Goal: Task Accomplishment & Management: Use online tool/utility

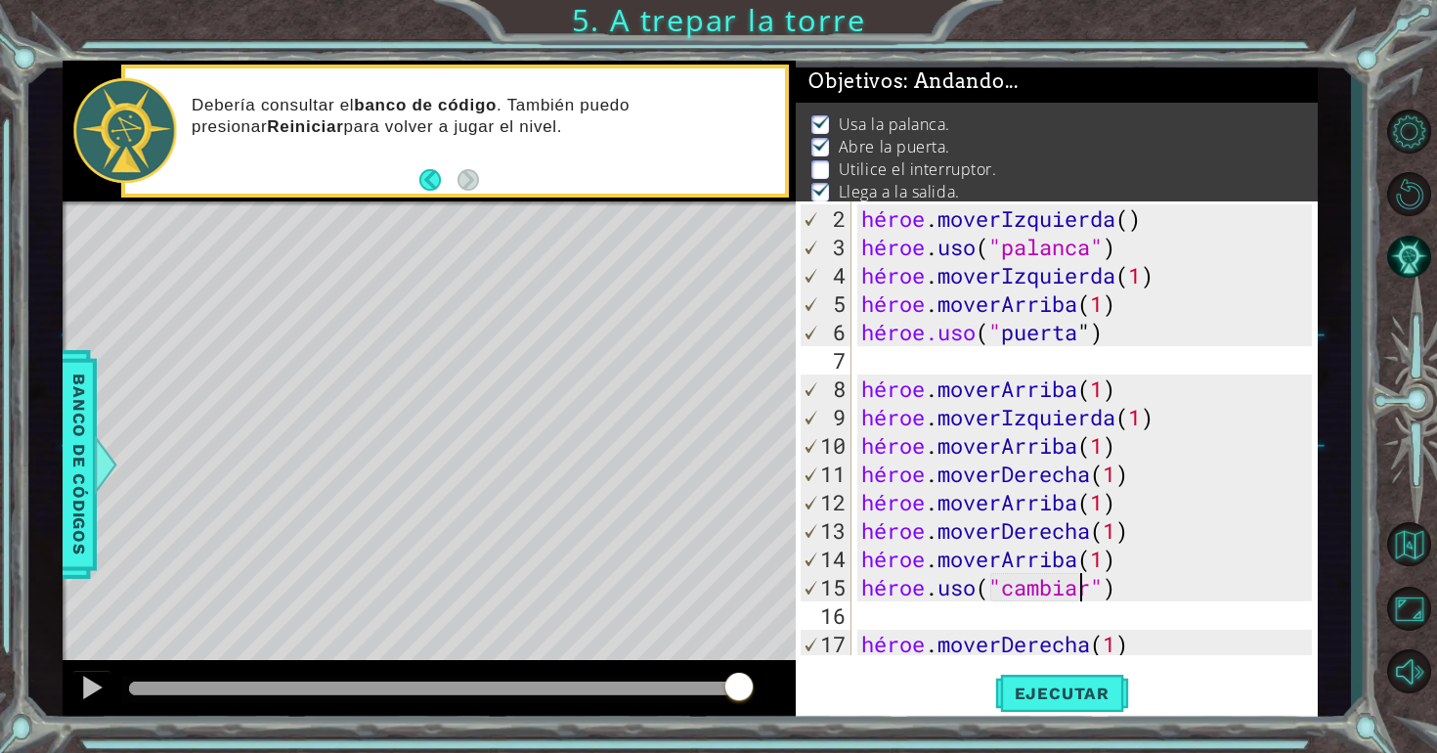
scroll to position [57, 0]
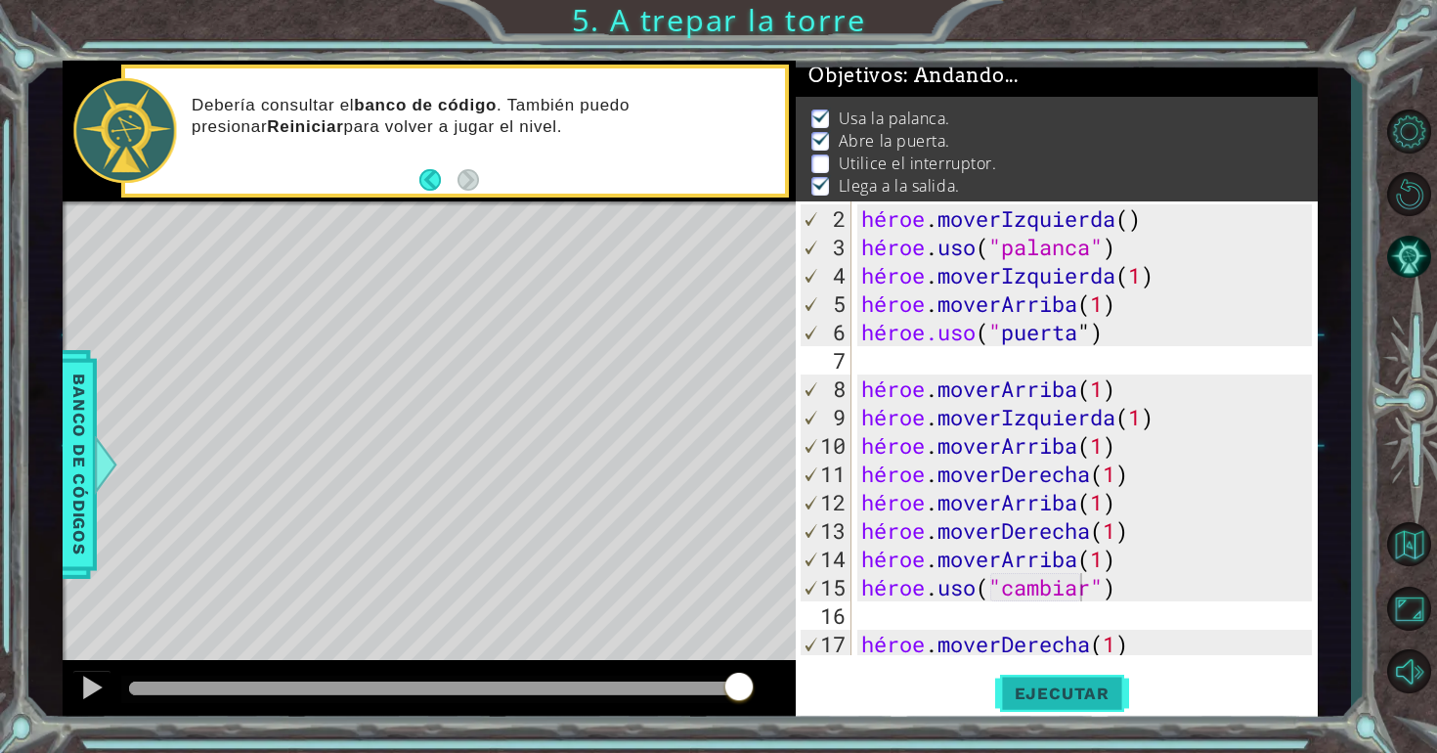
click at [1088, 684] on font "Ejecutar" at bounding box center [1062, 693] width 95 height 20
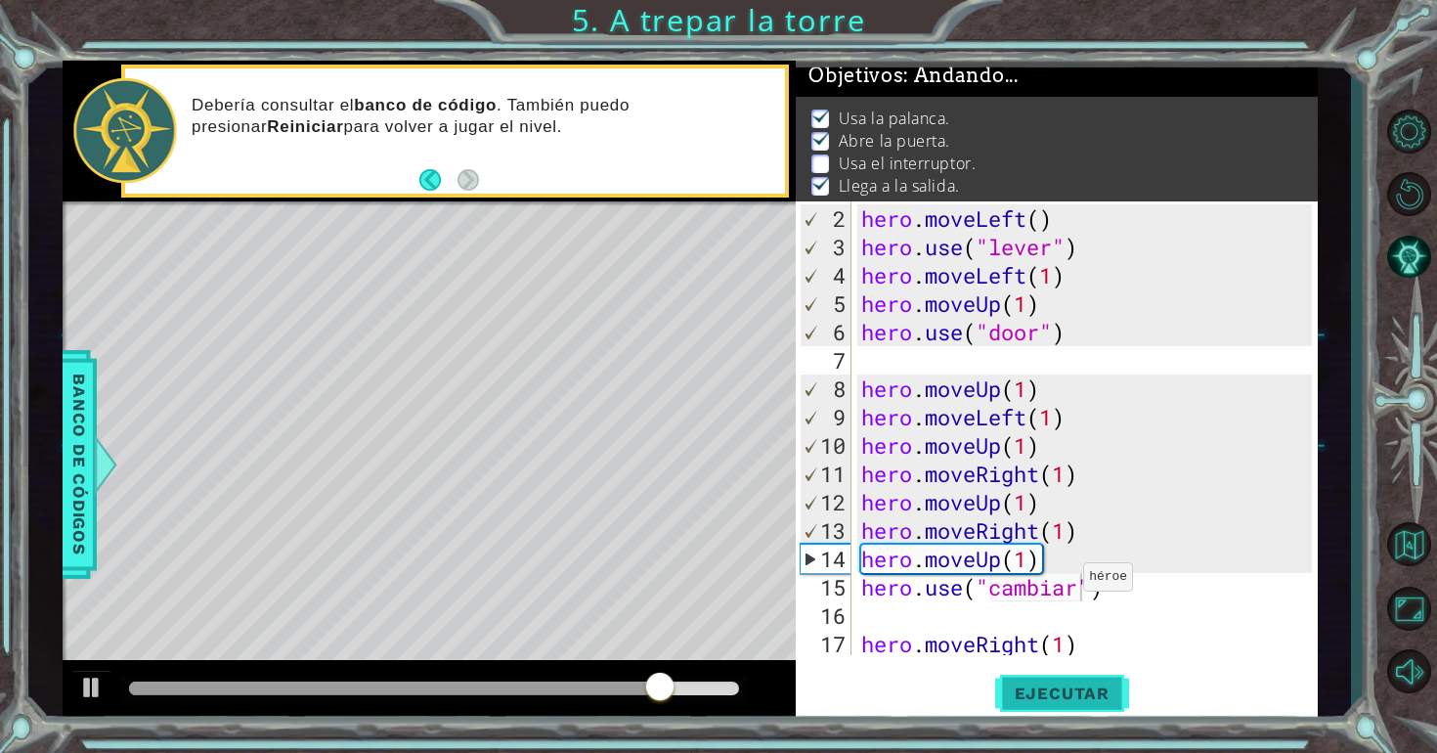
click at [1070, 585] on div "hero . moveLeft ( ) hero . use ( "lever" ) hero . moveLeft ( 1 ) hero . moveUp …" at bounding box center [1089, 459] width 464 height 510
click at [1077, 588] on div "hero . moveLeft ( ) hero . use ( "lever" ) hero . moveLeft ( 1 ) hero . moveUp …" at bounding box center [1089, 459] width 464 height 510
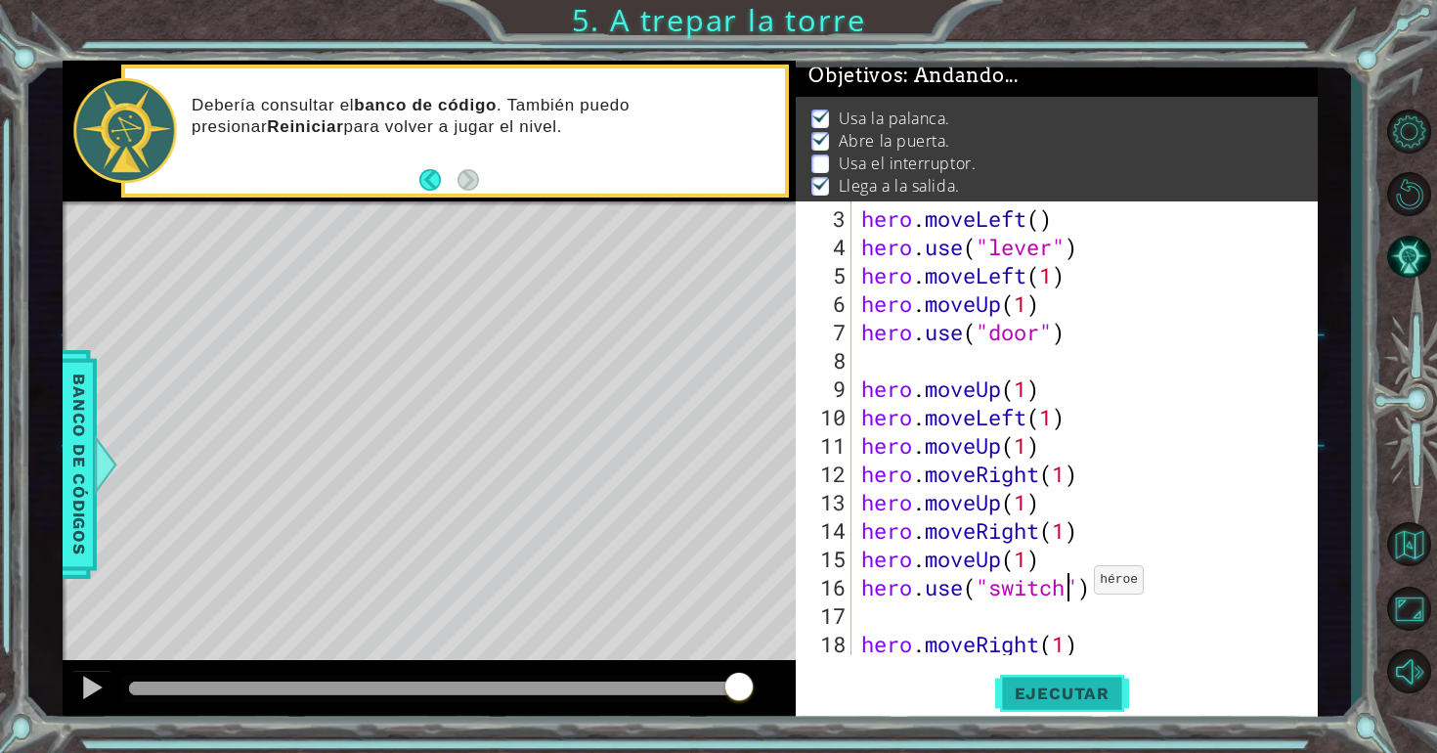
scroll to position [0, 9]
type textarea "hero.use("switch")"
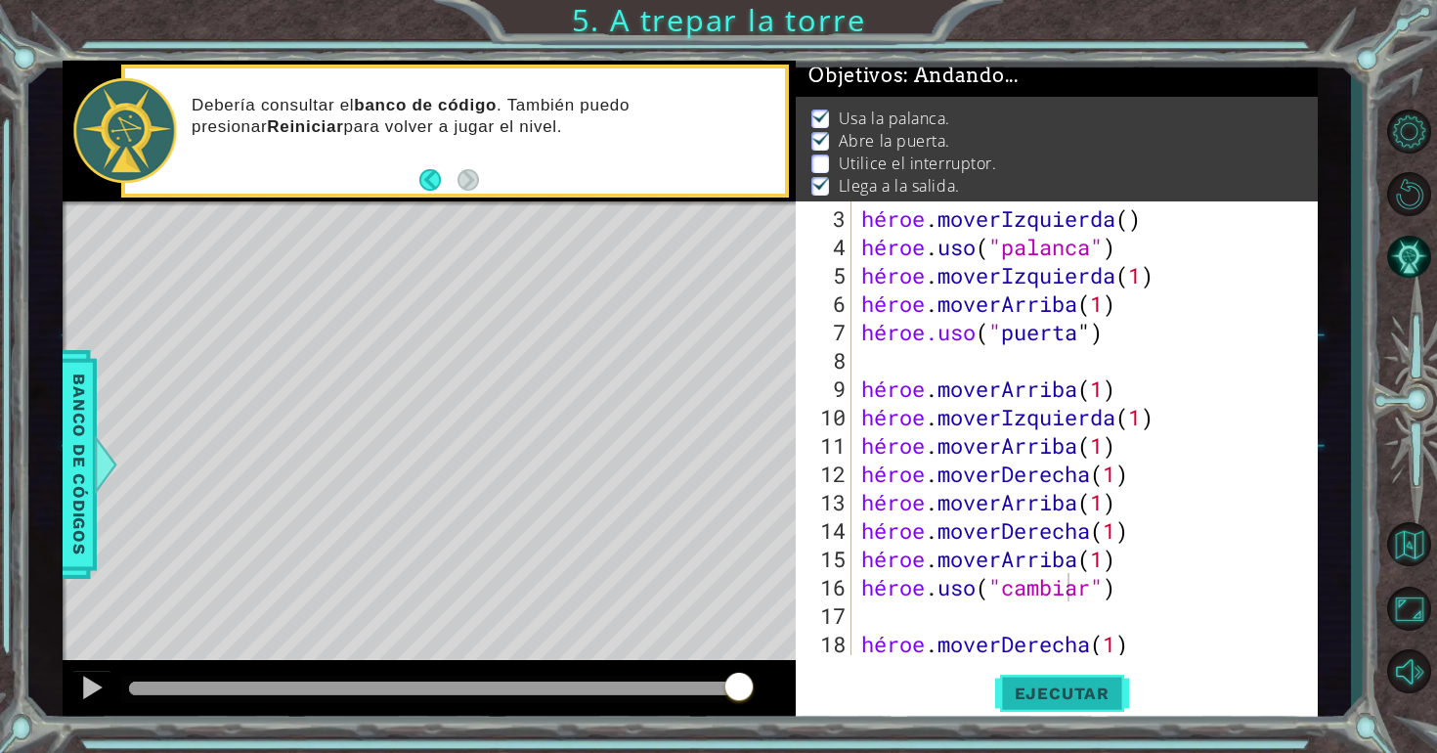
click at [1103, 694] on font "Ejecutar" at bounding box center [1062, 693] width 95 height 20
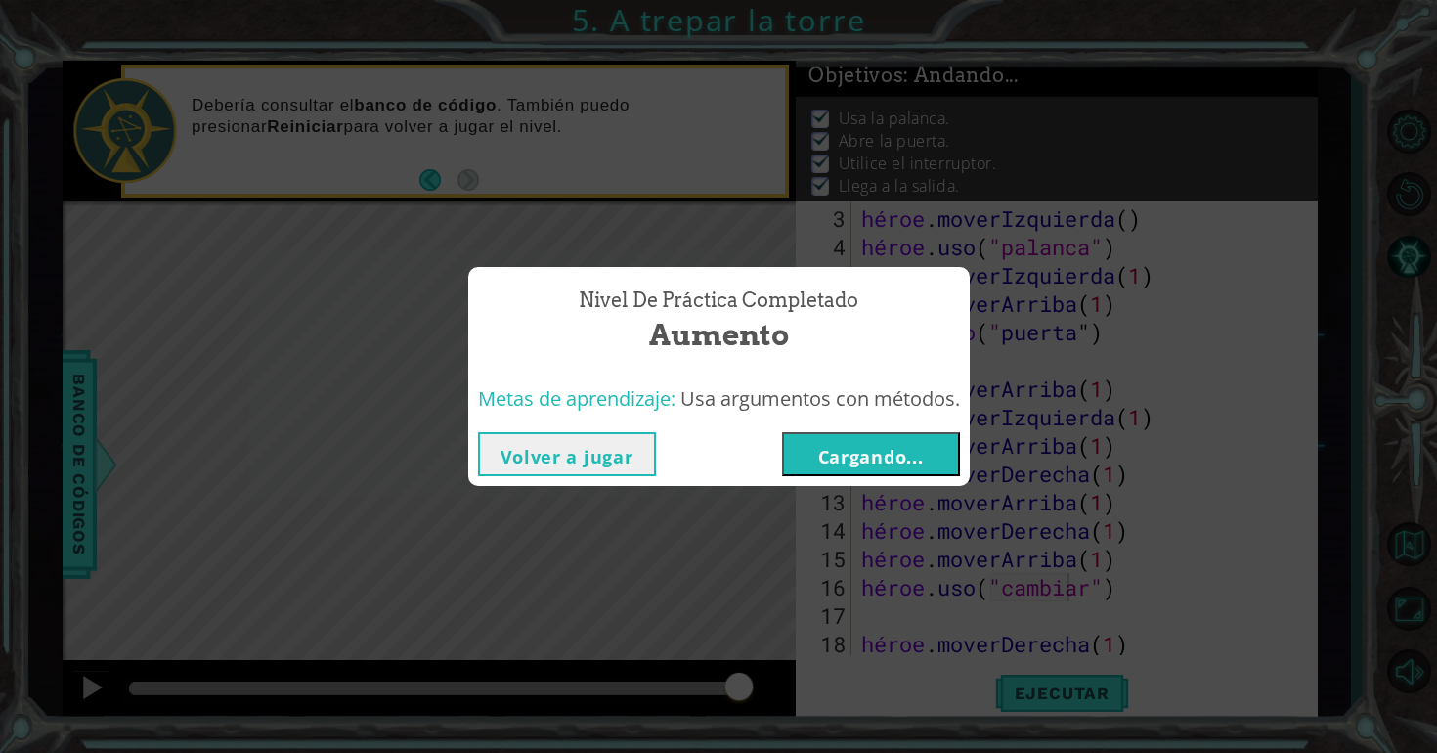
click at [837, 449] on font "Cargando..." at bounding box center [871, 456] width 106 height 23
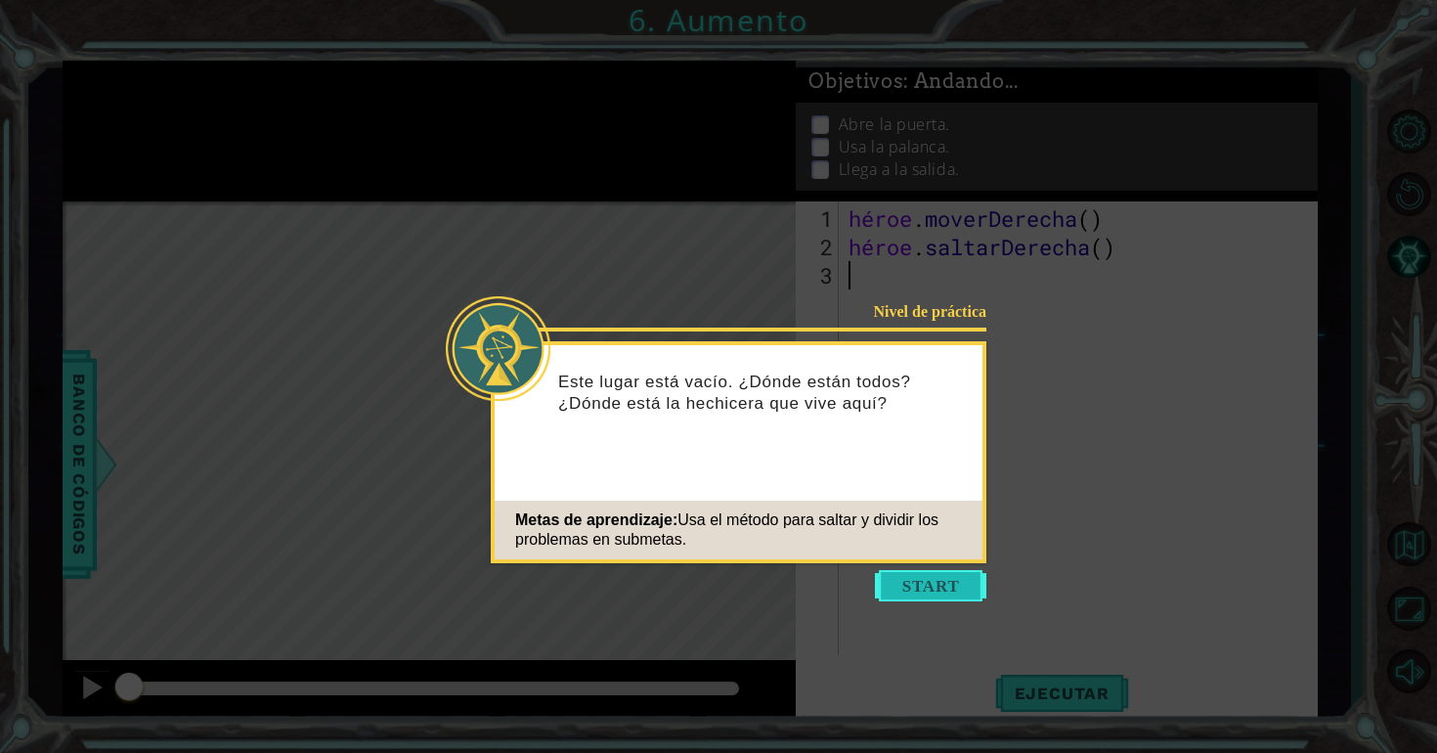
click at [940, 571] on button "Comenzar" at bounding box center [930, 585] width 111 height 31
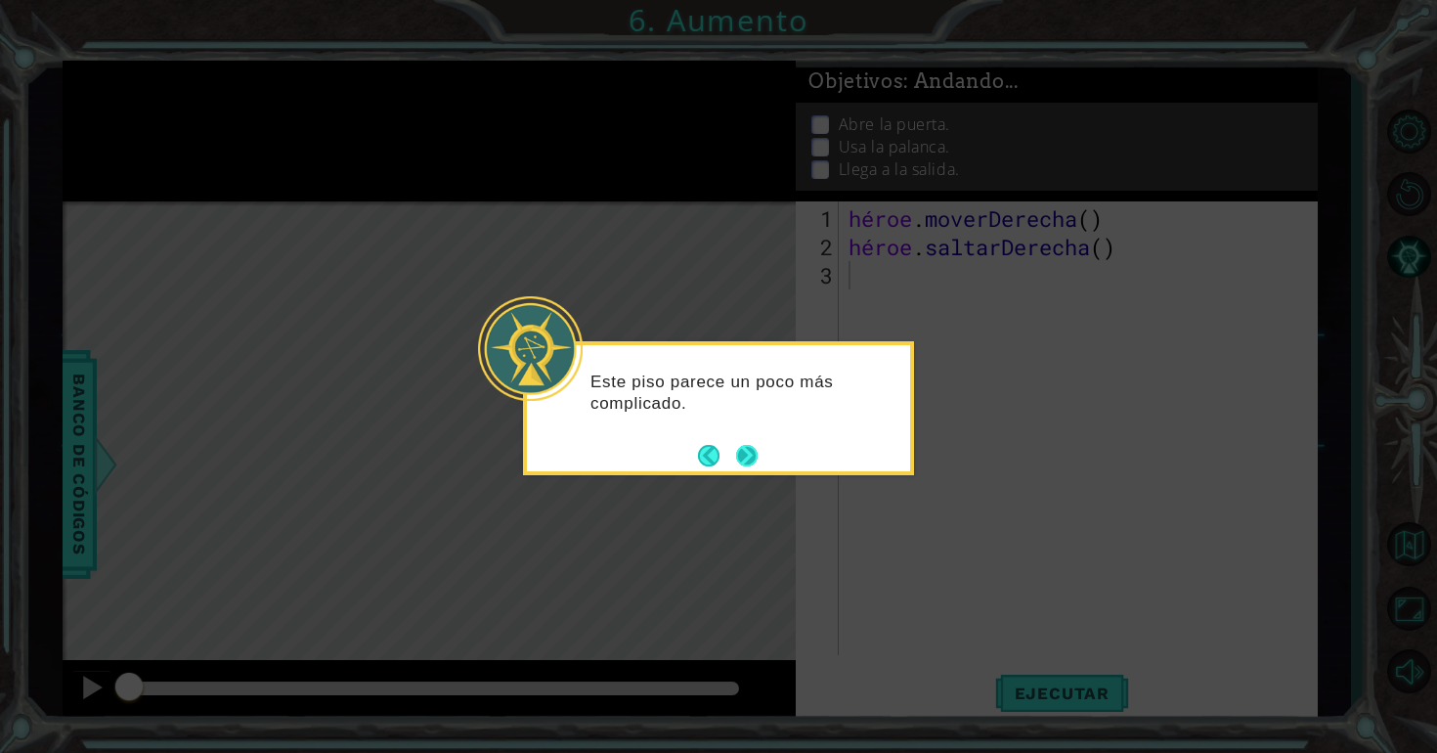
click at [747, 450] on button "Próximo" at bounding box center [747, 456] width 22 height 22
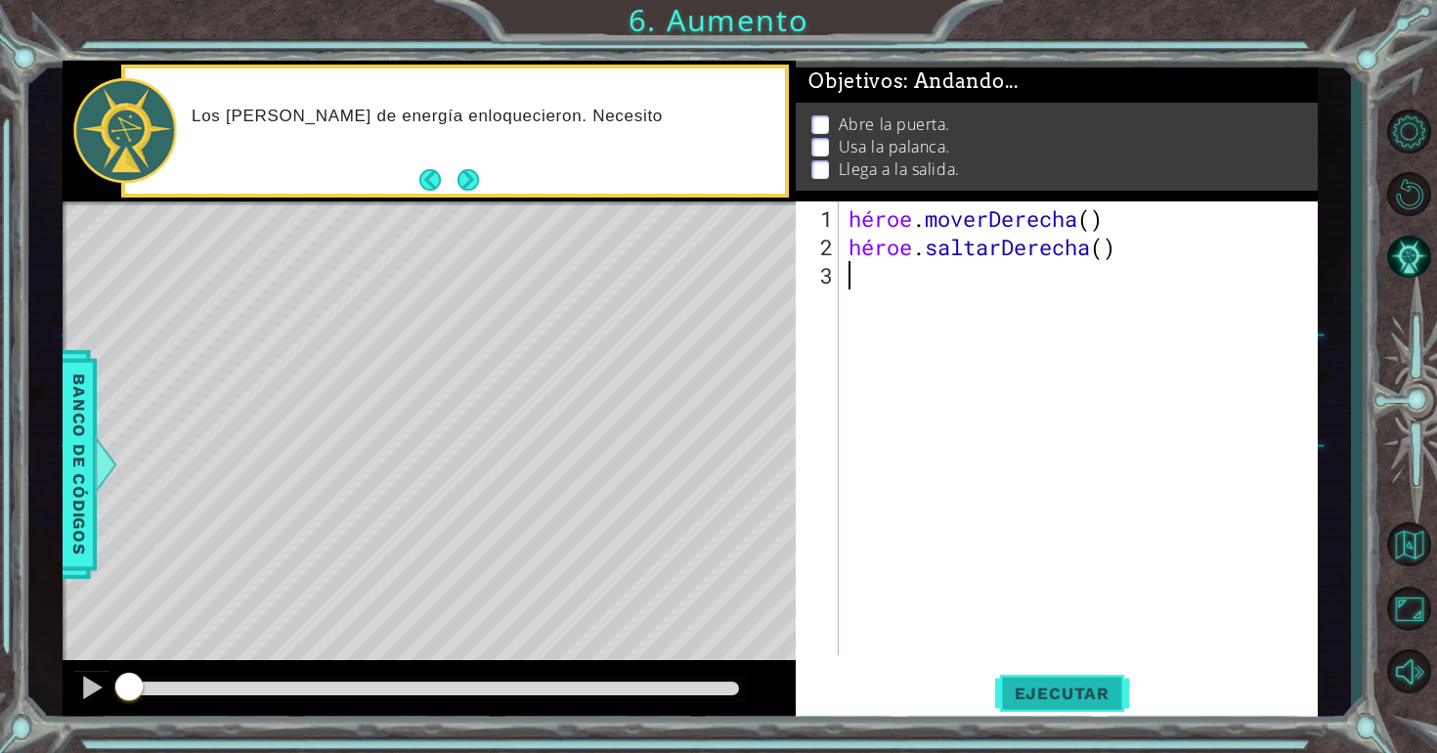
click at [1018, 686] on font "Ejecutar" at bounding box center [1062, 693] width 95 height 20
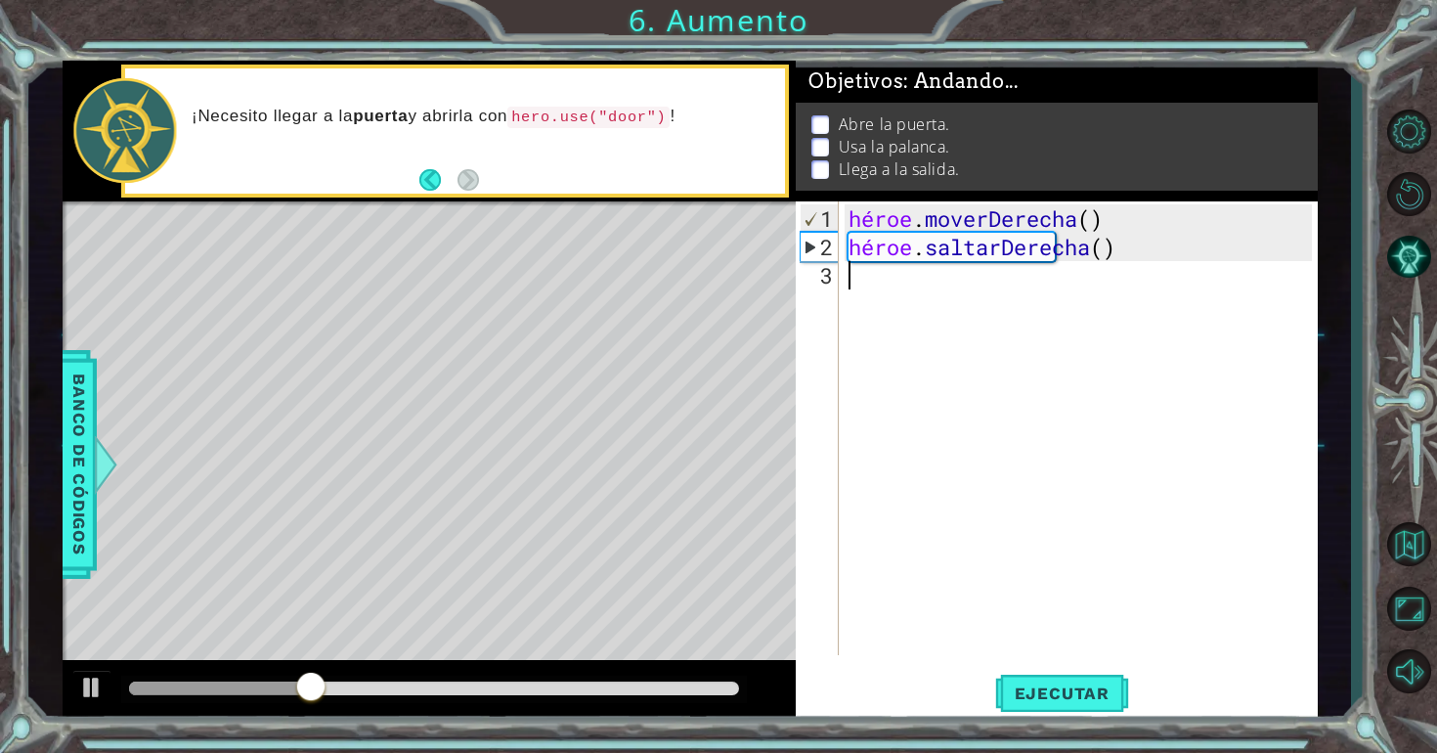
type textarea "h"
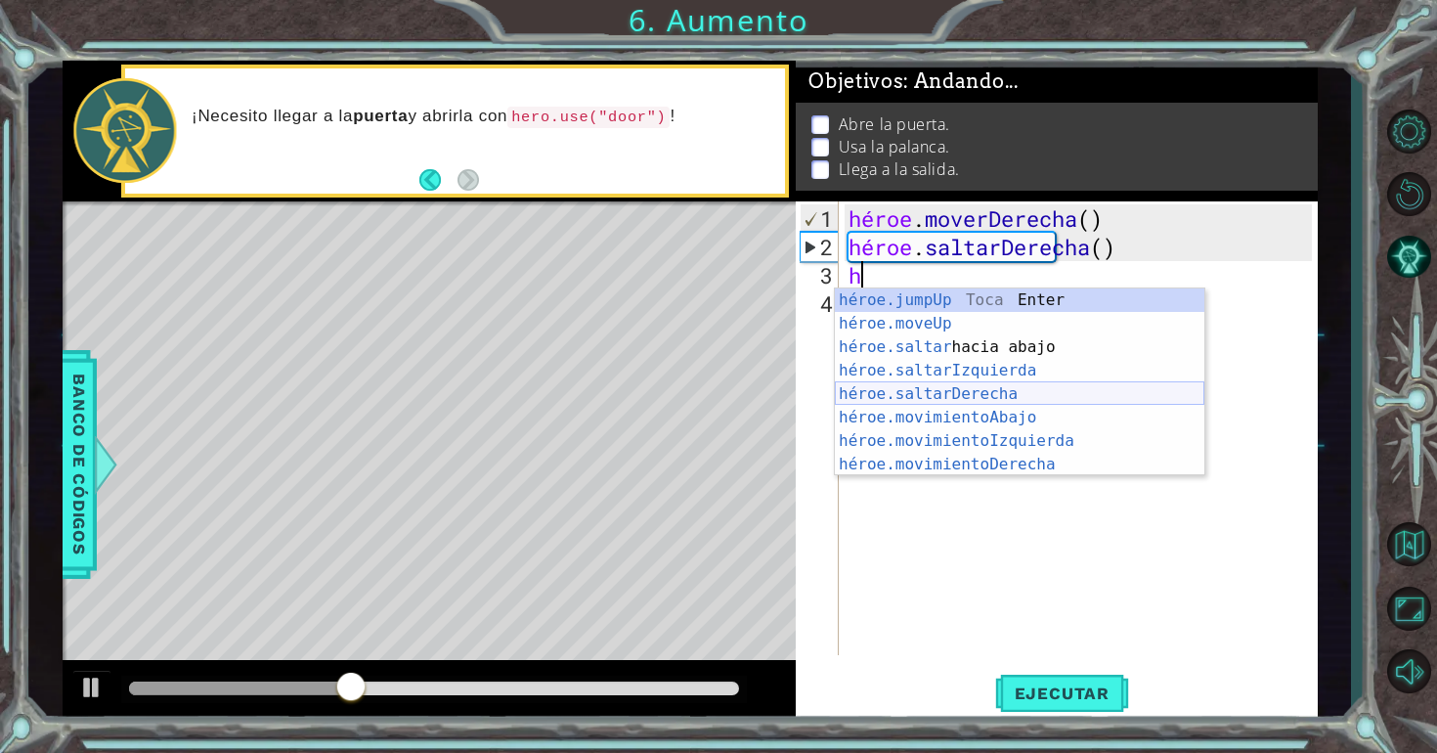
click at [948, 397] on div "héroe.jumpUp Toca Enter héroe.moveUp ​ Toca Enter héroe.saltar hacia abajo [PER…" at bounding box center [1020, 405] width 370 height 235
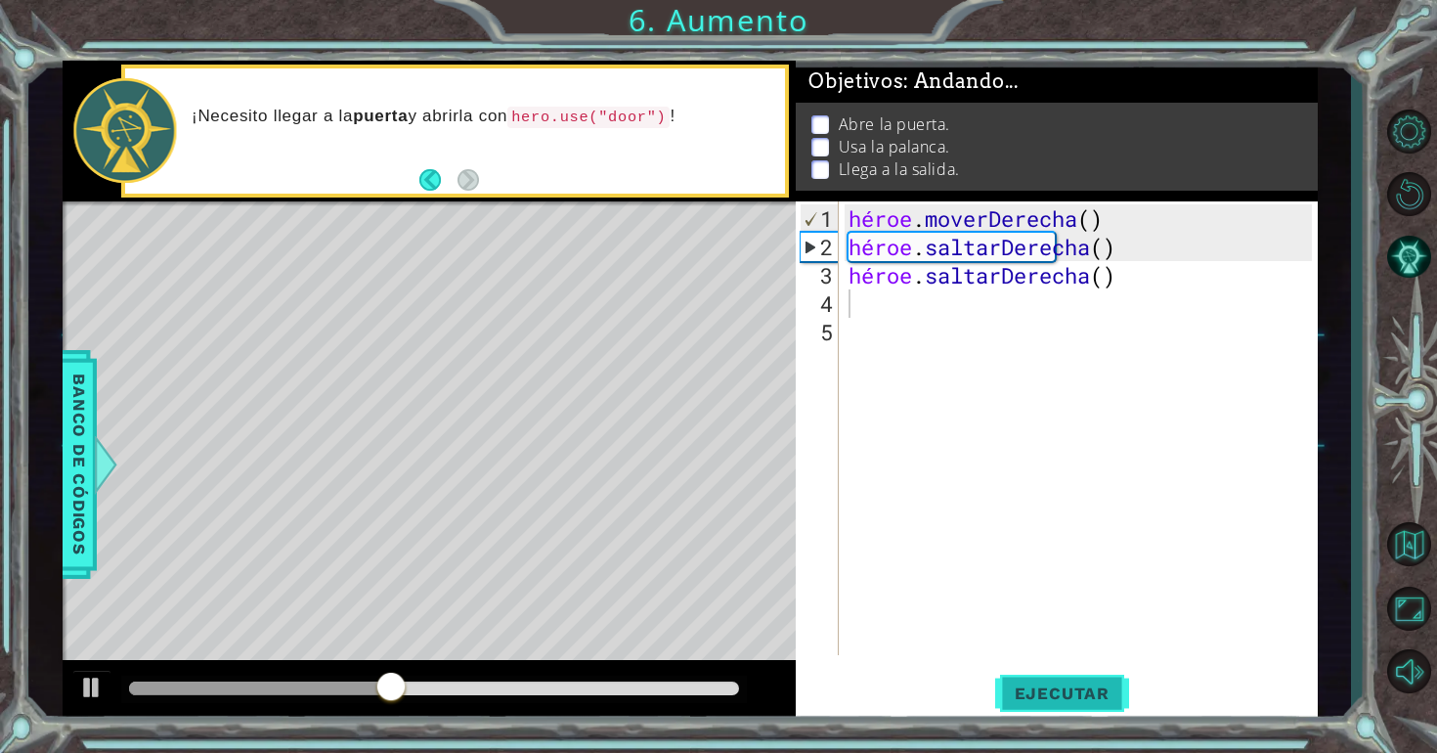
click at [1067, 696] on font "Ejecutar" at bounding box center [1062, 693] width 95 height 20
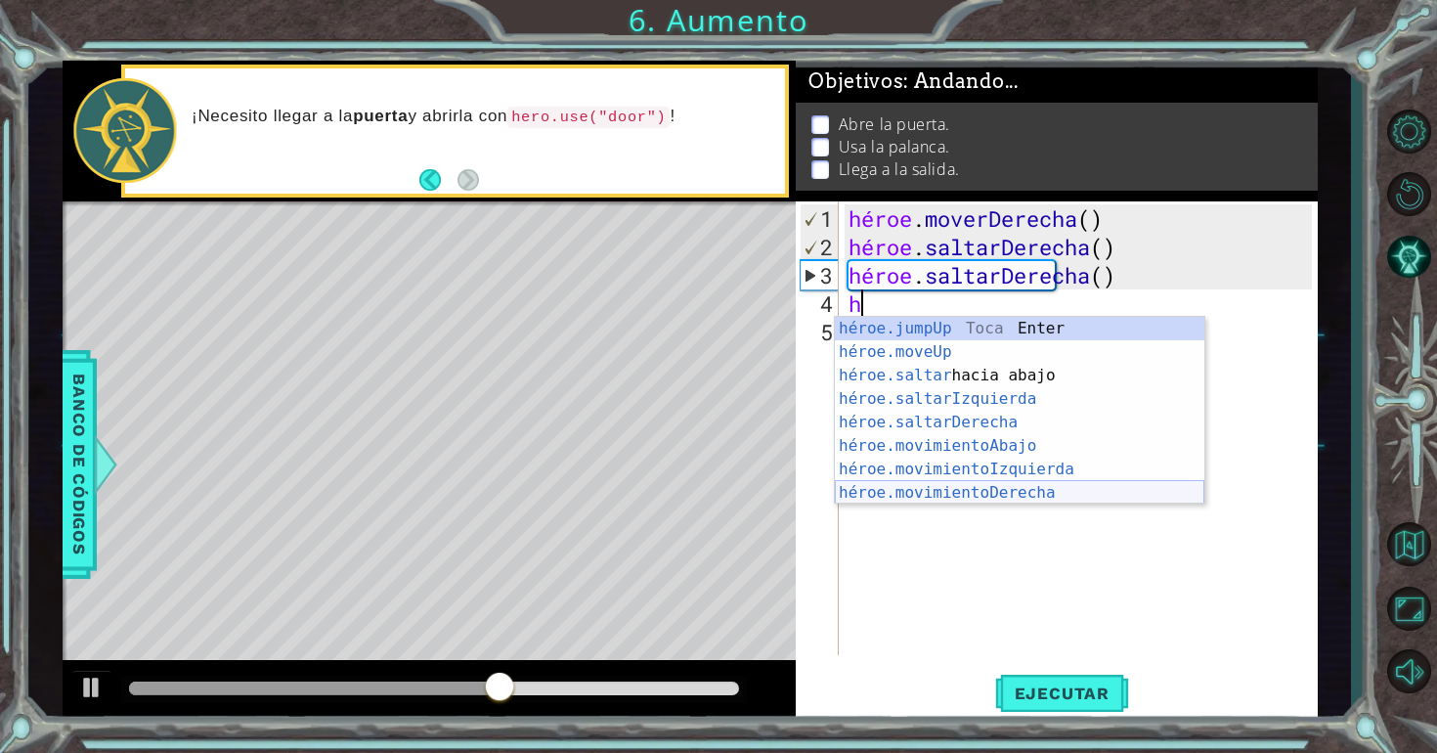
click at [979, 481] on div "héroe.jumpUp Toca Enter héroe.moveUp ​ Toca Enter héroe.saltar hacia abajo [PER…" at bounding box center [1020, 434] width 370 height 235
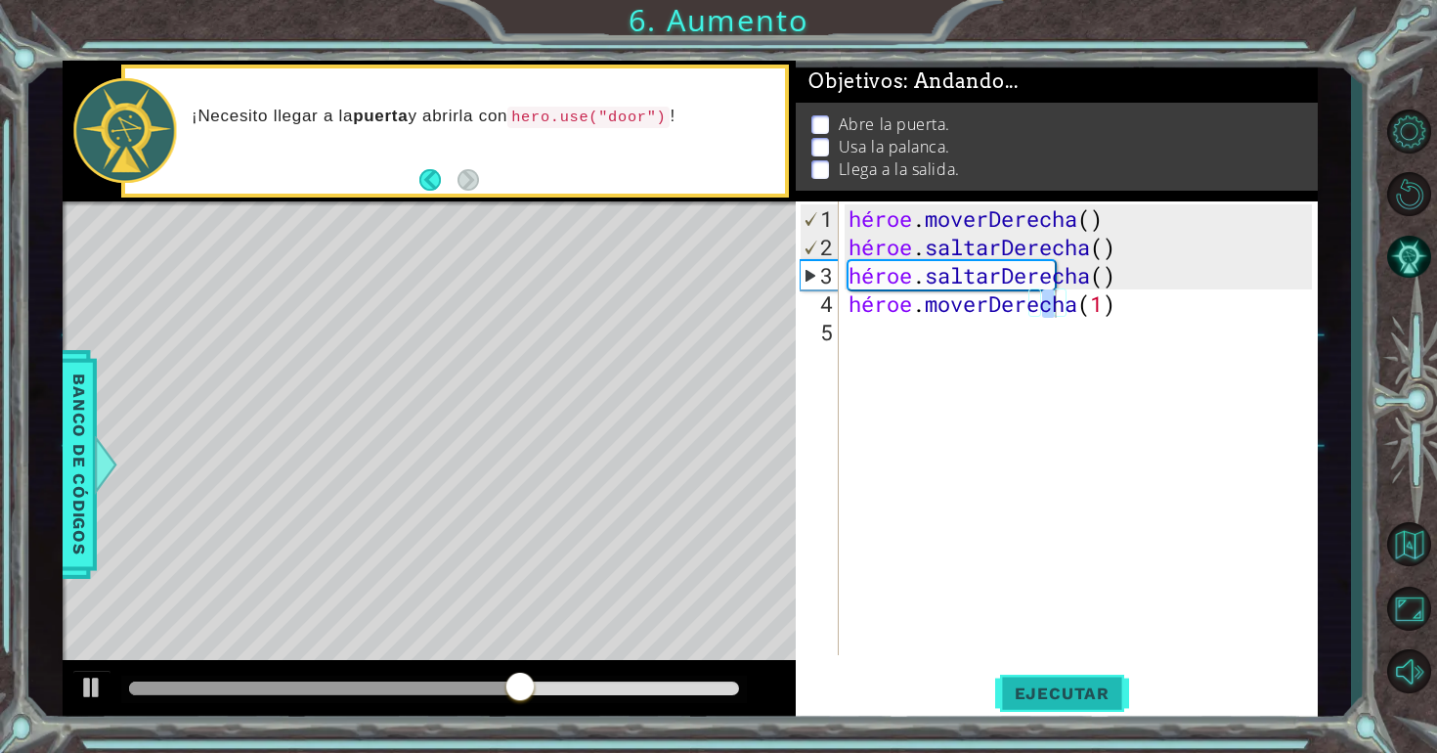
click at [1041, 693] on font "Ejecutar" at bounding box center [1062, 693] width 95 height 20
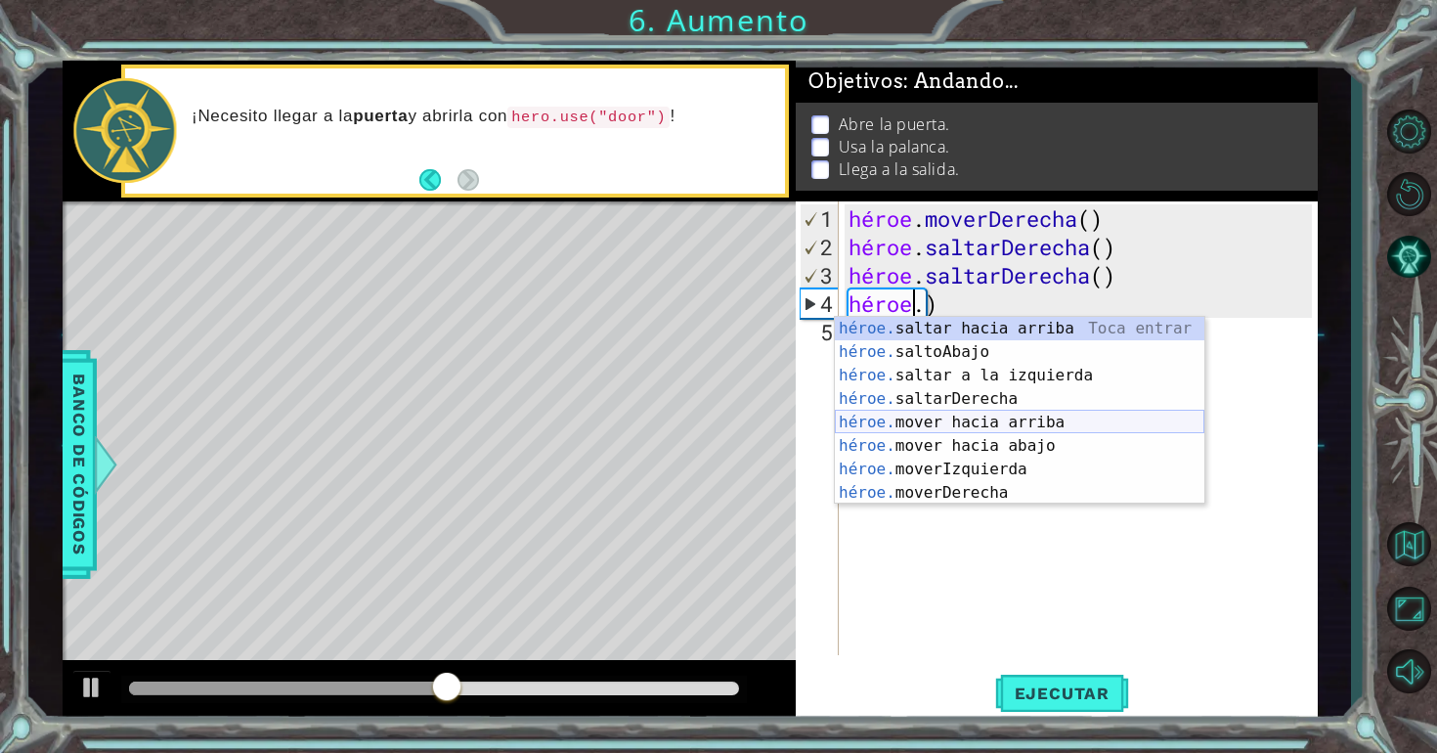
click at [1061, 424] on div "héroe. saltar hacia arriba [PERSON_NAME] entrar héroe. saltoAbajo Toca Enter hé…" at bounding box center [1020, 434] width 370 height 235
type textarea "hero.moveUp(1)"
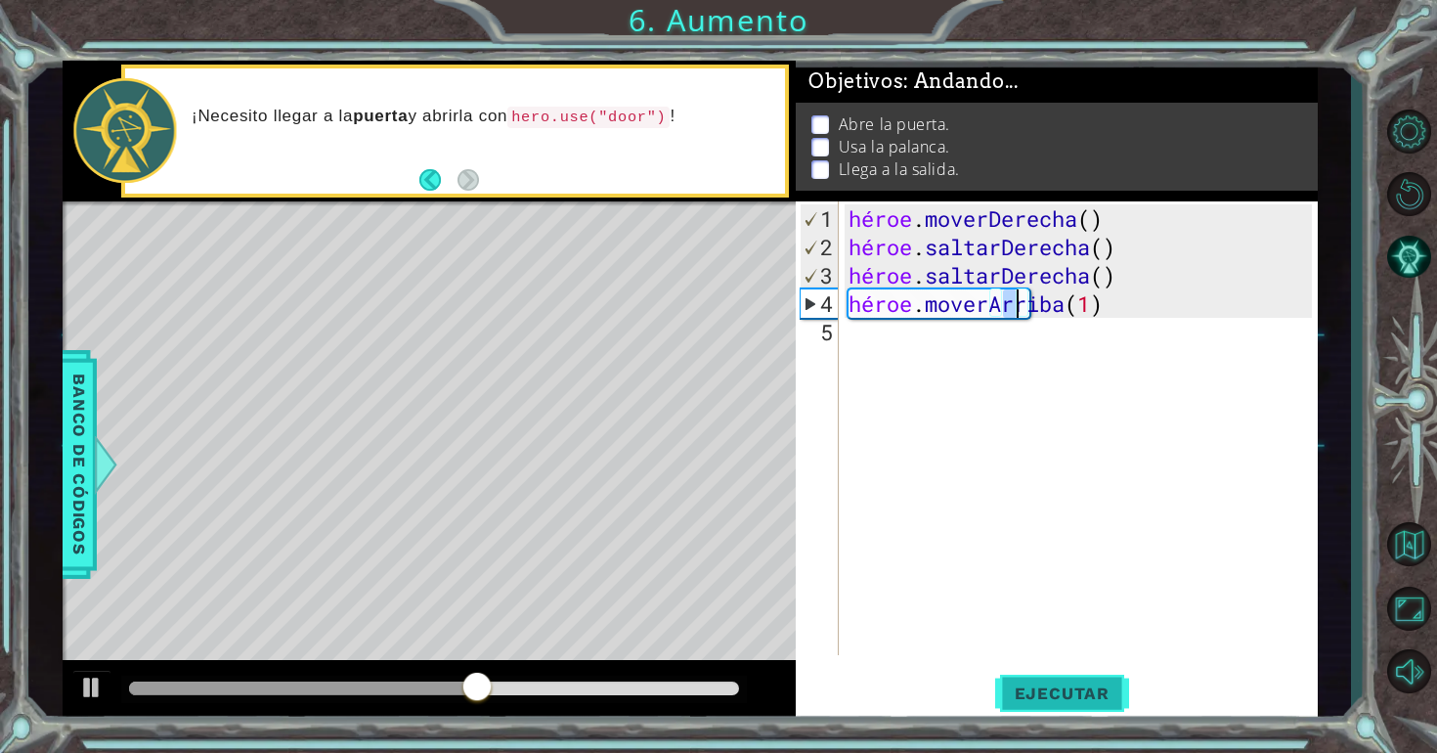
click at [1078, 694] on font "Ejecutar" at bounding box center [1062, 693] width 95 height 20
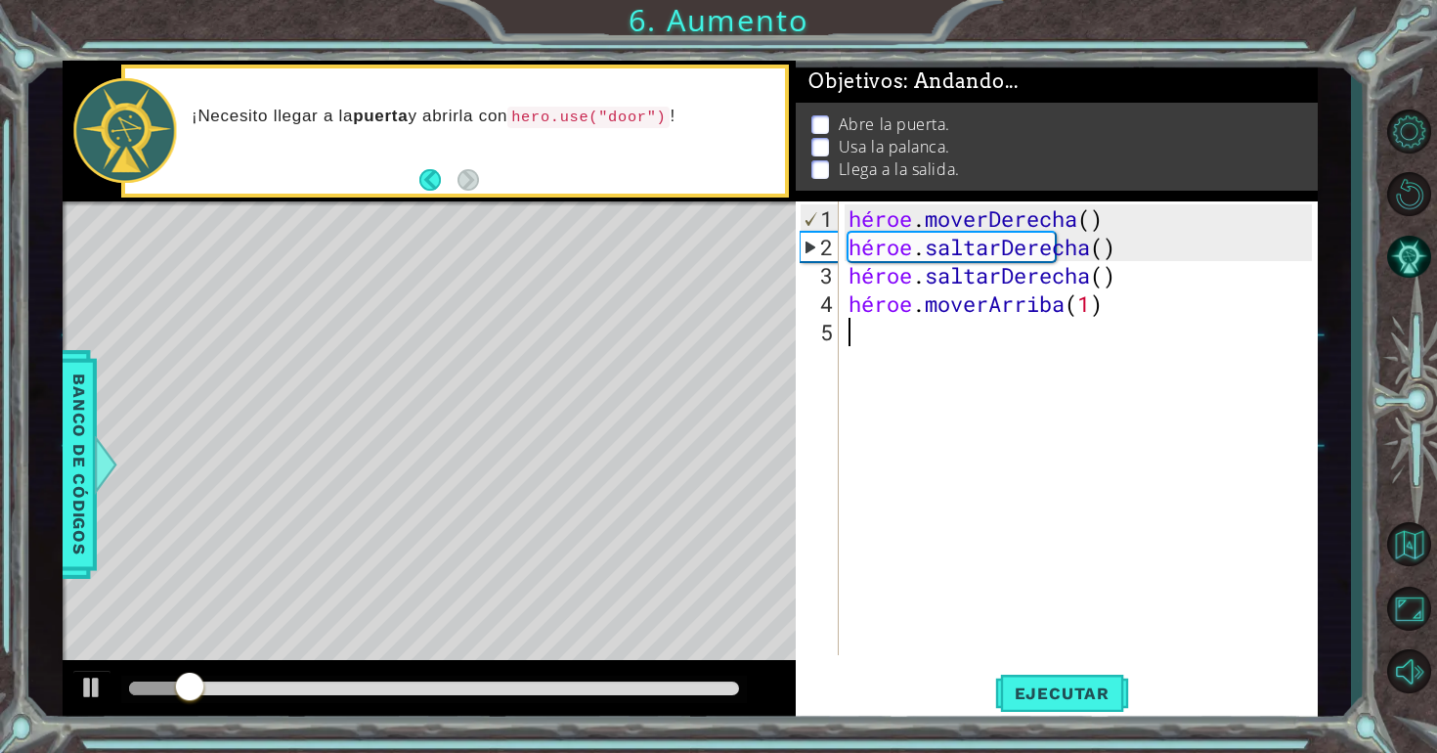
click at [1015, 351] on div "héroe . moverDerecha ( ) héroe . saltarDerecha ( ) héroe . saltarDerecha ( ) hé…" at bounding box center [1083, 459] width 477 height 510
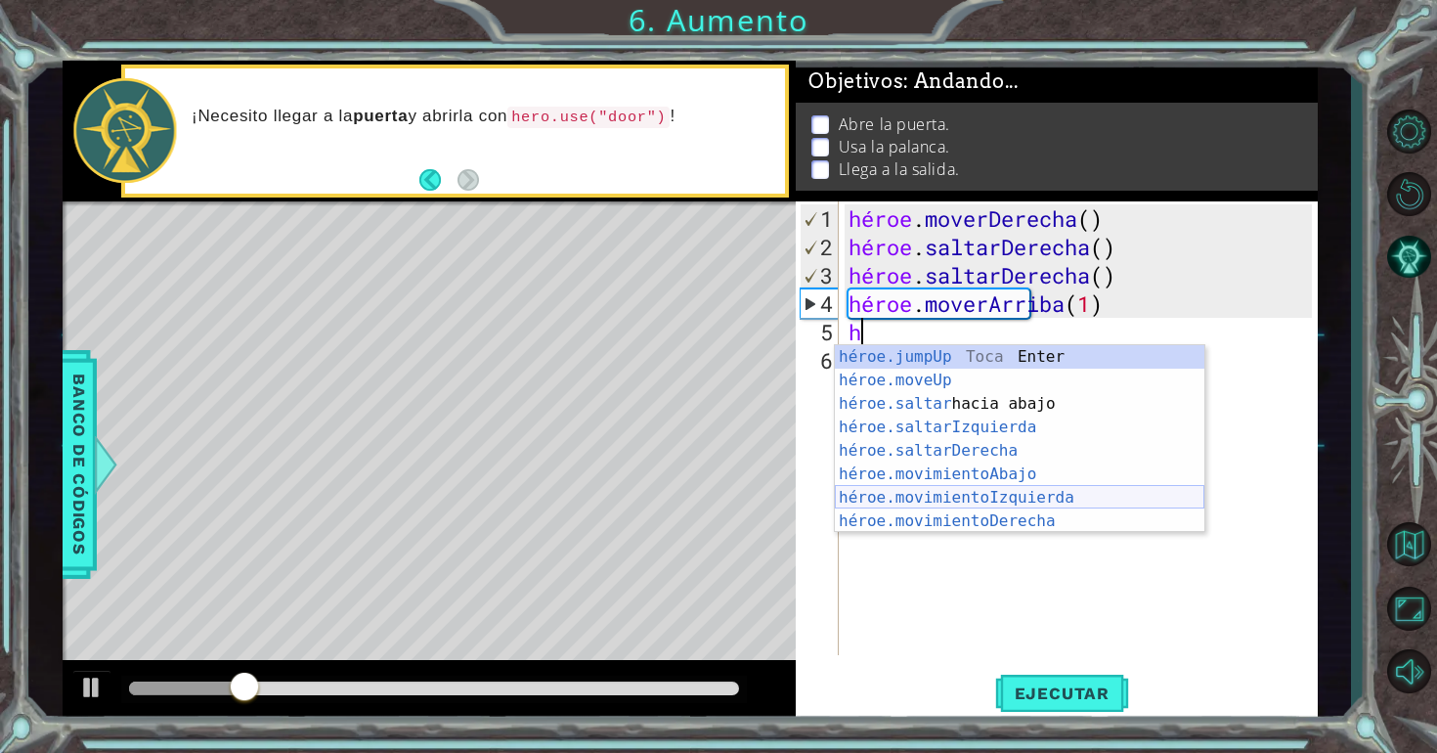
click at [1036, 504] on div "héroe.jumpUp Toca Enter héroe.moveUp ​ Toca Enter héroe.saltar hacia abajo [PER…" at bounding box center [1020, 462] width 370 height 235
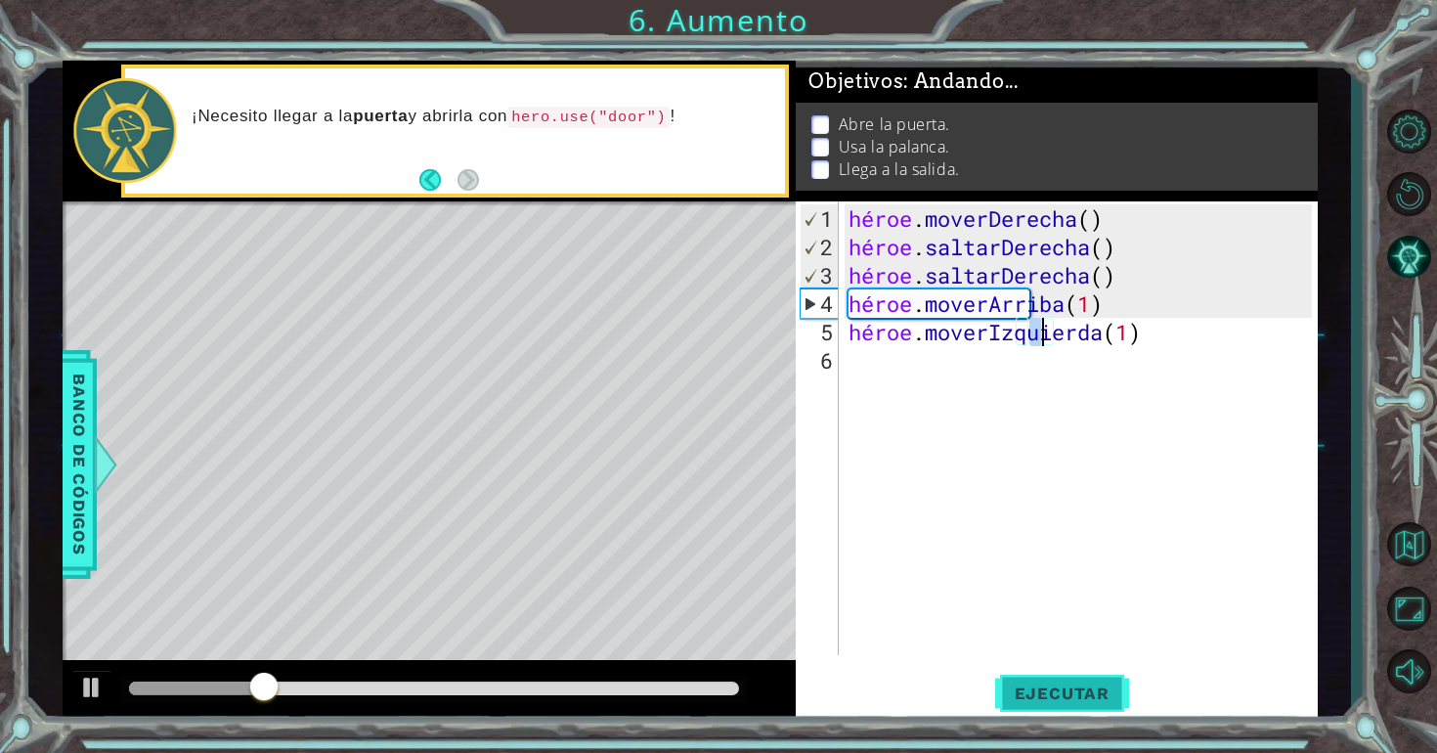
type textarea "hero.moveLeft(1)"
click at [1083, 676] on button "Ejecutar" at bounding box center [1062, 693] width 134 height 52
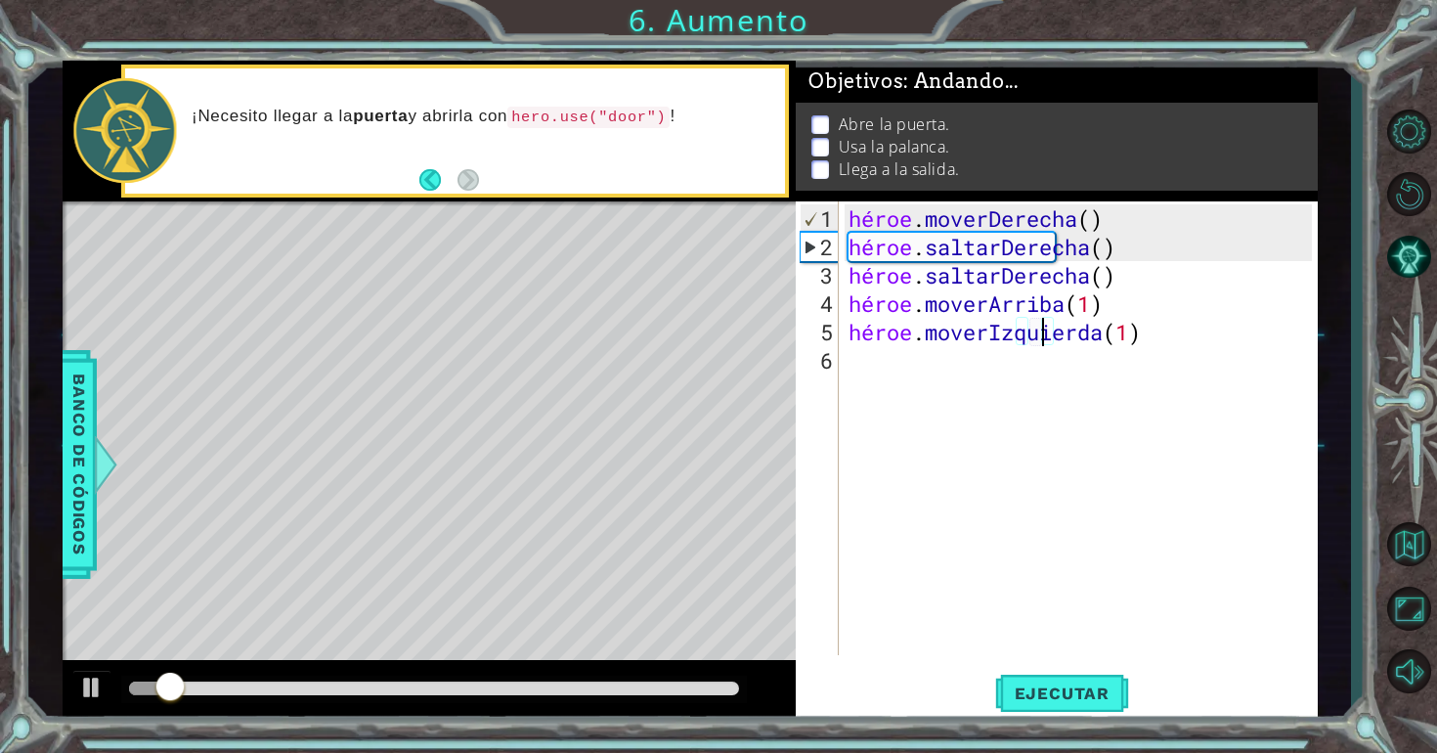
click at [950, 355] on div "héroe . moverDerecha ( ) héroe . saltarDerecha ( ) héroe . saltarDerecha ( ) hé…" at bounding box center [1083, 459] width 477 height 510
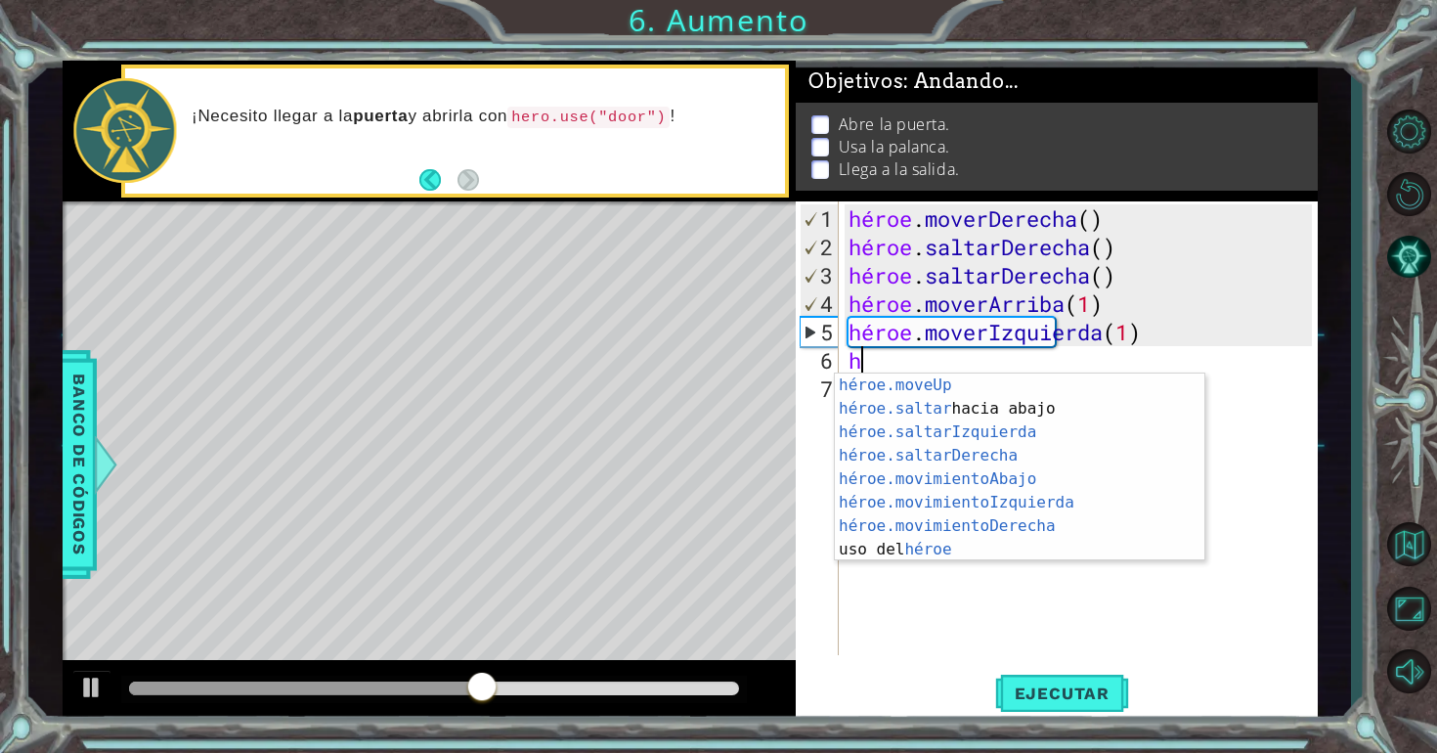
scroll to position [23, 0]
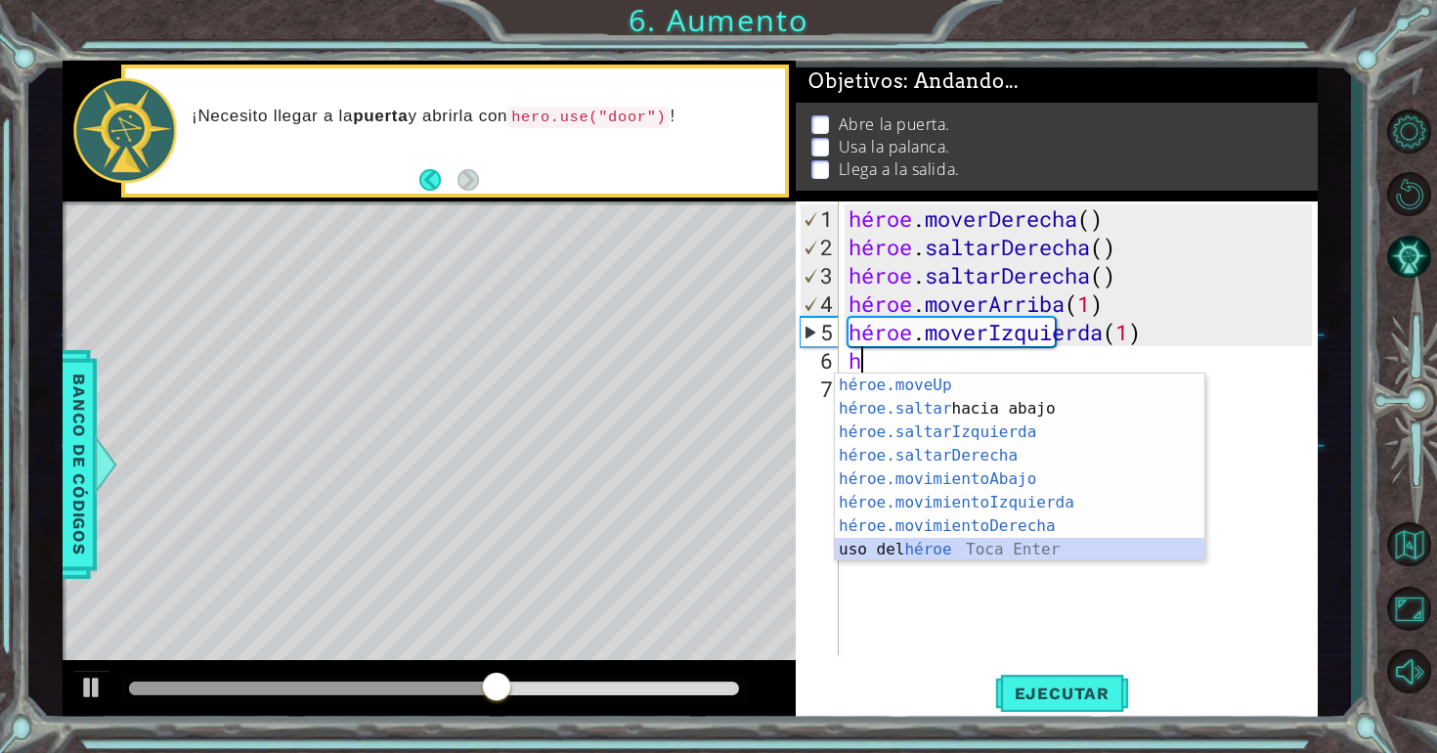
click at [1115, 546] on div "héroe.moveUp ​ Toca Enter héroe.saltar hacia abajo [PERSON_NAME] Enter héroe.sa…" at bounding box center [1020, 490] width 370 height 235
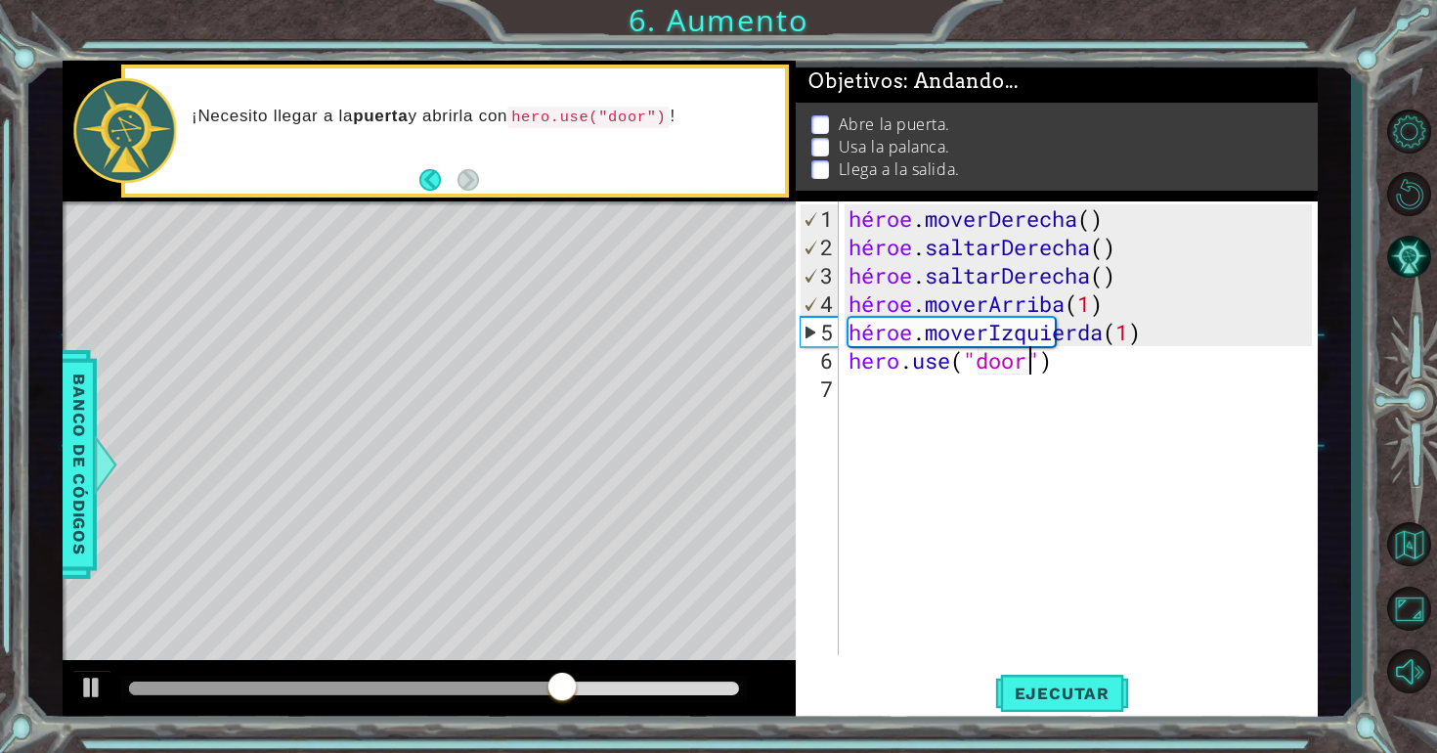
scroll to position [0, 8]
type textarea "hero.use("door")"
click at [1046, 697] on font "Ejecutar" at bounding box center [1062, 693] width 95 height 20
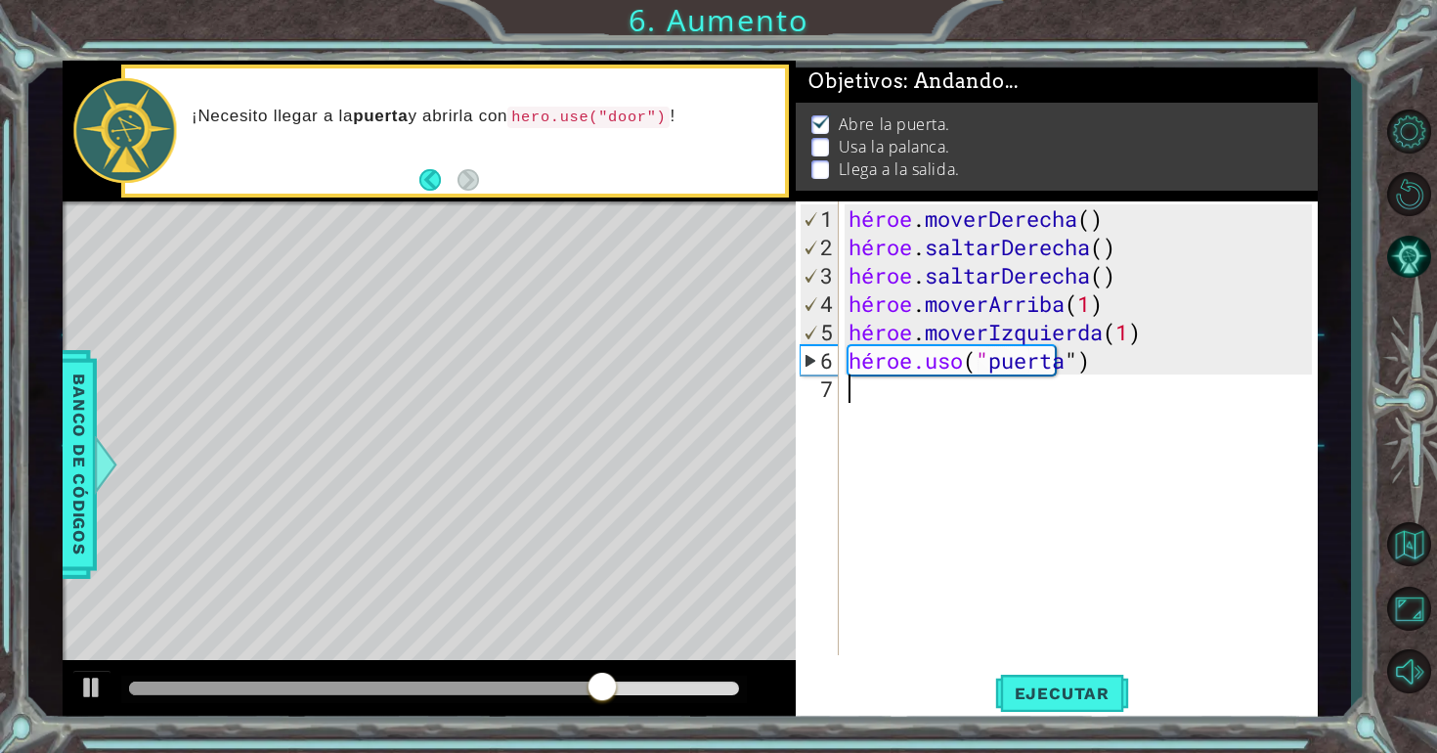
click at [1089, 398] on div "héroe . moverDerecha ( ) héroe . saltarDerecha ( ) héroe . saltarDerecha ( ) hé…" at bounding box center [1083, 459] width 477 height 510
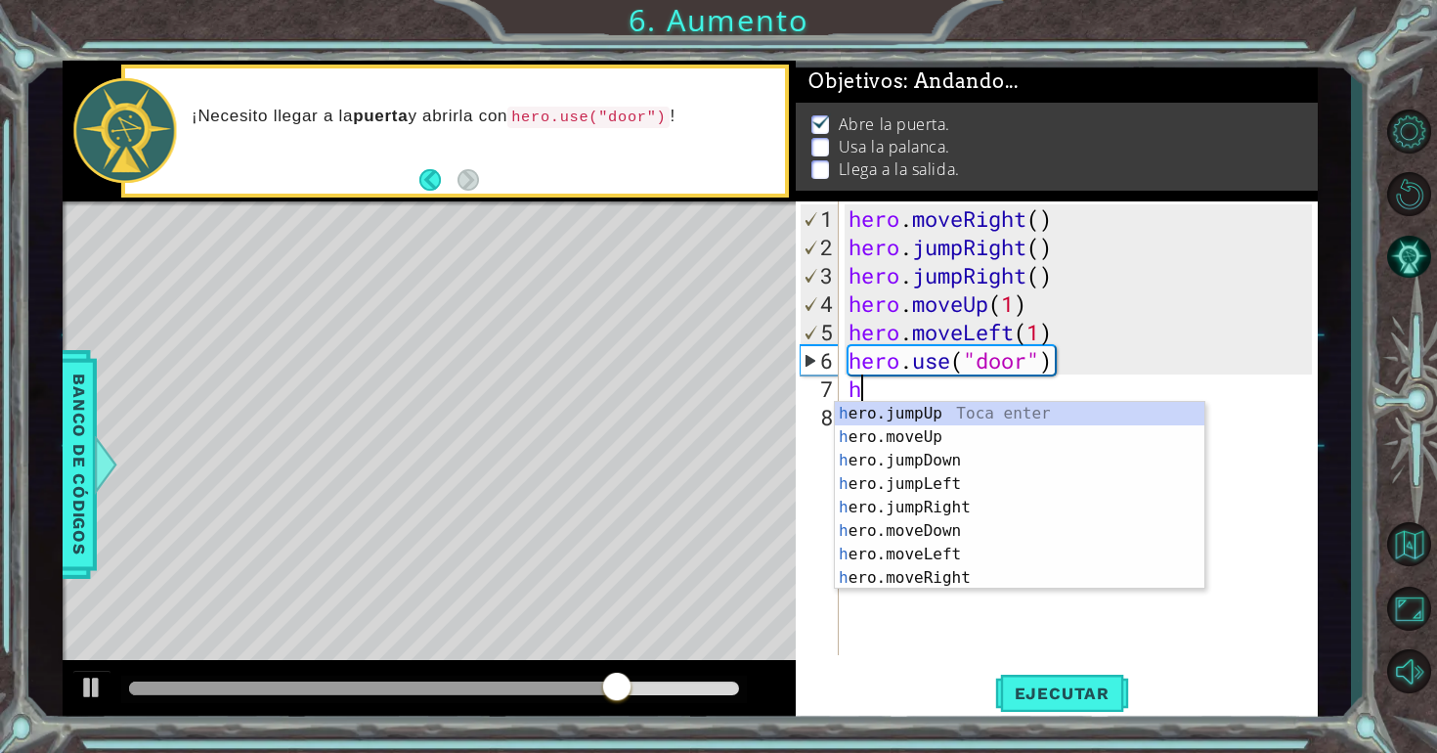
scroll to position [0, 0]
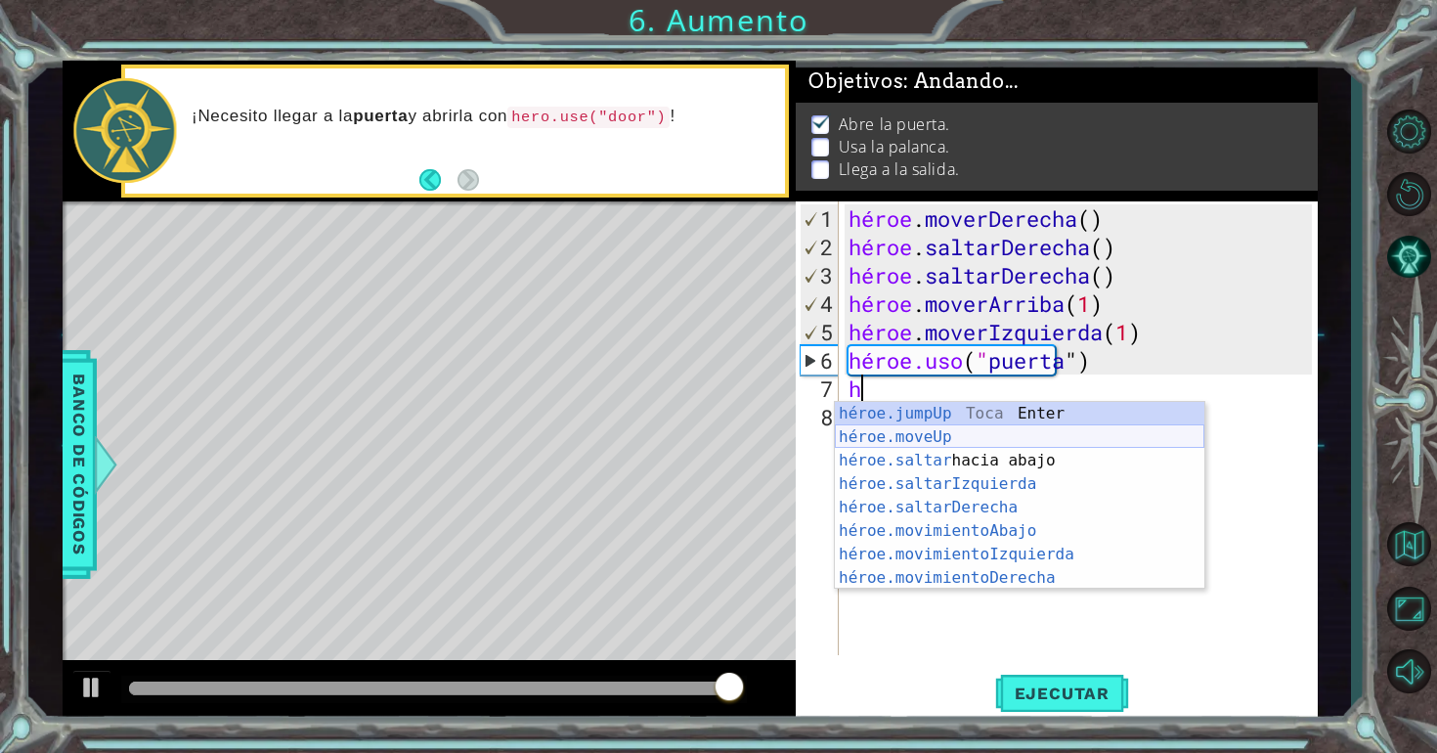
click at [1090, 441] on div "héroe.jumpUp Toca Enter héroe.moveUp ​ Toca Enter héroe.saltar hacia abajo [PER…" at bounding box center [1020, 519] width 370 height 235
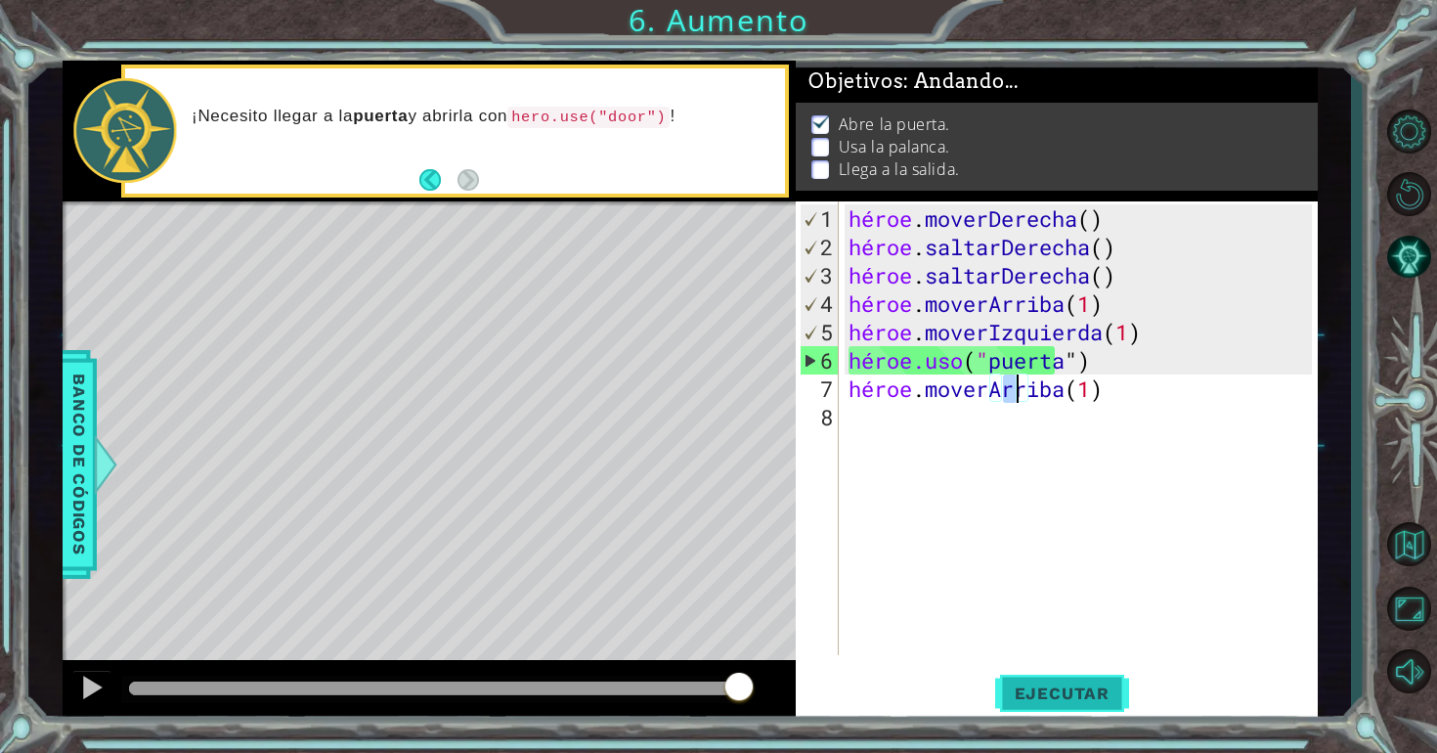
type textarea "hero.moveUp(1)"
click at [1091, 676] on button "Ejecutar" at bounding box center [1062, 693] width 134 height 52
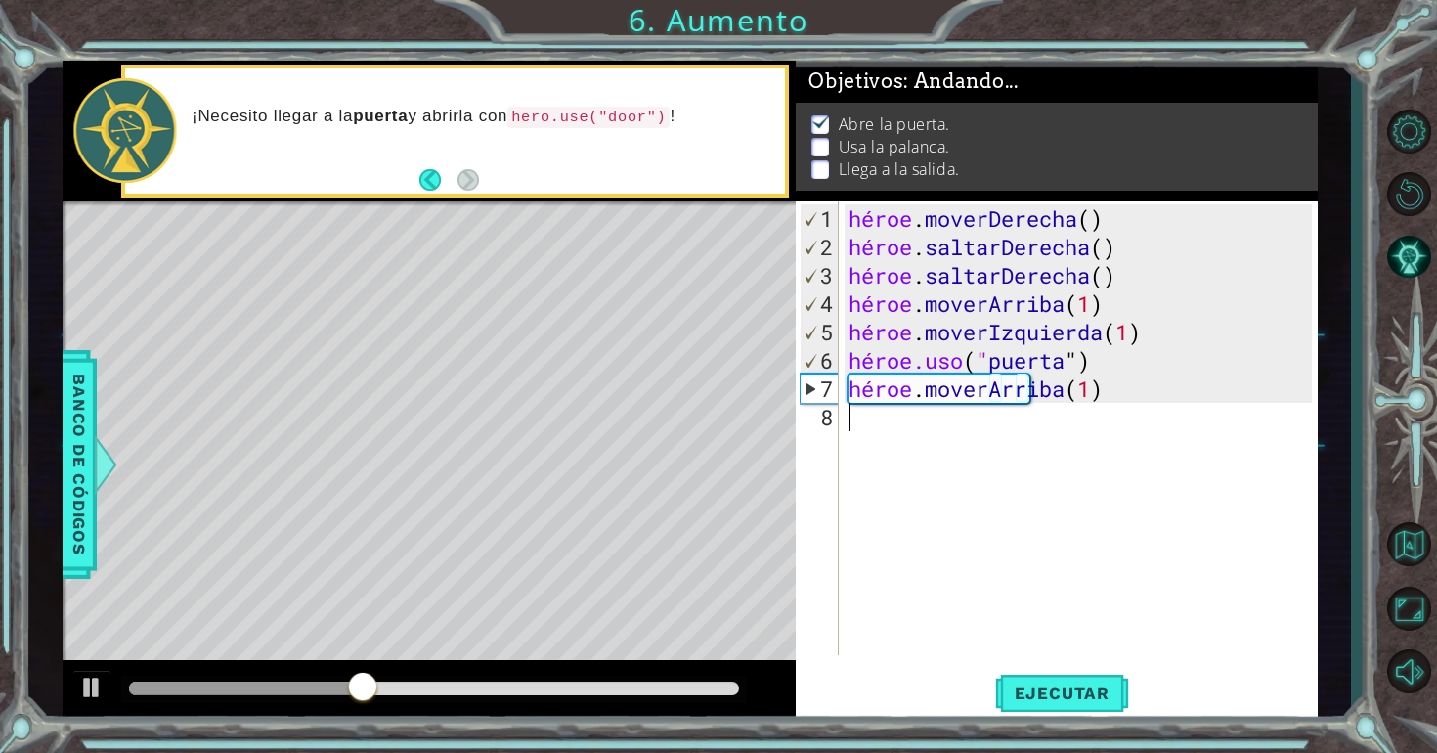
click at [1032, 444] on div "héroe . moverDerecha ( ) héroe . saltarDerecha ( ) héroe . saltarDerecha ( ) hé…" at bounding box center [1083, 459] width 477 height 510
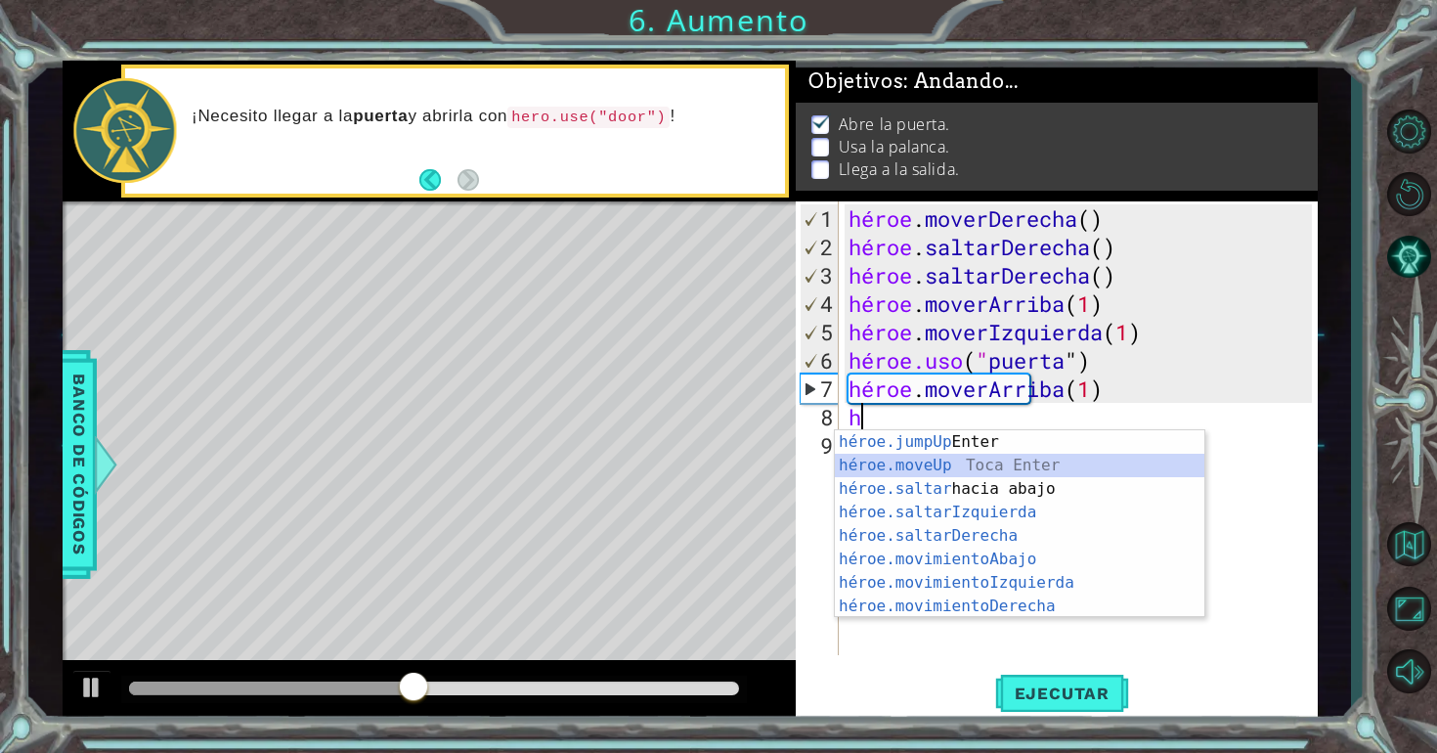
click at [1015, 463] on div "héroe.jumpUp Toca Enter héroe.moveUp ​ Toca Enter héroe.saltar hacia abajo [PER…" at bounding box center [1020, 547] width 370 height 235
type textarea "hero.moveUp(1)"
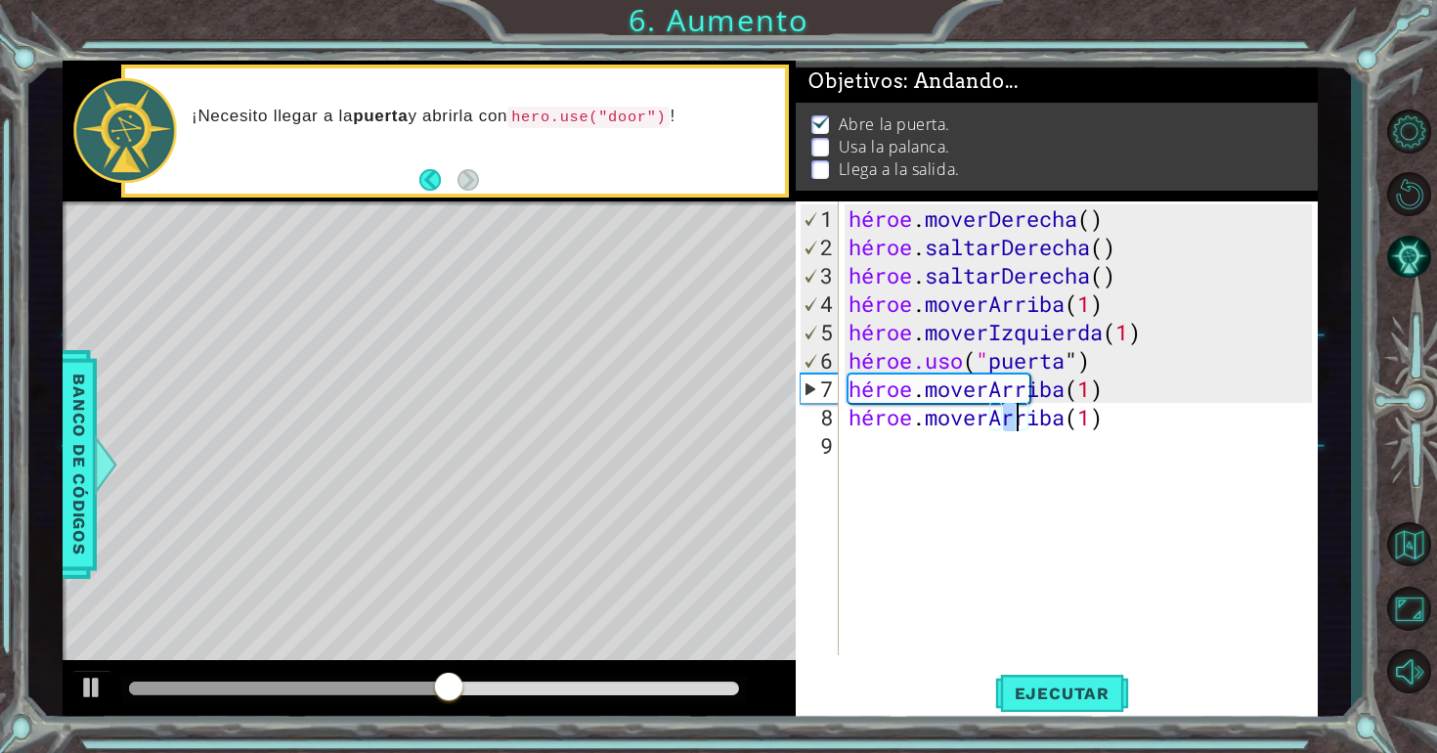
click at [1043, 452] on div "héroe . moverDerecha ( ) héroe . saltarDerecha ( ) héroe . saltarDerecha ( ) hé…" at bounding box center [1083, 459] width 477 height 510
type textarea "h"
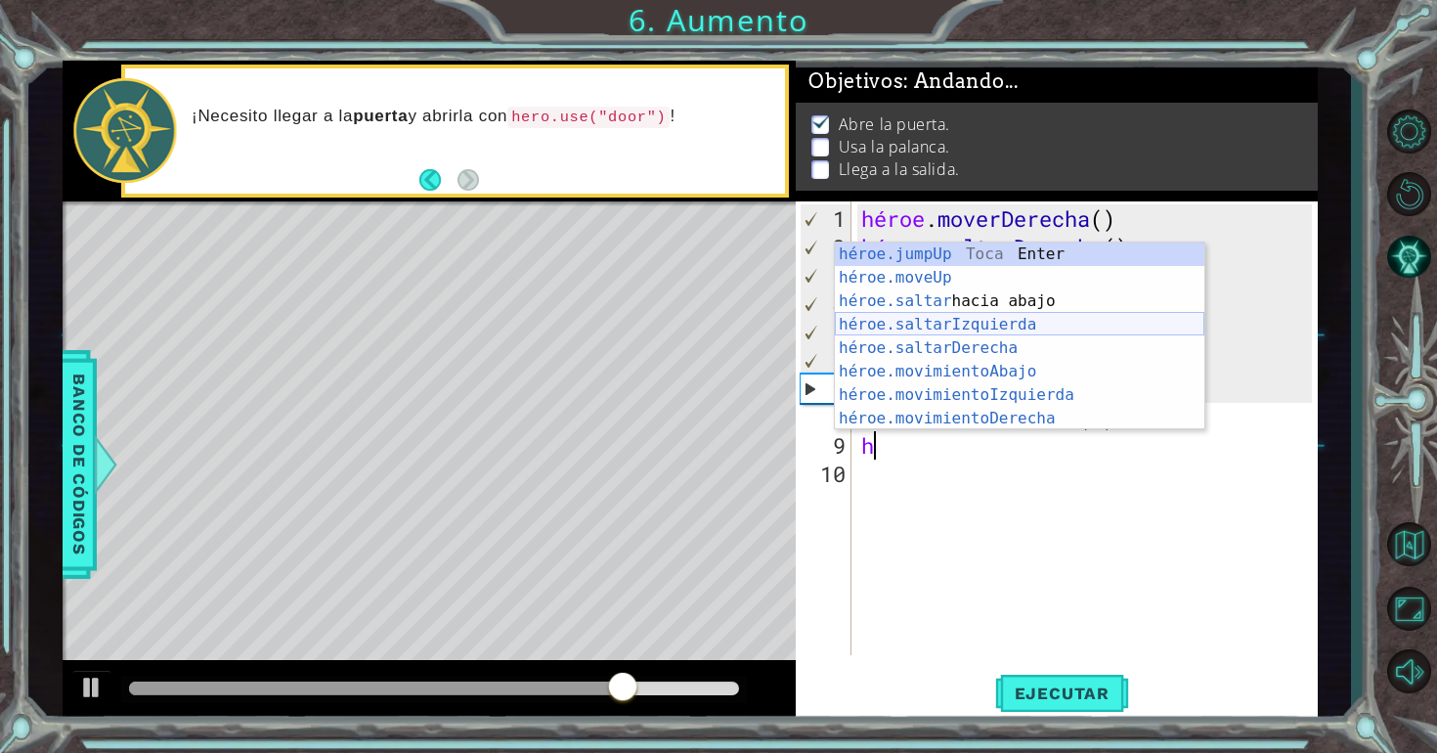
click at [1000, 323] on div "héroe.jumpUp Toca Enter héroe.moveUp ​ Toca Enter héroe.saltar hacia abajo [PER…" at bounding box center [1020, 359] width 370 height 235
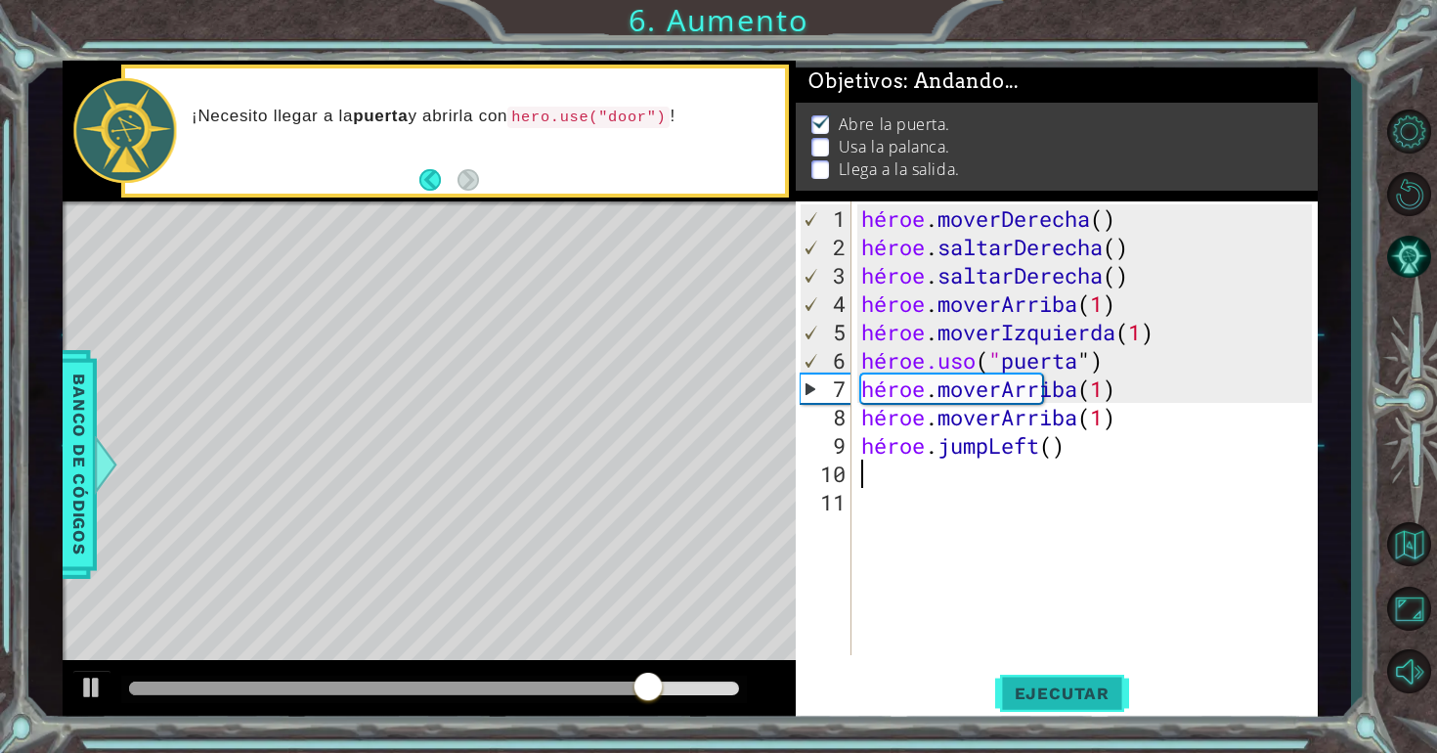
click at [1097, 694] on font "Ejecutar" at bounding box center [1062, 693] width 95 height 20
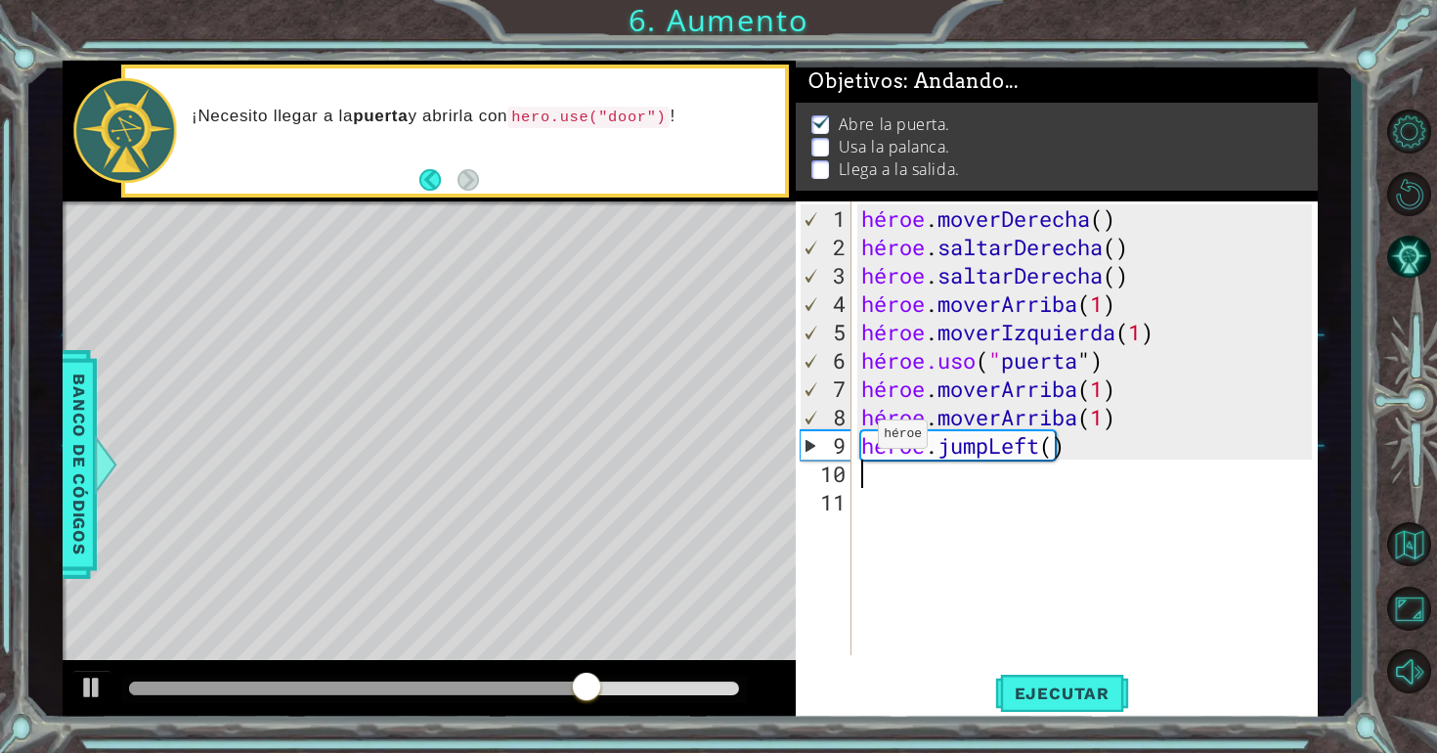
click at [860, 441] on div "héroe . moverDerecha ( ) héroe . saltarDerecha ( ) héroe . saltarDerecha ( ) hé…" at bounding box center [1089, 459] width 465 height 510
click at [1200, 417] on div "héroe . moverDerecha ( ) héroe . saltarDerecha ( ) héroe . saltarDerecha ( ) hé…" at bounding box center [1089, 459] width 465 height 510
type textarea "hero.moveUp(1)"
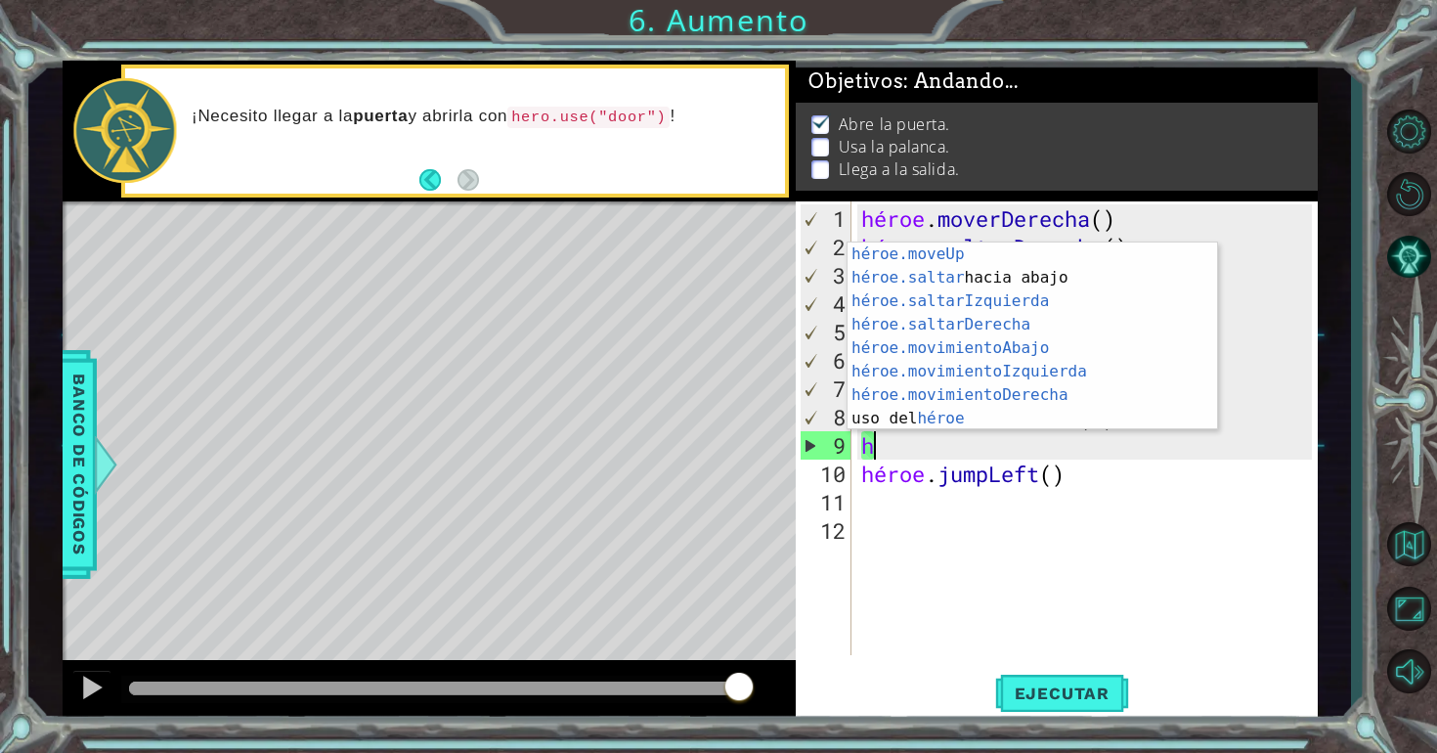
scroll to position [47, 0]
click at [957, 410] on div "héroe.moveUp ​ Toca Enter héroe.saltar hacia abajo [PERSON_NAME] Enter héroe.sa…" at bounding box center [1033, 359] width 370 height 235
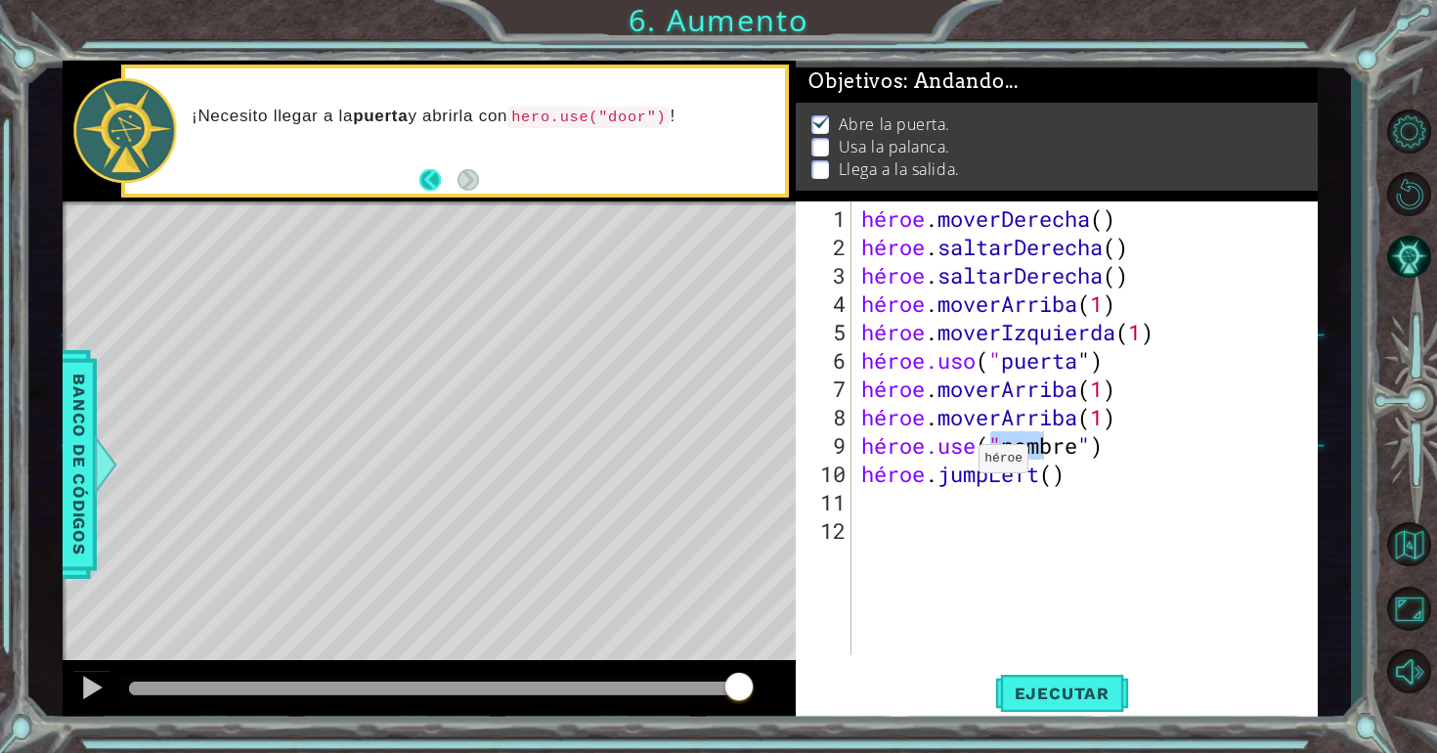
click at [457, 171] on button "Atrás" at bounding box center [438, 180] width 38 height 22
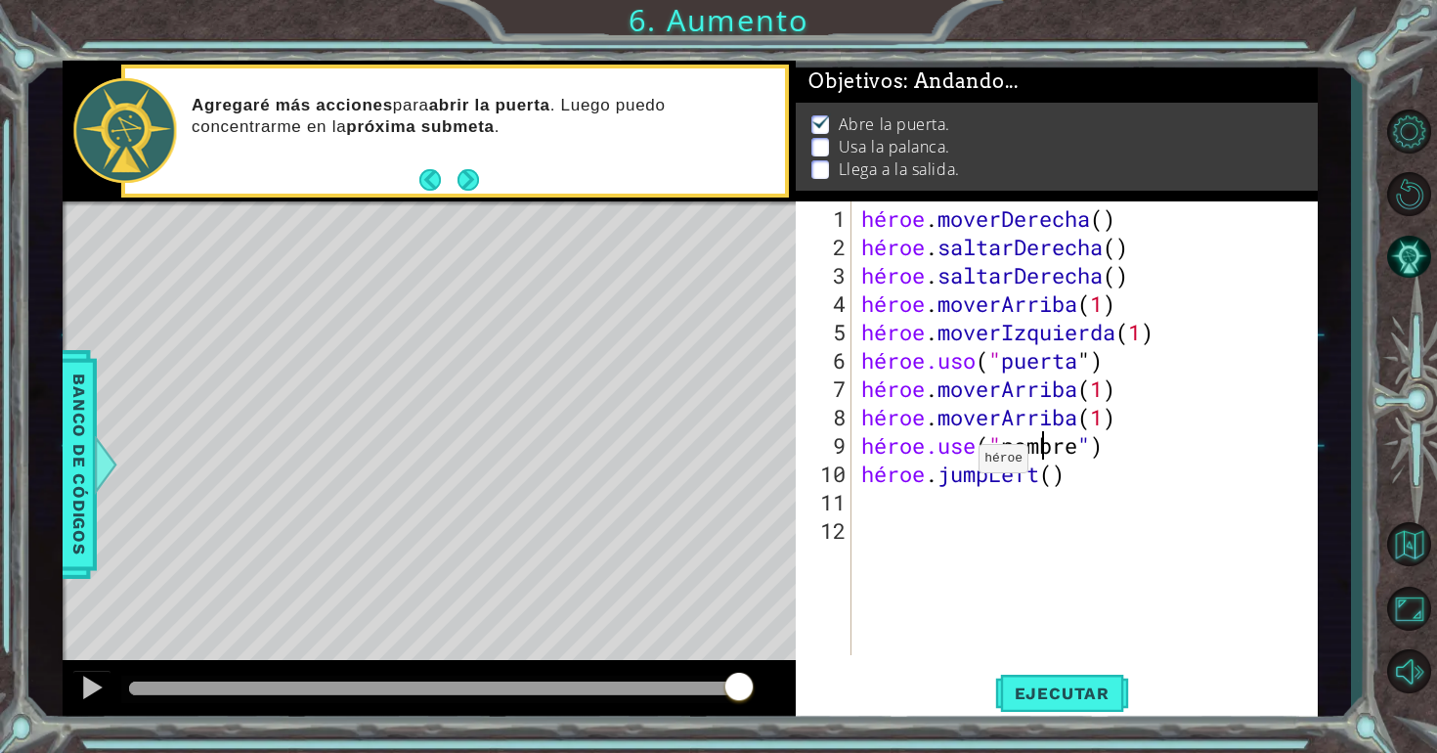
click at [123, 459] on div "Mapa de niveles" at bounding box center [514, 489] width 903 height 576
click at [97, 463] on div at bounding box center [105, 464] width 24 height 59
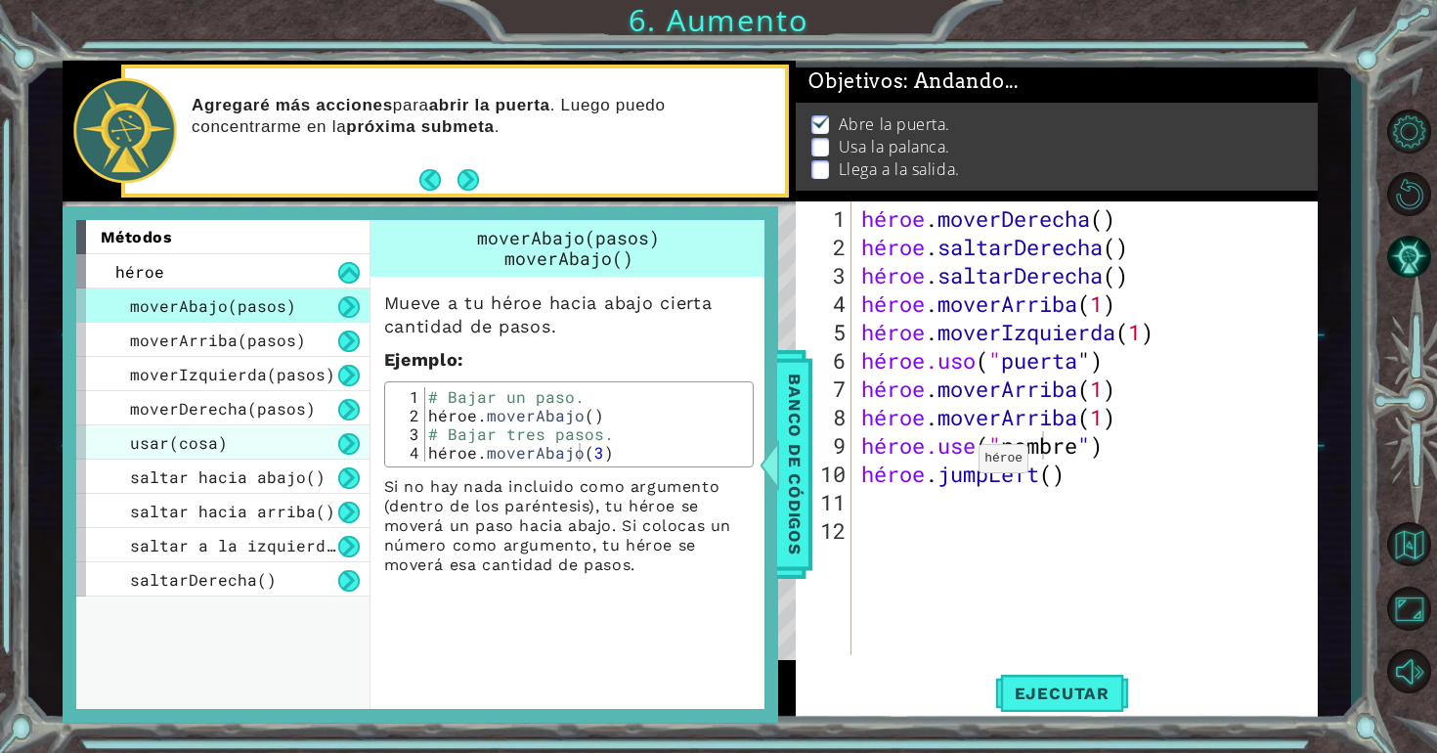
click at [296, 445] on div "usar(cosa)" at bounding box center [222, 442] width 293 height 34
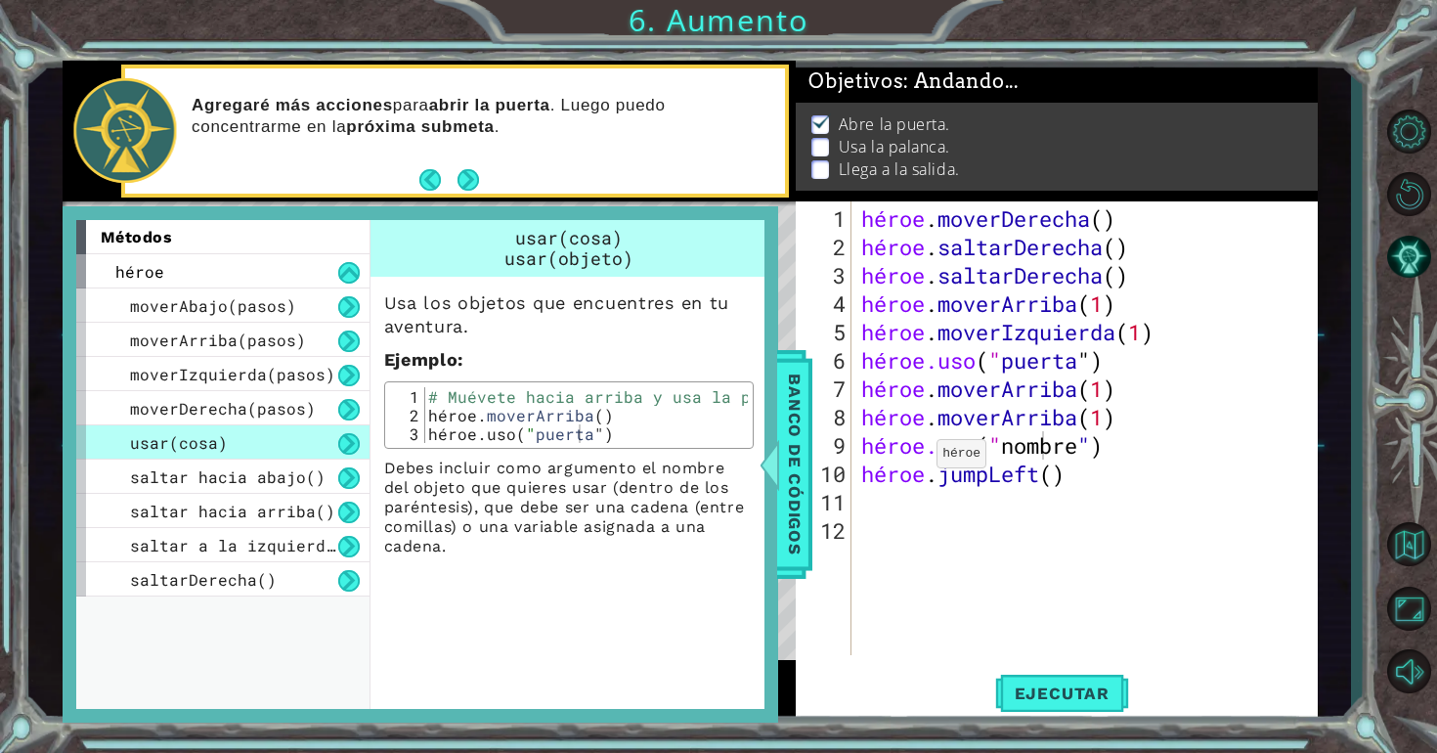
click at [754, 508] on div "Usa los objetos que encuentres en tu aventura. Ejemplo : 1 2 3 # Muévete hacia …" at bounding box center [569, 417] width 397 height 280
click at [773, 498] on div "métodos héroe moverAbajo(pasos) moverArriba(pasos) moverIzquierda(pasos) moverD…" at bounding box center [421, 464] width 716 height 516
click at [783, 492] on span "Banco de códigos" at bounding box center [794, 465] width 31 height 202
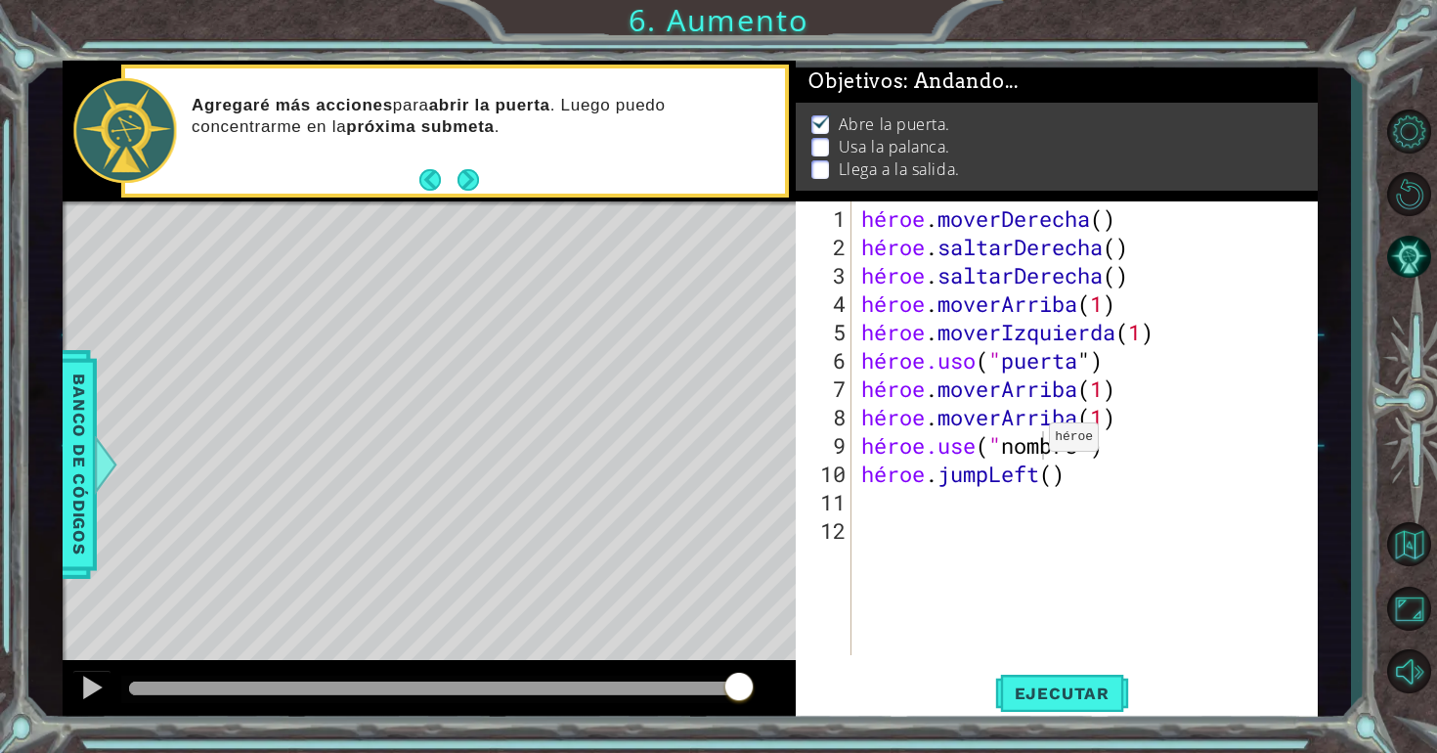
click at [1031, 444] on div "héroe . moverDerecha ( ) héroe . saltarDerecha ( ) héroe . saltarDerecha ( ) hé…" at bounding box center [1089, 459] width 465 height 510
click at [1129, 446] on div "héroe . moverDerecha ( ) héroe . saltarDerecha ( ) héroe . saltarDerecha ( ) hé…" at bounding box center [1089, 459] width 465 height 510
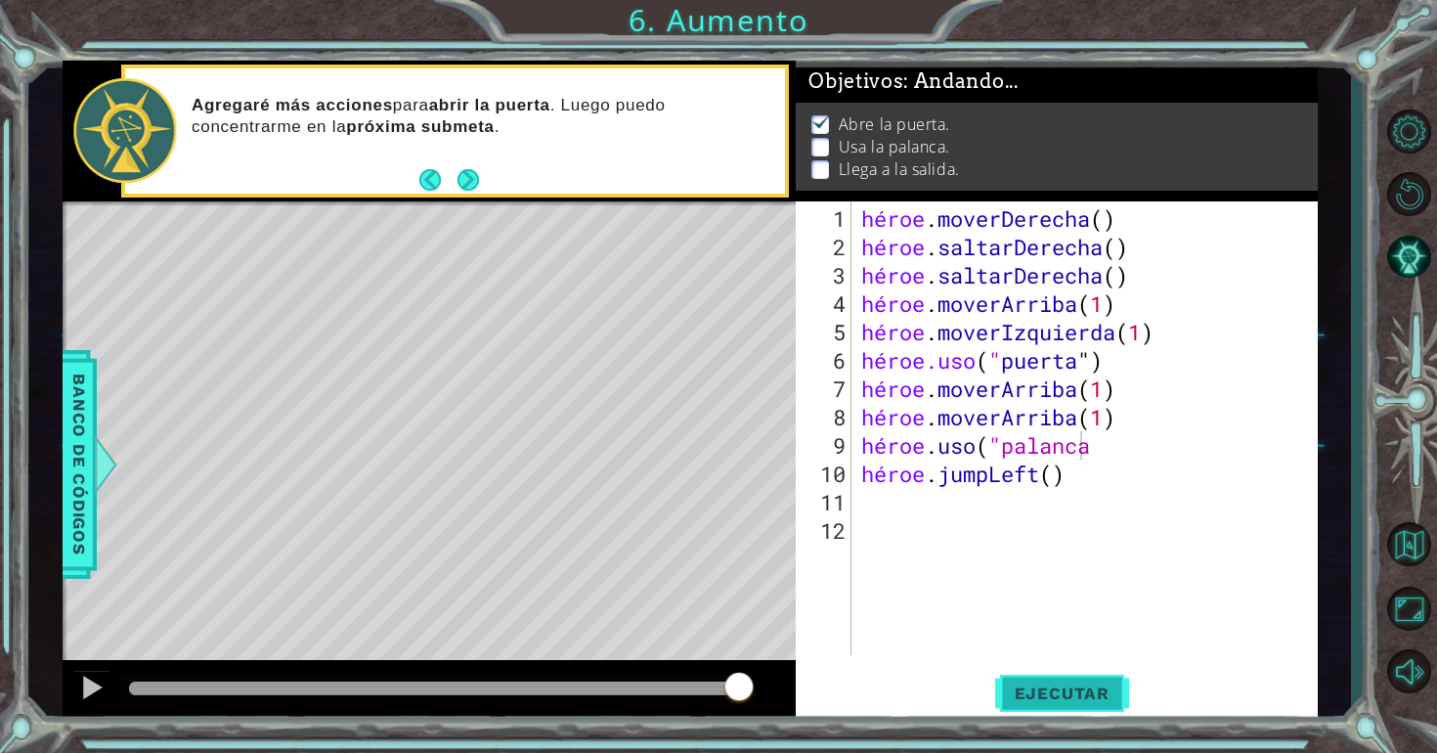
click at [1090, 676] on button "Ejecutar" at bounding box center [1062, 693] width 134 height 52
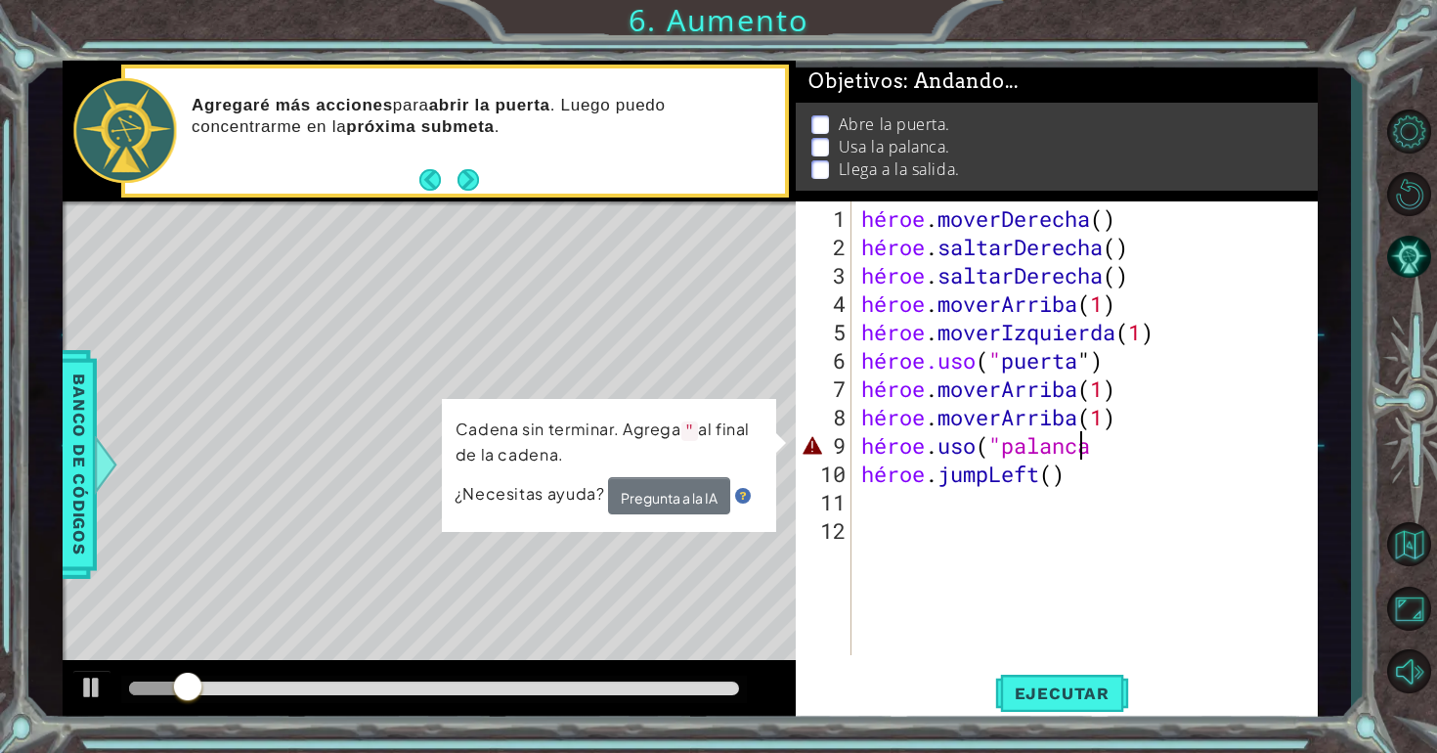
click at [1151, 448] on div "héroe . moverDerecha ( ) héroe . saltarDerecha ( ) héroe . saltarDerecha ( ) hé…" at bounding box center [1089, 459] width 465 height 510
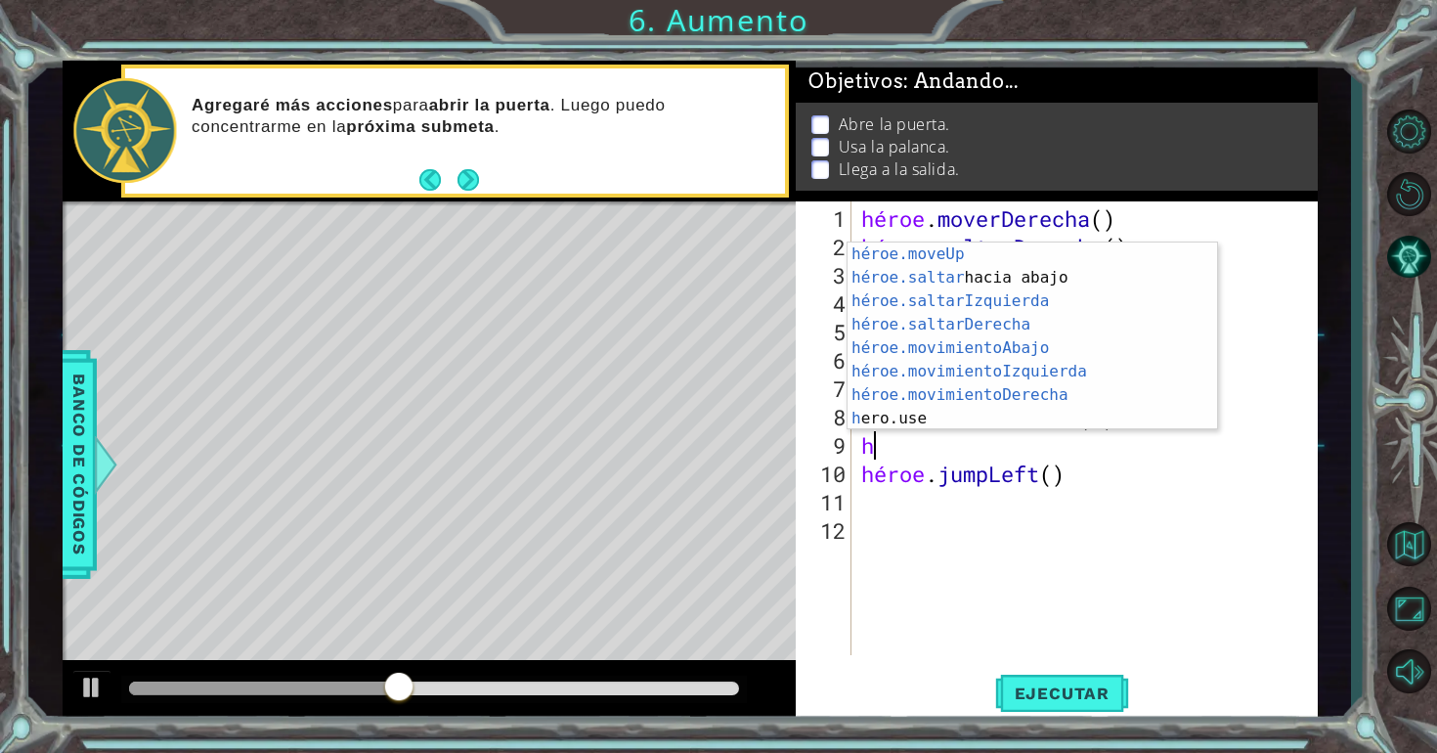
scroll to position [47, 0]
click at [1041, 409] on div "héroe.moveUp ​ Toca Enter héroe.saltar hacia abajo [PERSON_NAME] Enter héroe.sa…" at bounding box center [1033, 359] width 370 height 235
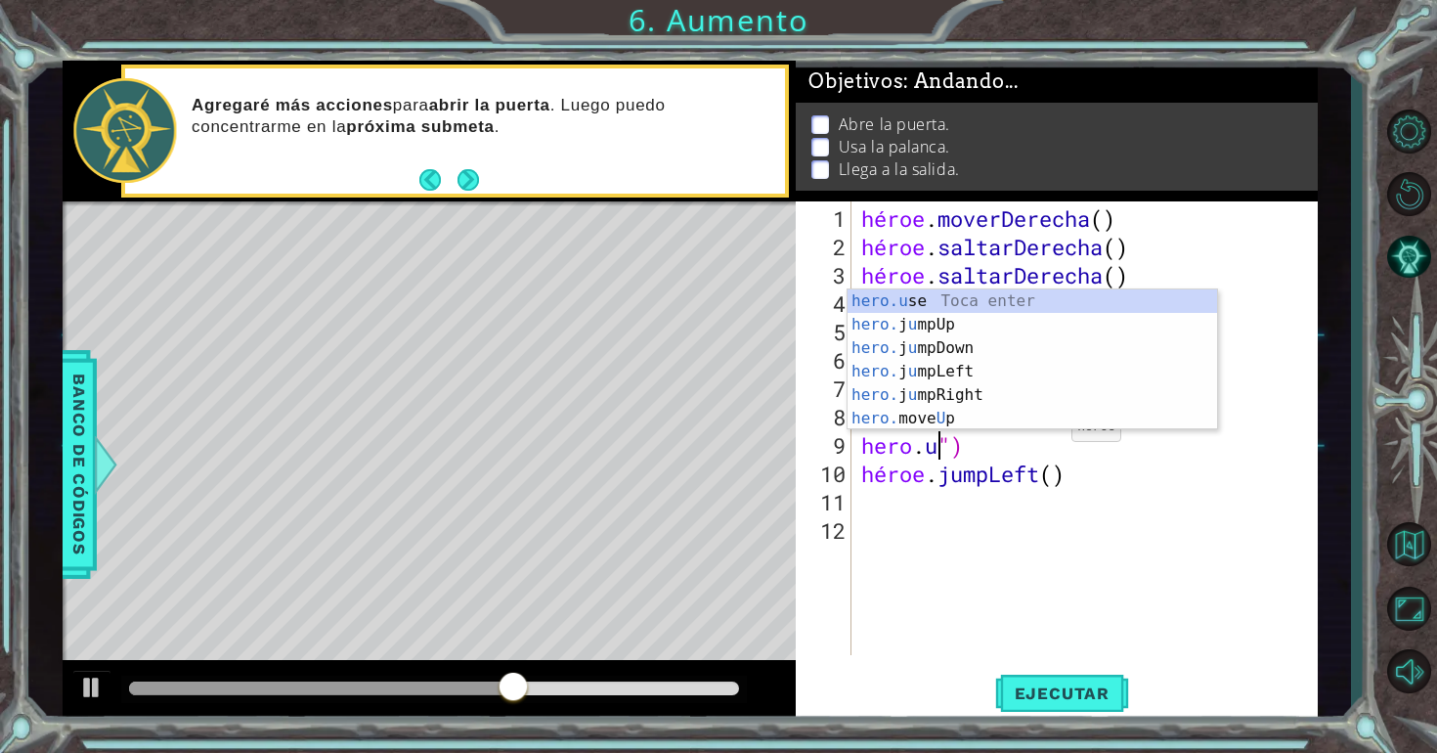
scroll to position [0, 0]
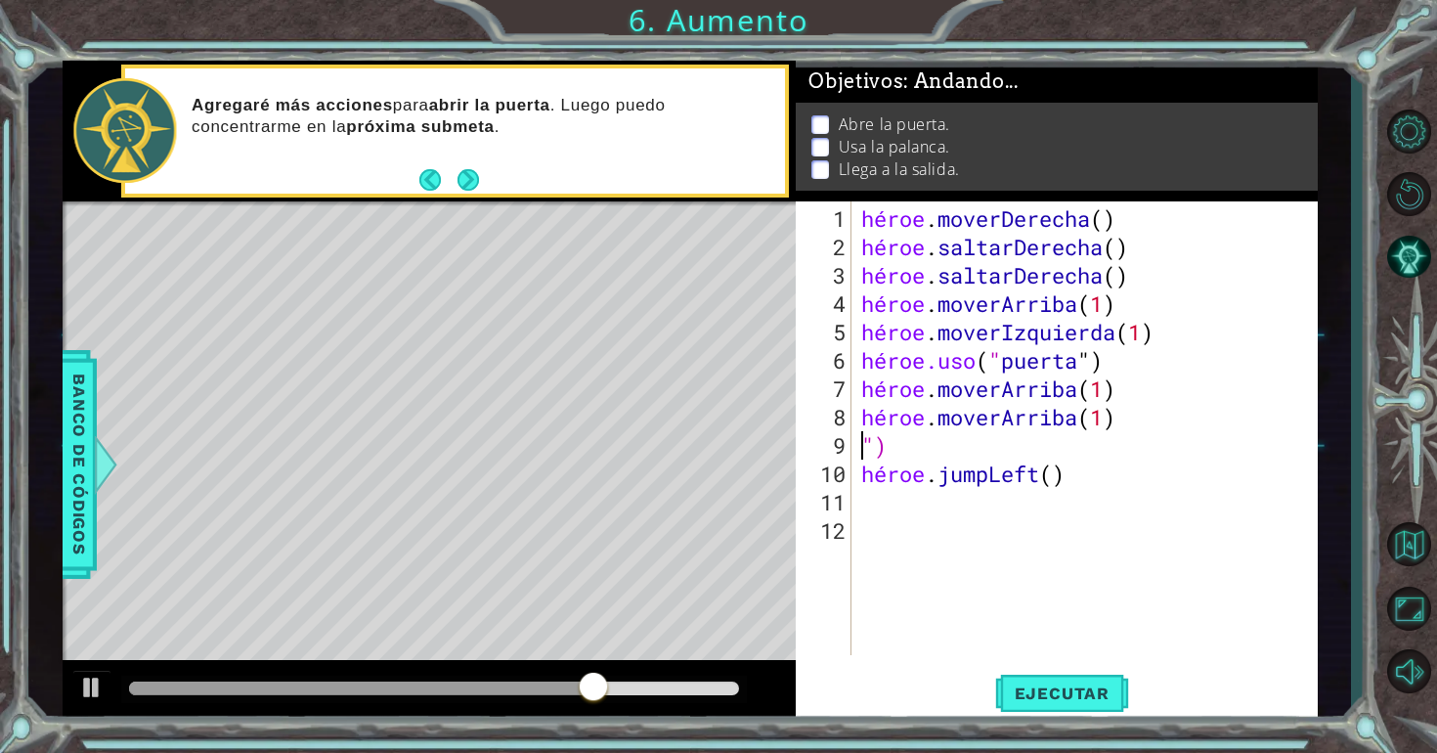
click at [1052, 459] on div "héroe . moverDerecha ( ) héroe . saltarDerecha ( ) héroe . saltarDerecha ( ) hé…" at bounding box center [1089, 459] width 465 height 510
click at [1056, 438] on div "héroe . moverDerecha ( ) héroe . saltarDerecha ( ) héroe . saltarDerecha ( ) hé…" at bounding box center [1089, 459] width 465 height 510
type textarea """
type textarea "hero.moveUp(1)"
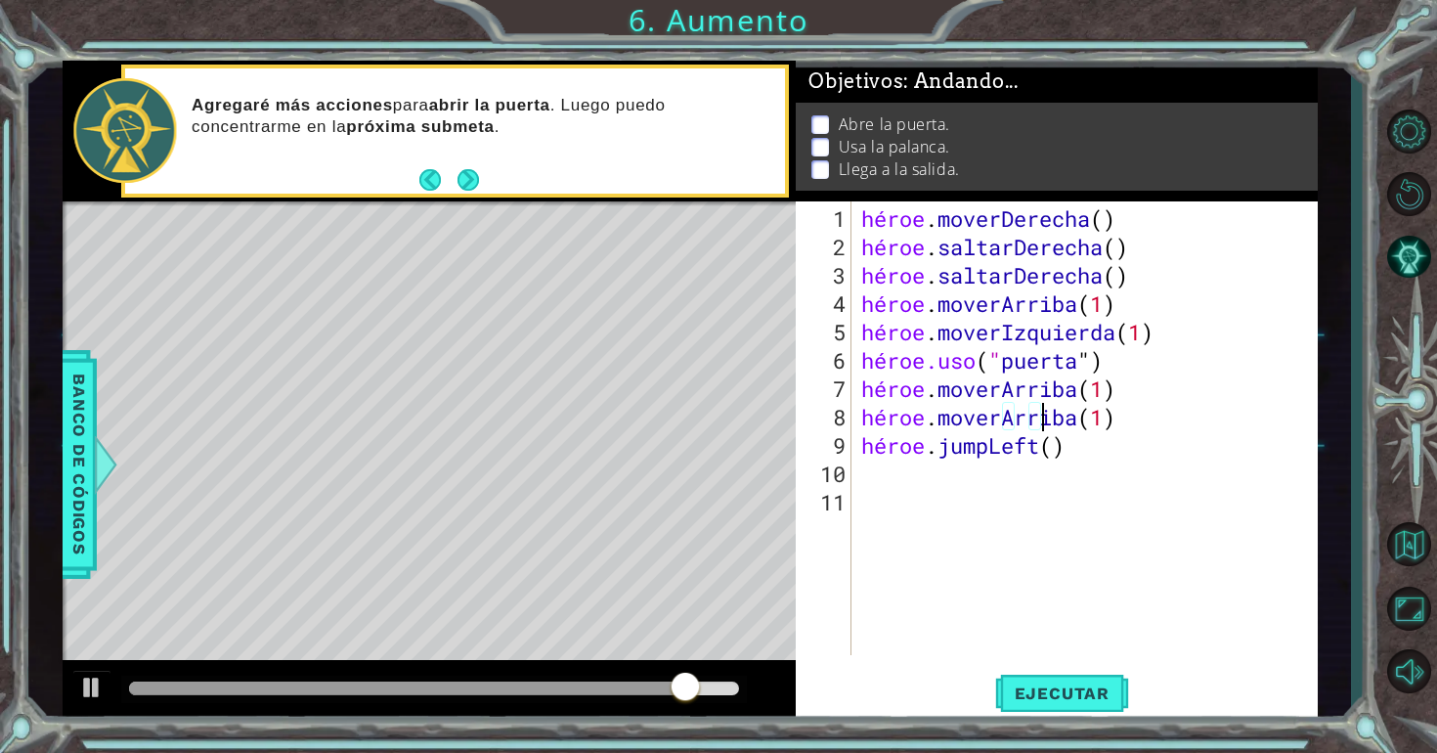
click at [1185, 423] on div "héroe . moverDerecha ( ) héroe . saltarDerecha ( ) héroe . saltarDerecha ( ) hé…" at bounding box center [1089, 459] width 465 height 510
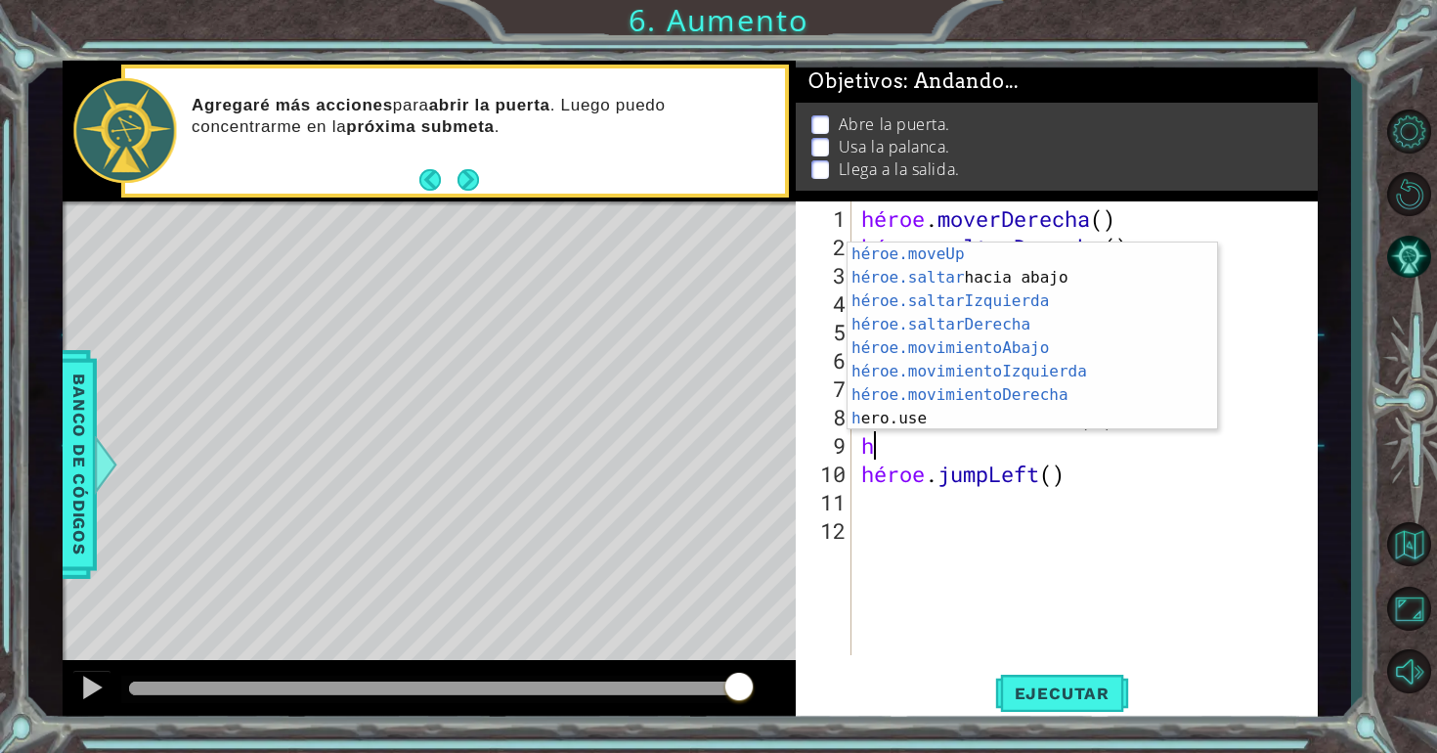
scroll to position [47, 0]
click at [1107, 411] on div "héroe.moveUp ​ Toca Enter héroe.saltar hacia abajo [PERSON_NAME] Enter héroe.sa…" at bounding box center [1033, 359] width 370 height 235
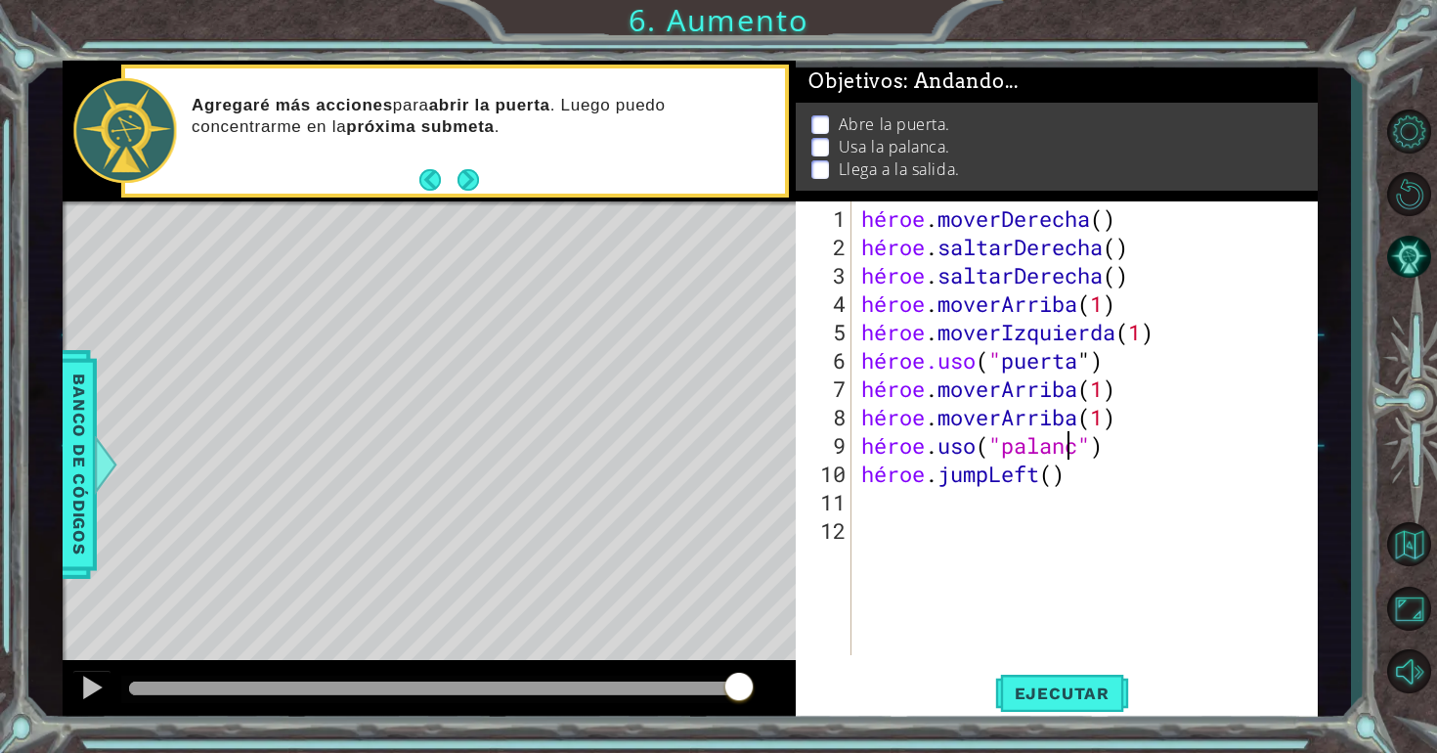
scroll to position [0, 10]
click at [1061, 696] on font "Ejecutar" at bounding box center [1062, 693] width 95 height 20
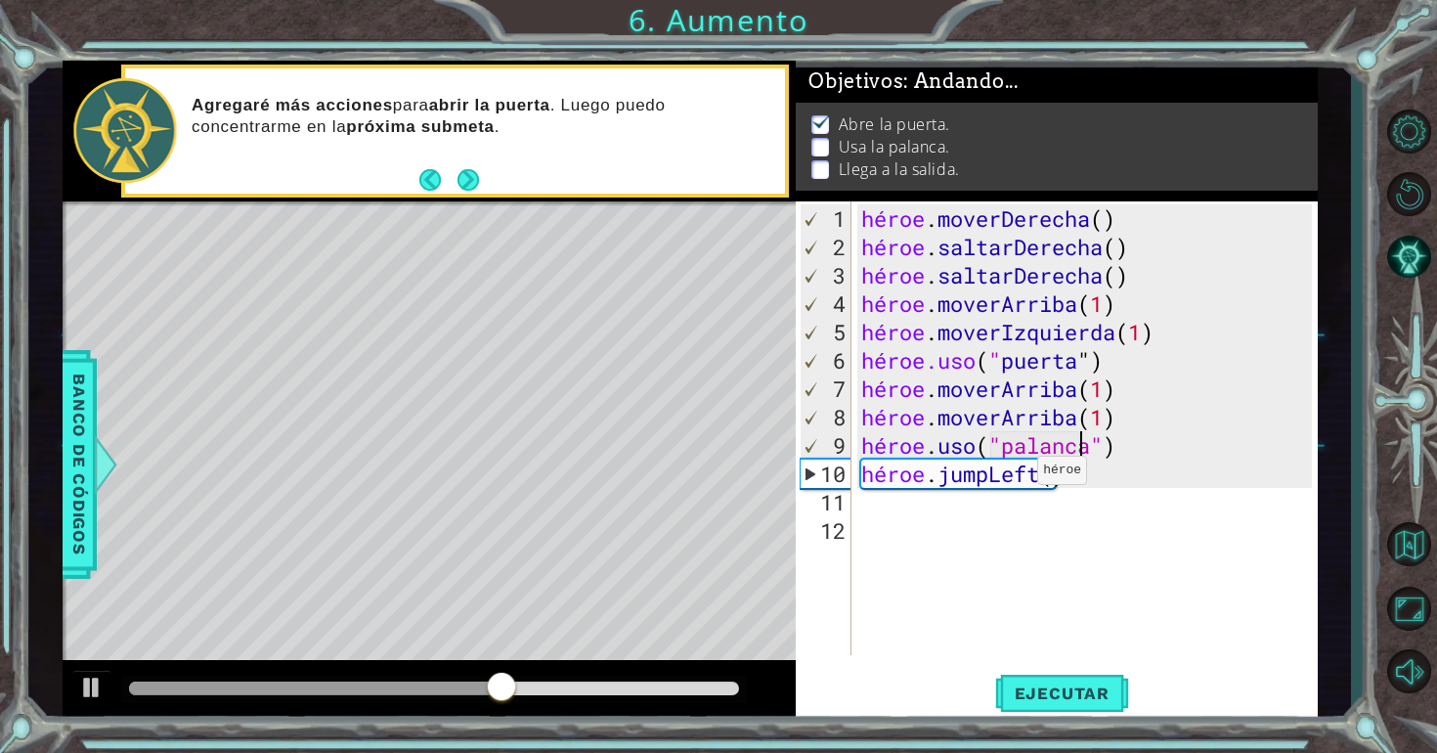
click at [1020, 477] on div "héroe . moverDerecha ( ) héroe . saltarDerecha ( ) héroe . saltarDerecha ( ) hé…" at bounding box center [1089, 459] width 465 height 510
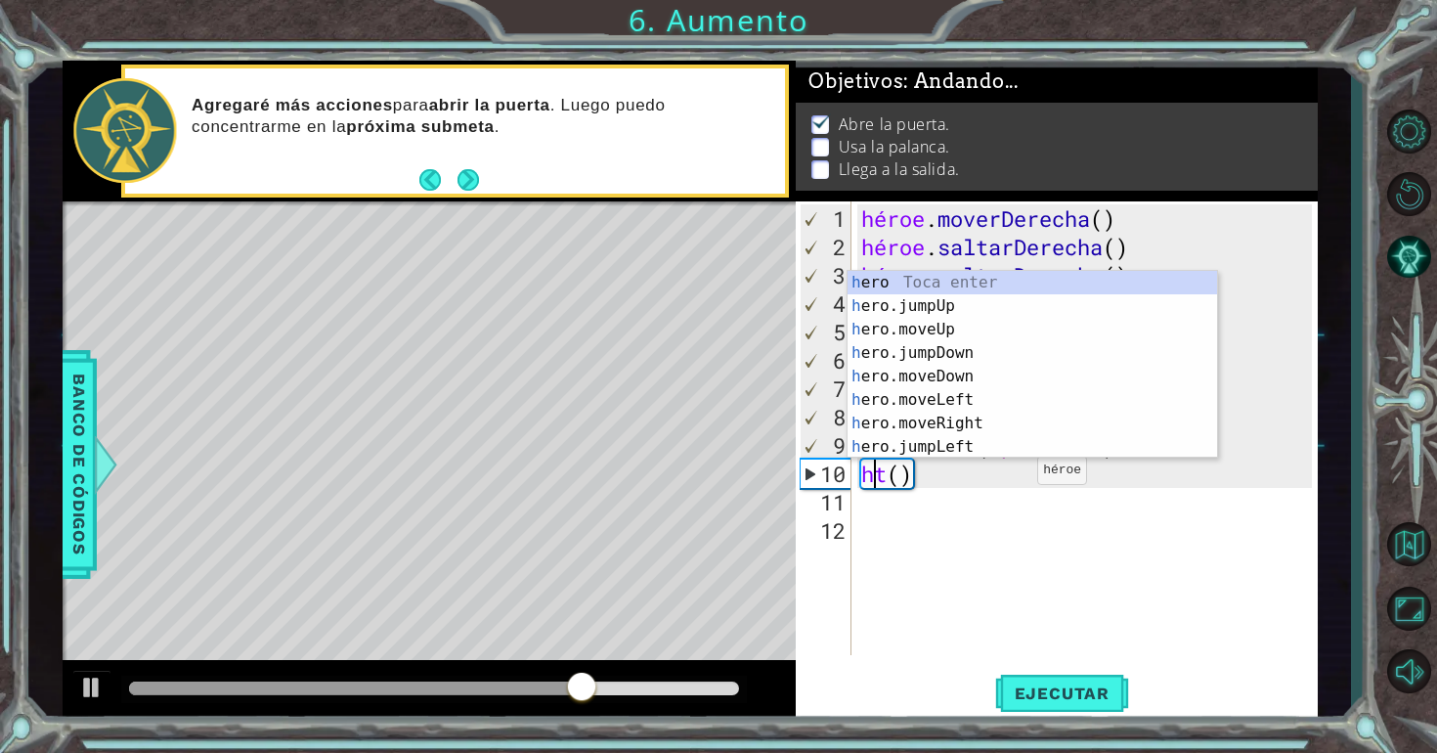
scroll to position [0, 1]
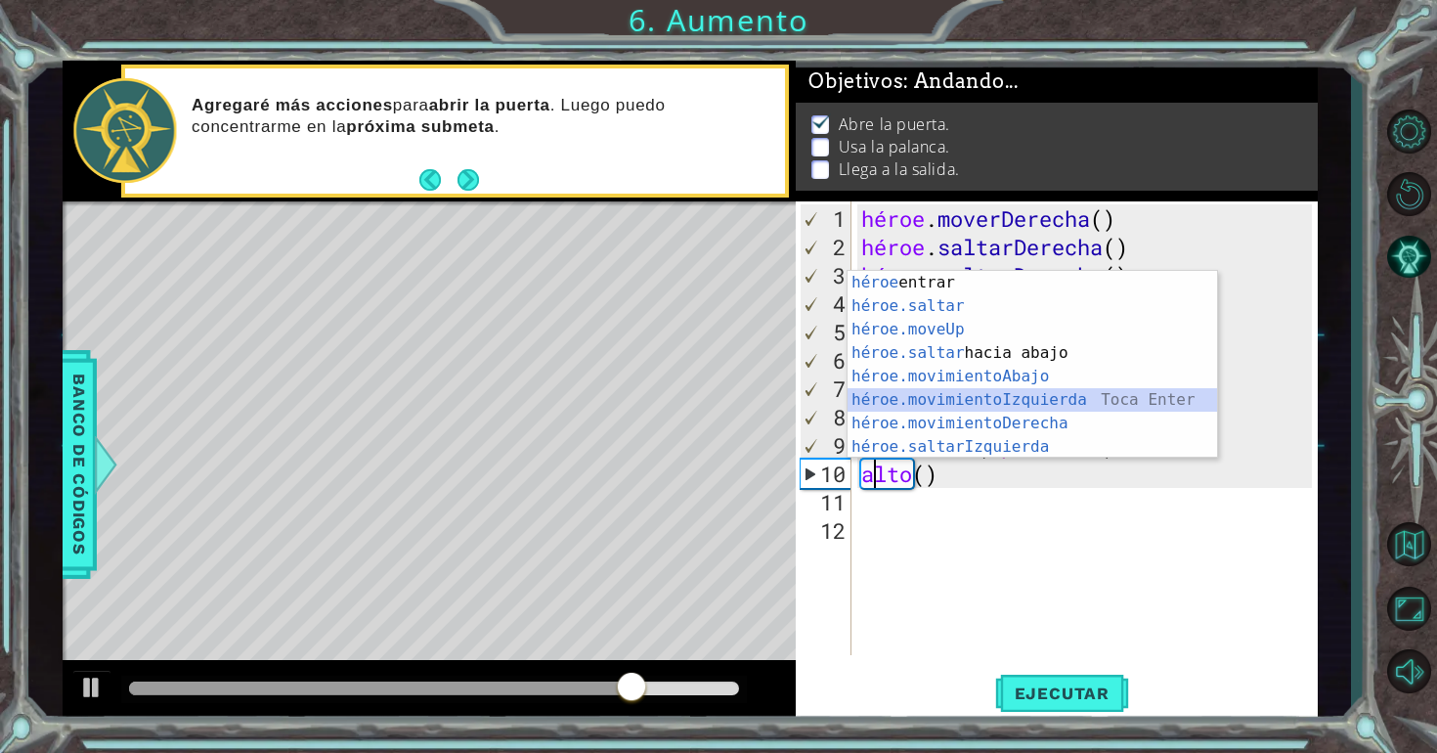
click at [1099, 392] on div "héroe Toca entrar héroe.saltar ​ Toca Enter héroe.moveUp ​ Toca Enter héroe.sal…" at bounding box center [1033, 388] width 370 height 235
type textarea "hero.moveLeft(1)"
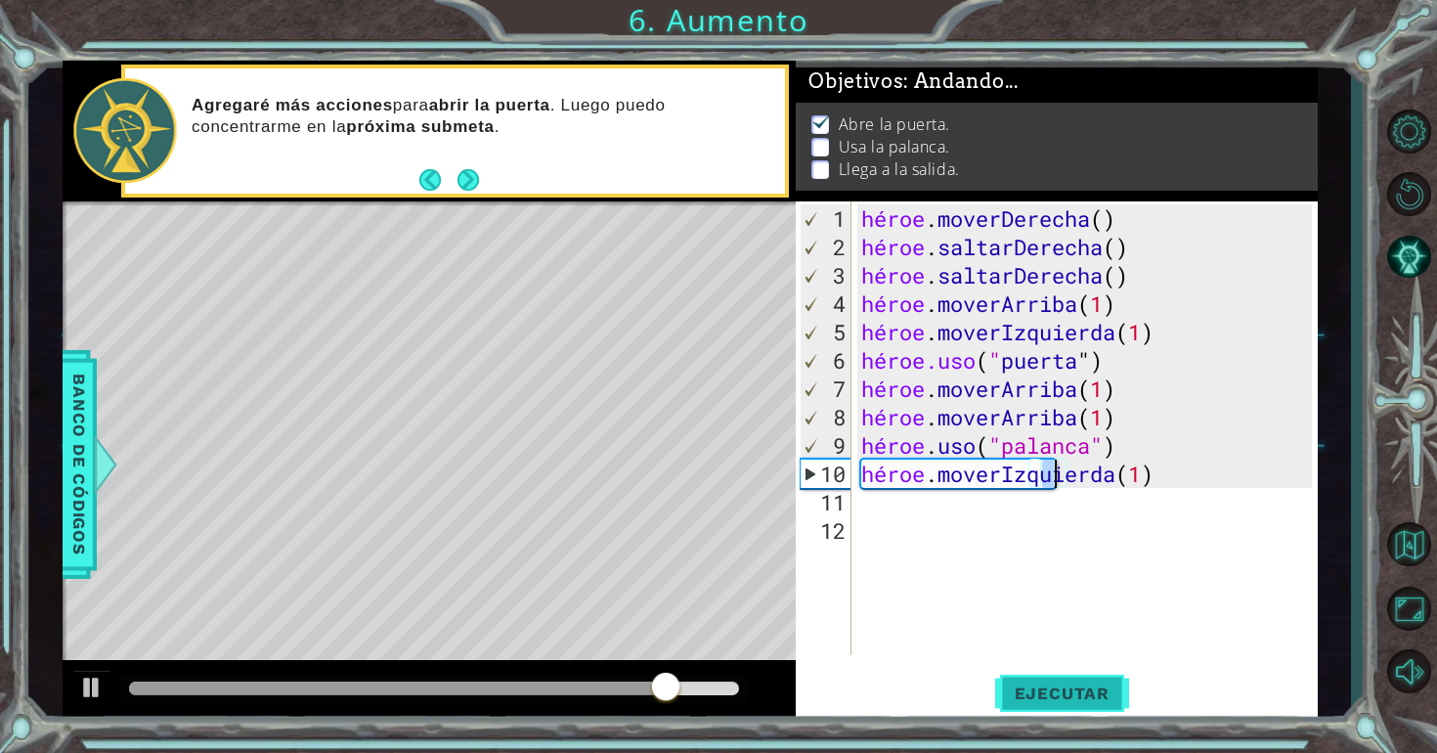
click at [1063, 680] on button "Ejecutar" at bounding box center [1062, 693] width 134 height 52
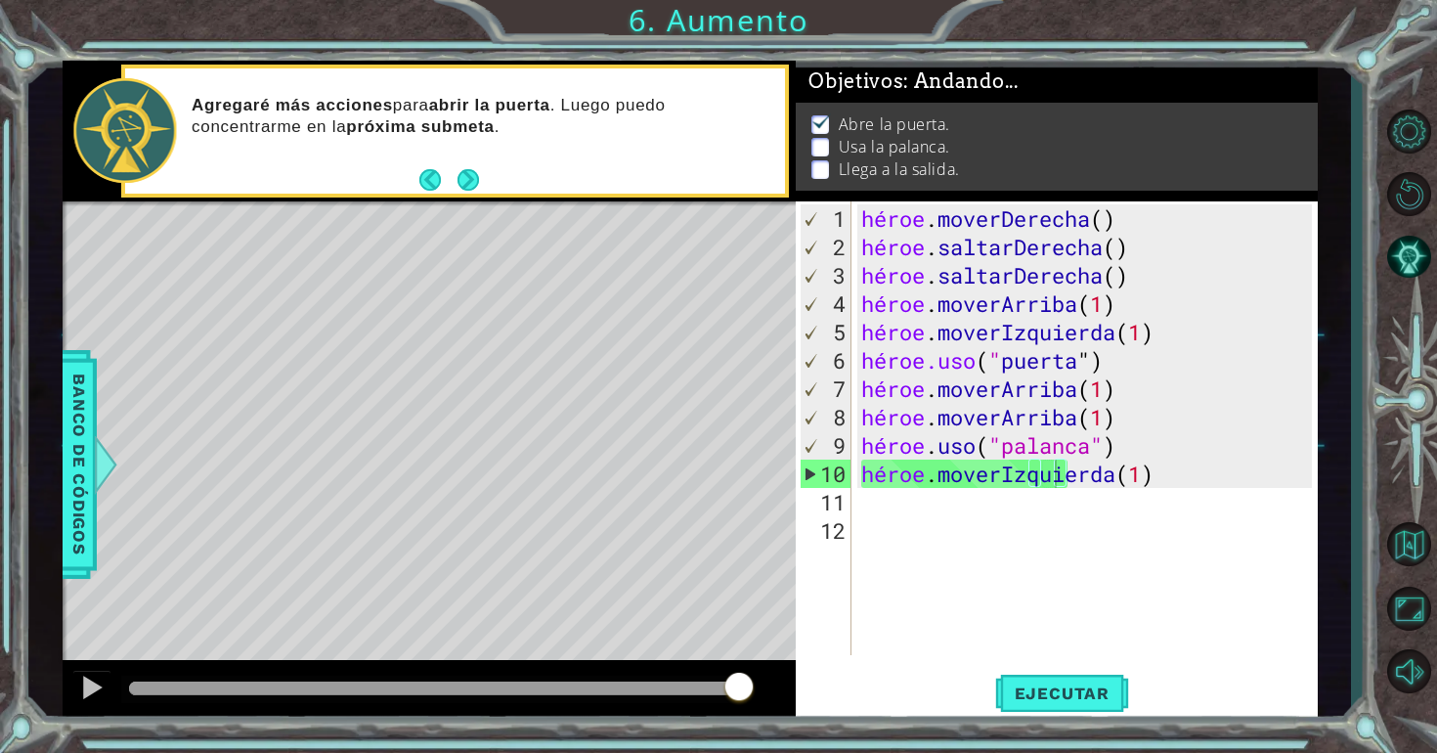
drag, startPoint x: 1084, startPoint y: 672, endPoint x: 1044, endPoint y: 664, distance: 40.8
click at [1044, 664] on div "hero.moveLeft(1) 1 2 3 4 5 6 7 8 9 10 11 12 héroe . moverDerecha ( ) héroe . sa…" at bounding box center [1057, 461] width 522 height 521
click at [984, 622] on div "héroe . moverDerecha ( ) héroe . saltarDerecha ( ) héroe . saltarDerecha ( ) hé…" at bounding box center [1089, 459] width 465 height 510
drag, startPoint x: 984, startPoint y: 622, endPoint x: 863, endPoint y: 592, distance: 124.7
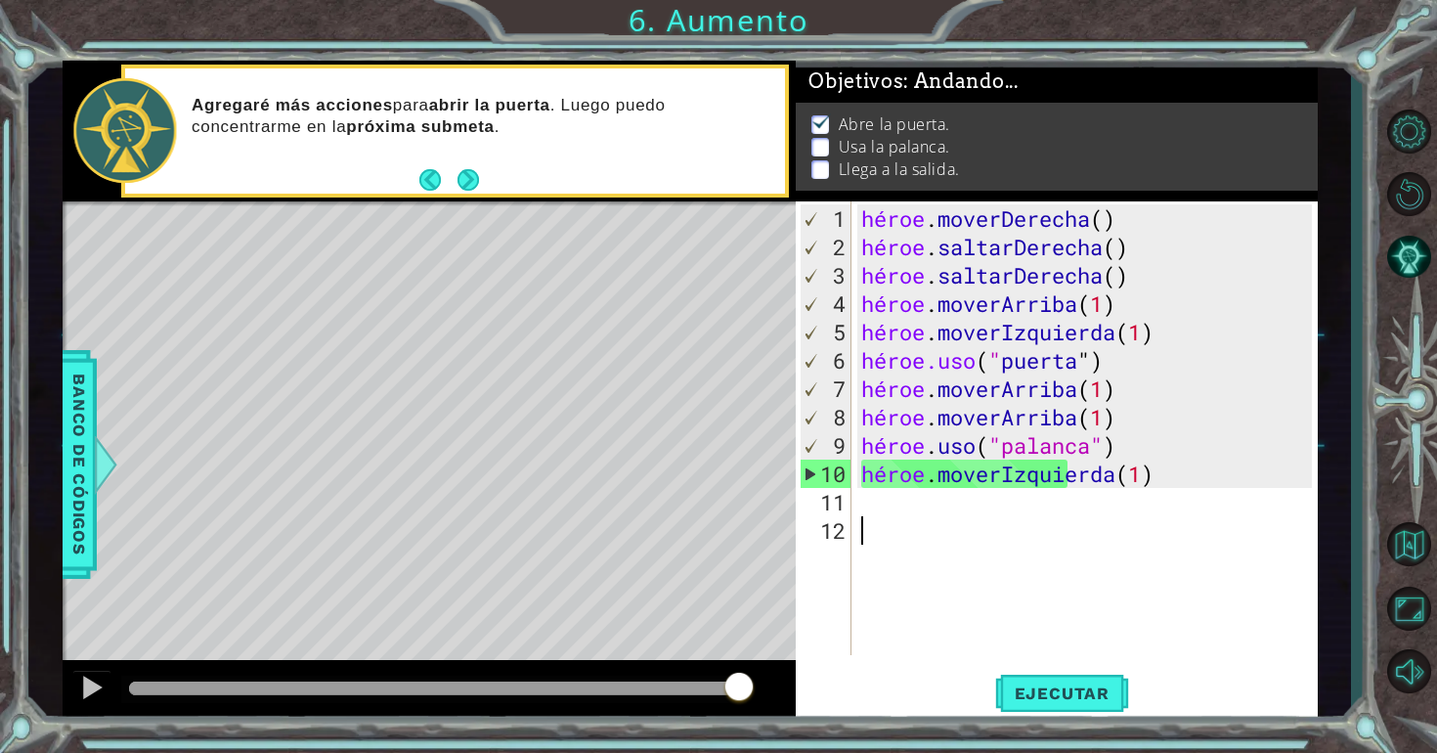
click at [863, 592] on div "héroe . moverDerecha ( ) héroe . saltarDerecha ( ) héroe . saltarDerecha ( ) hé…" at bounding box center [1089, 459] width 465 height 510
click at [1078, 698] on font "Ejecutar" at bounding box center [1062, 693] width 95 height 20
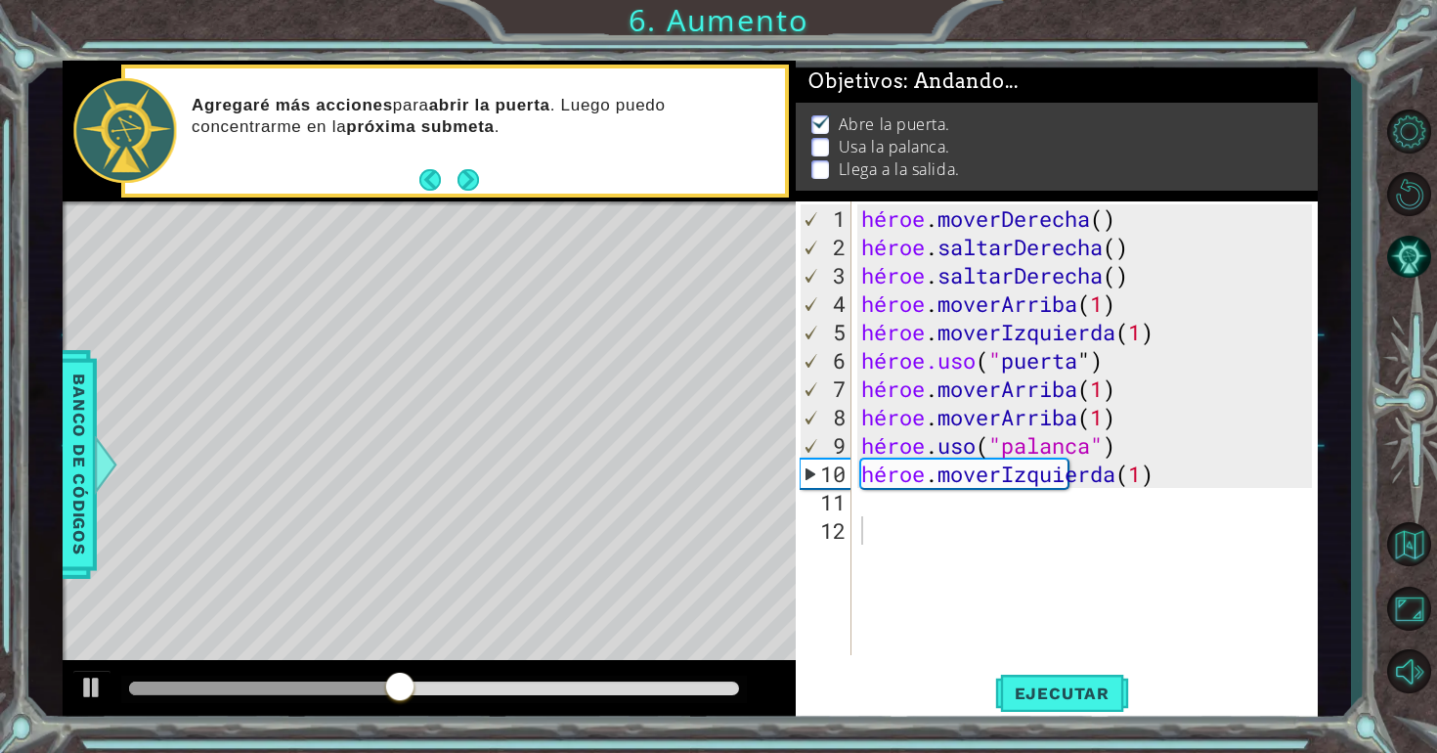
drag, startPoint x: 1086, startPoint y: 693, endPoint x: 973, endPoint y: 614, distance: 138.3
click at [973, 614] on div "1 2 3 4 5 6 7 8 9 10 11 12 héroe . moverDerecha ( ) héroe . saltarDerecha ( ) h…" at bounding box center [1057, 461] width 522 height 521
click at [906, 499] on div "héroe . moverDerecha ( ) héroe . saltarDerecha ( ) héroe . saltarDerecha ( ) hé…" at bounding box center [1089, 459] width 465 height 510
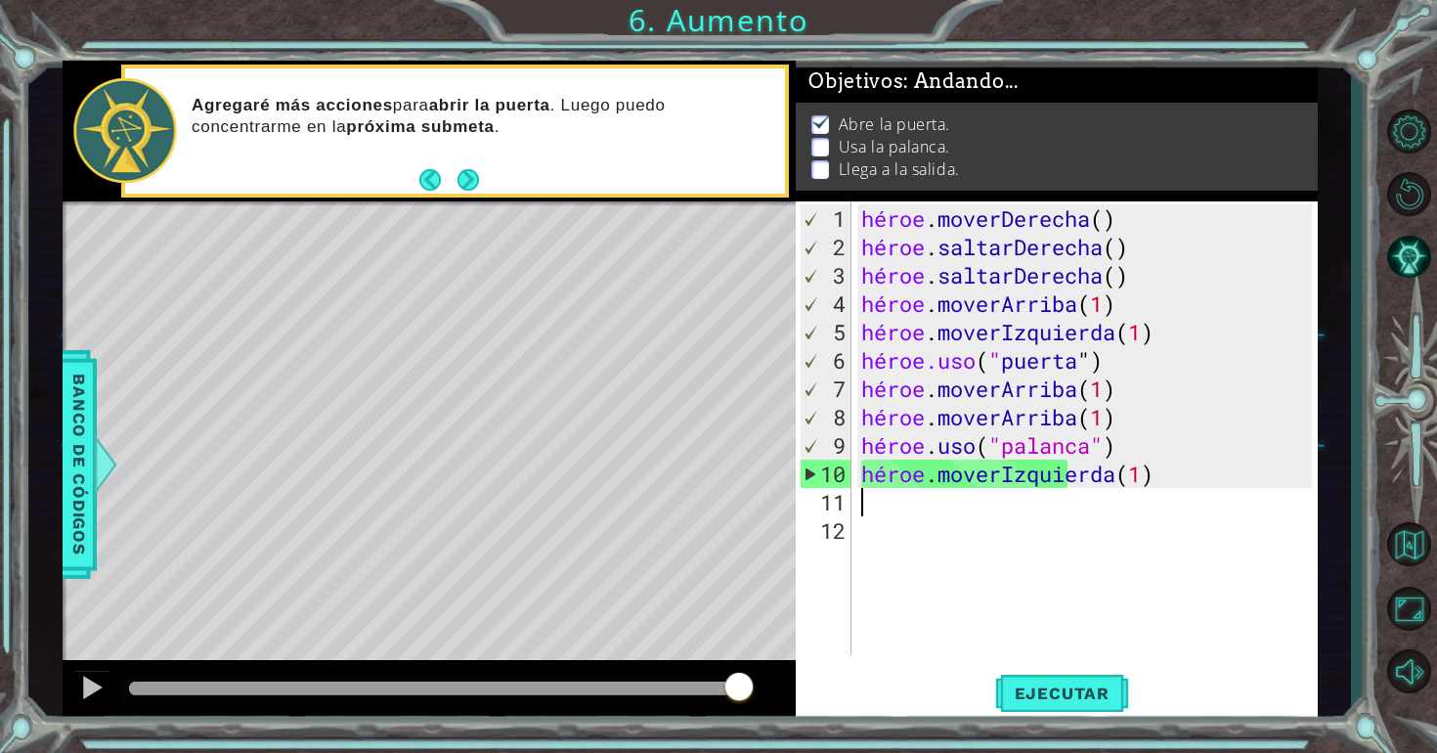
type textarea "h"
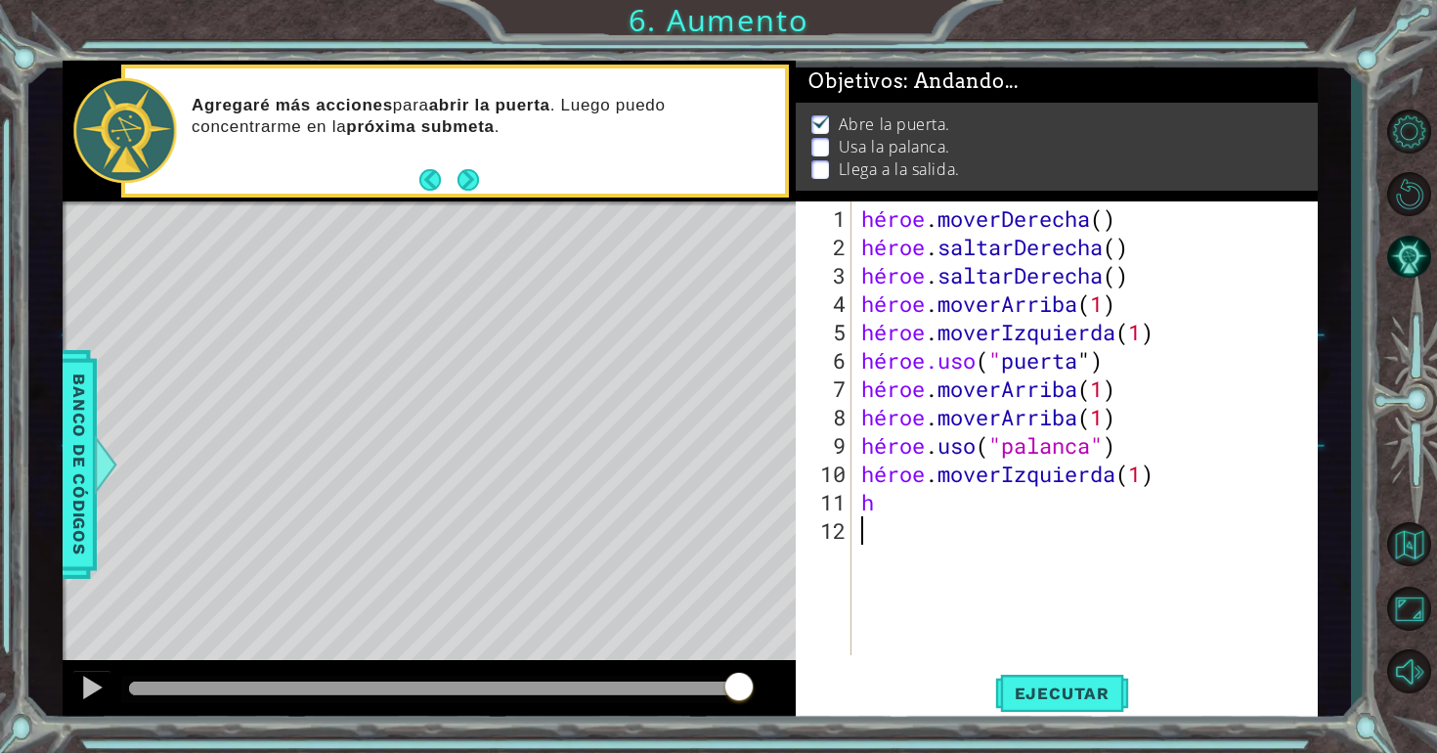
click at [1257, 549] on div "héroe . moverDerecha ( ) héroe . saltarDerecha ( ) héroe . saltarDerecha ( ) hé…" at bounding box center [1089, 459] width 465 height 510
drag, startPoint x: 1165, startPoint y: 449, endPoint x: 854, endPoint y: 444, distance: 310.9
click at [854, 444] on div "1 2 3 4 5 6 7 8 9 10 11 12 héroe . moverDerecha ( ) héroe . saltarDerecha ( ) h…" at bounding box center [1054, 428] width 516 height 454
type textarea "hero.use("palanca")"
drag, startPoint x: 1146, startPoint y: 480, endPoint x: 855, endPoint y: 476, distance: 290.4
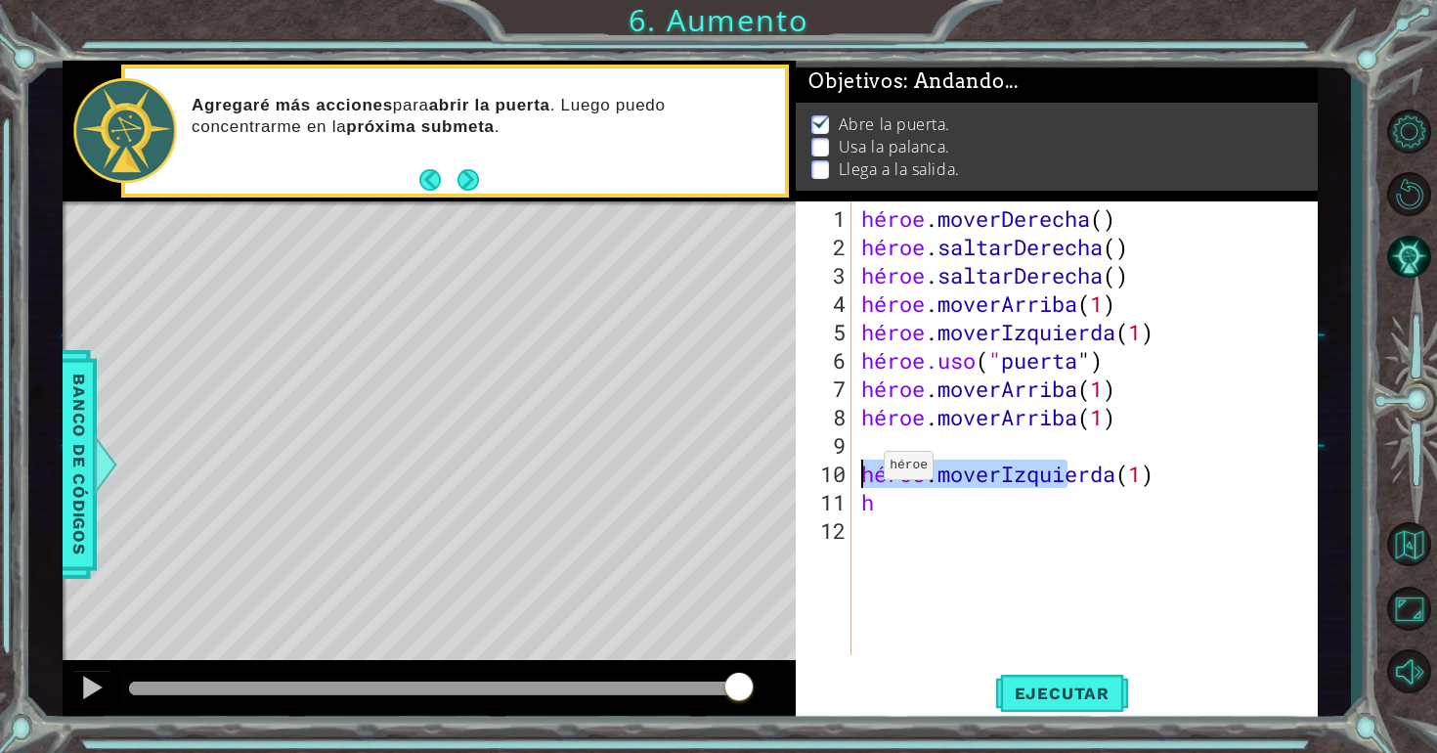
click at [855, 476] on div "1 2 3 4 5 6 7 8 9 10 11 12 héroe . moverDerecha ( ) héroe . saltarDerecha ( ) h…" at bounding box center [1054, 428] width 516 height 454
type textarea "hero.moveLeft(1)"
click at [879, 505] on div "héroe . moverDerecha ( ) héroe . saltarDerecha ( ) héroe . saltarDerecha ( ) hé…" at bounding box center [1089, 459] width 465 height 510
type textarea "h"
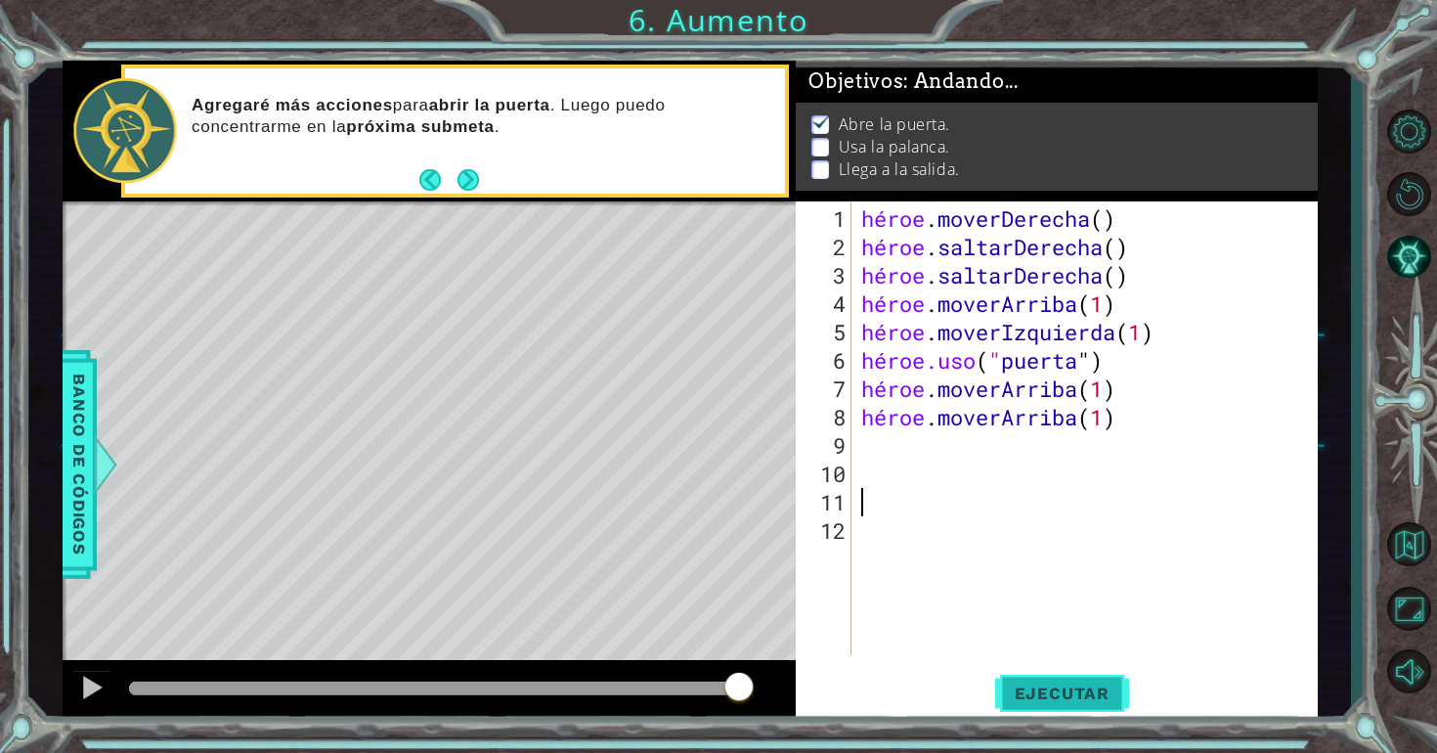
click at [1082, 685] on font "Ejecutar" at bounding box center [1062, 693] width 95 height 20
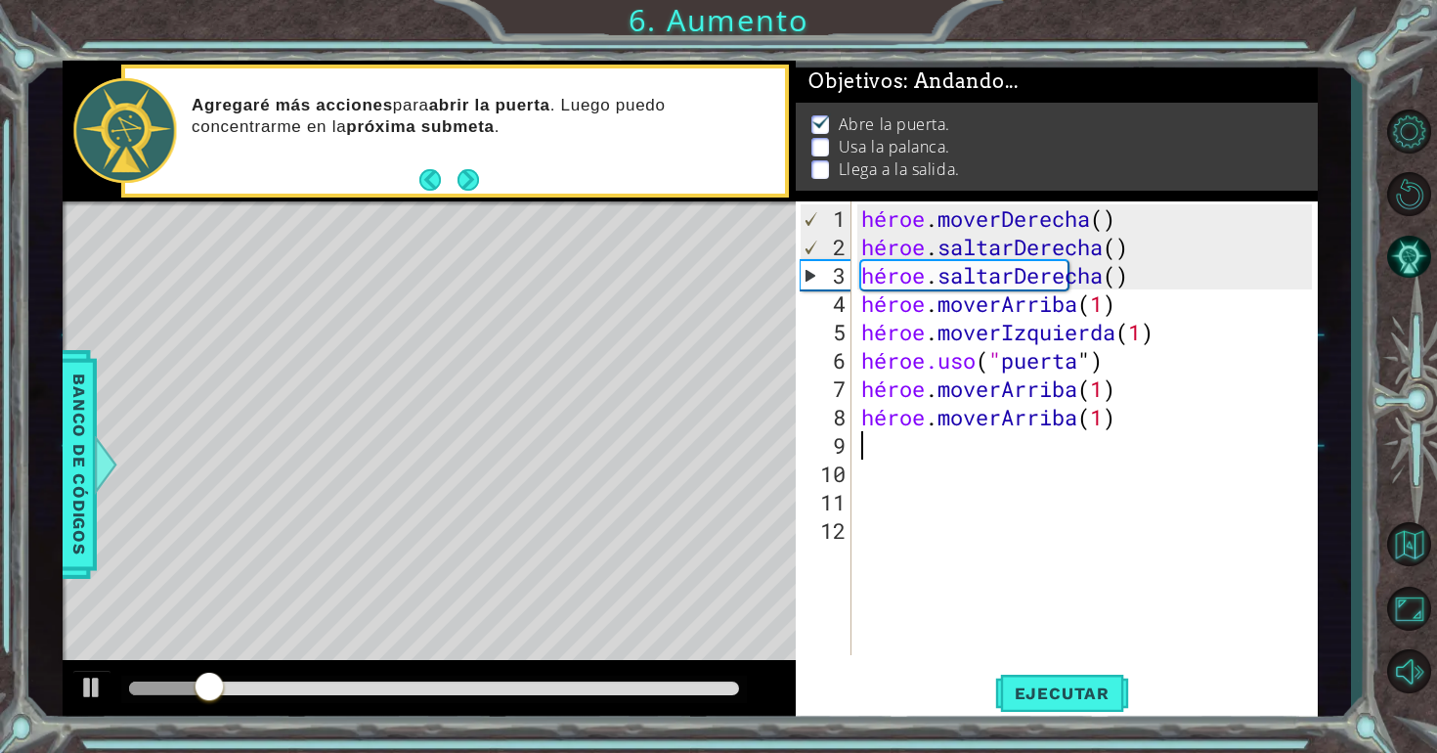
click at [888, 455] on div "héroe . moverDerecha ( ) héroe . saltarDerecha ( ) héroe . saltarDerecha ( ) hé…" at bounding box center [1089, 459] width 465 height 510
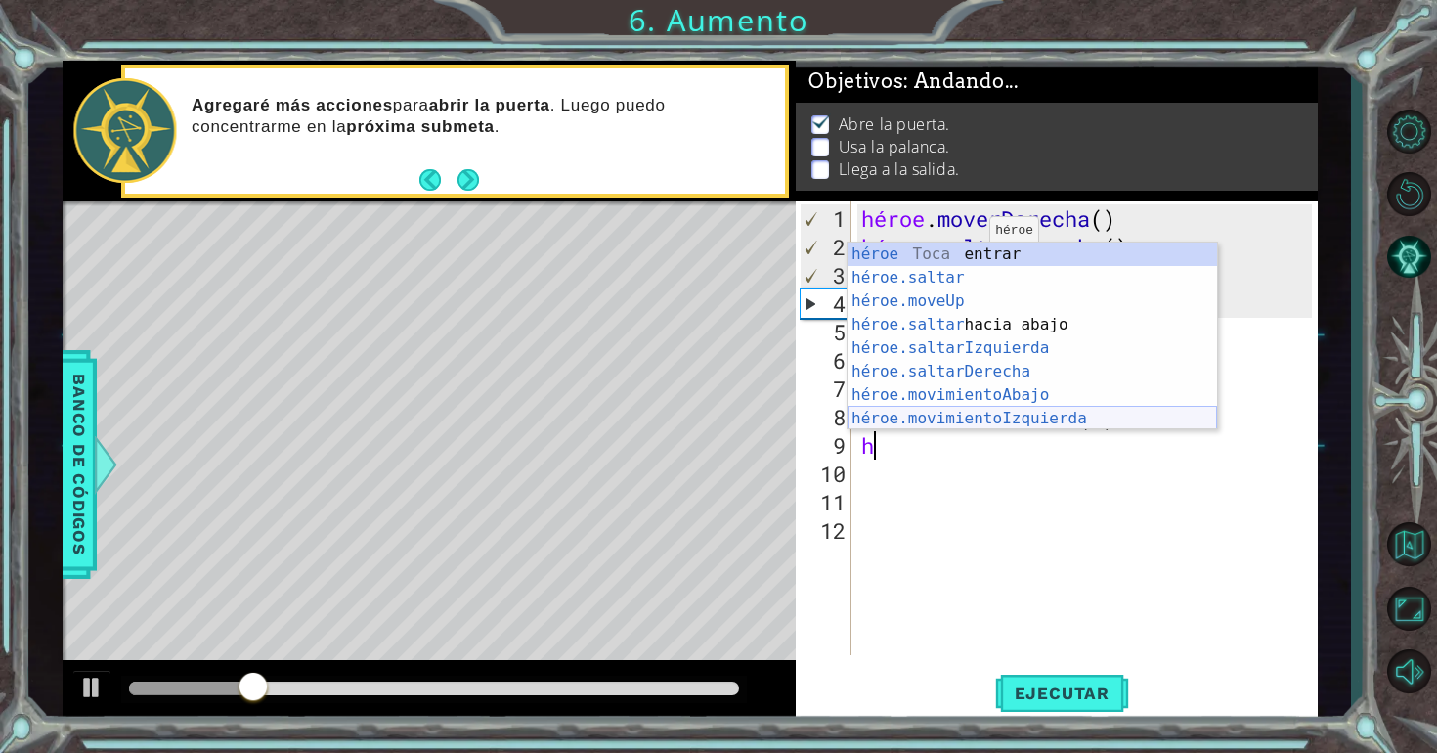
click at [1009, 411] on div "héroe Toca entrar héroe.saltar ​ Toca Enter héroe.moveUp ​ Toca Enter héroe.sal…" at bounding box center [1033, 359] width 370 height 235
type textarea "hero.moveLeft(1)"
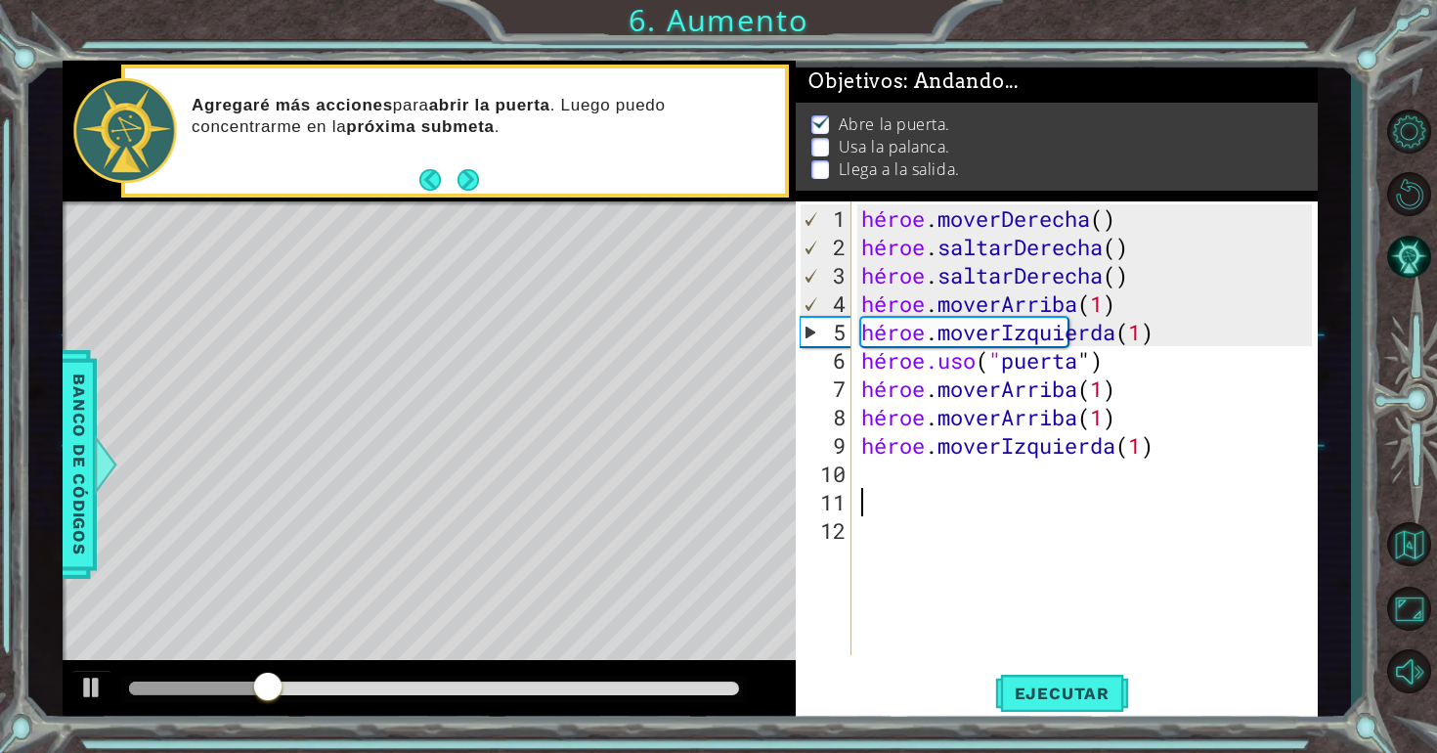
click at [967, 485] on div "héroe . moverDerecha ( ) héroe . saltarDerecha ( ) héroe . saltarDerecha ( ) hé…" at bounding box center [1089, 459] width 465 height 510
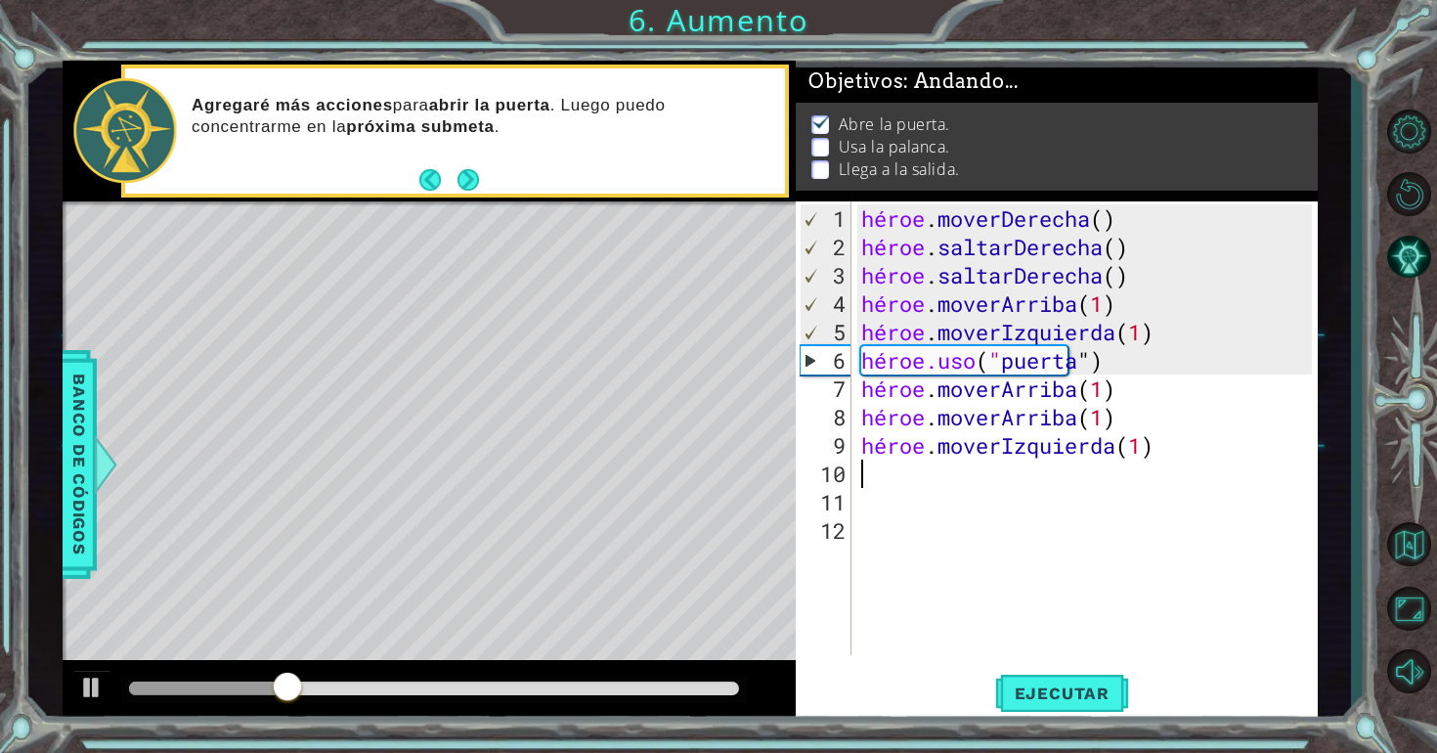
click at [961, 470] on div "héroe . moverDerecha ( ) héroe . saltarDerecha ( ) héroe . saltarDerecha ( ) hé…" at bounding box center [1089, 459] width 465 height 510
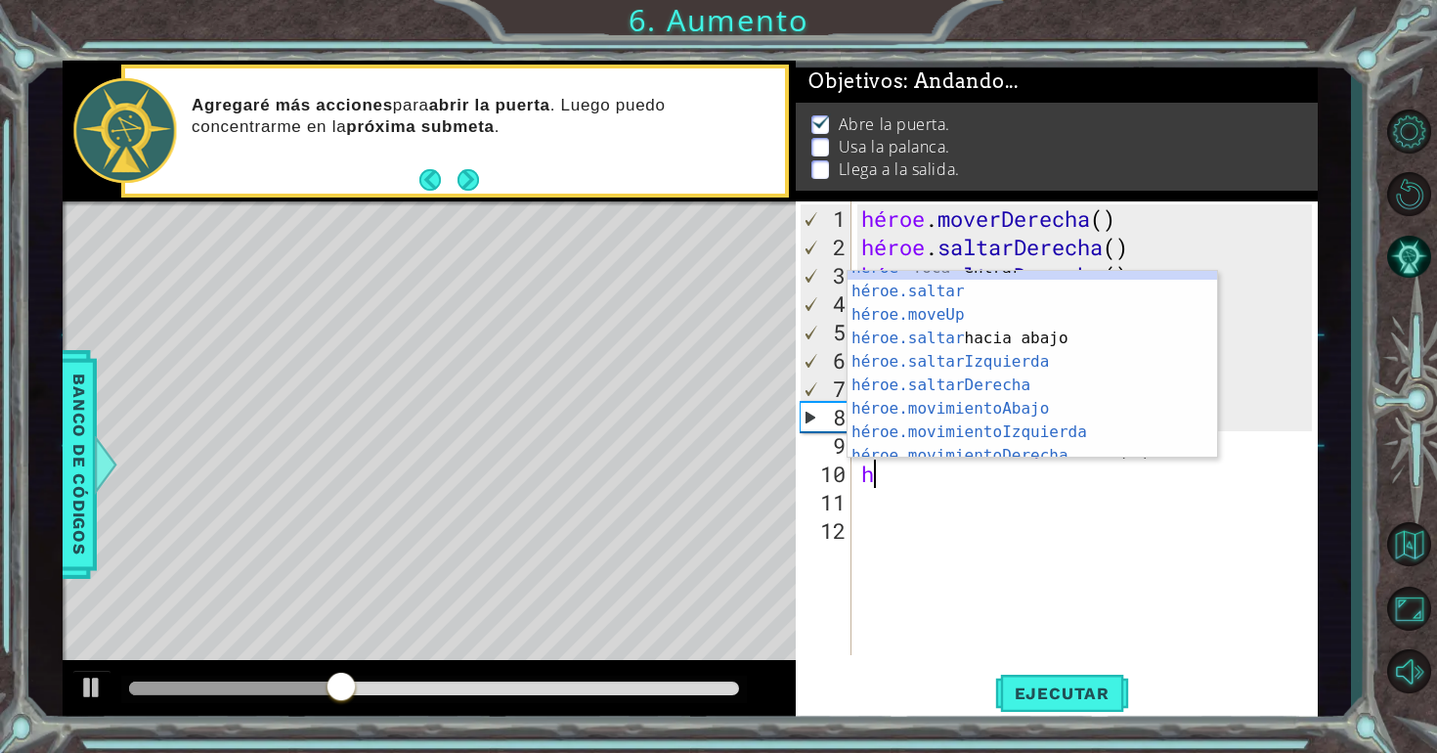
scroll to position [36, 0]
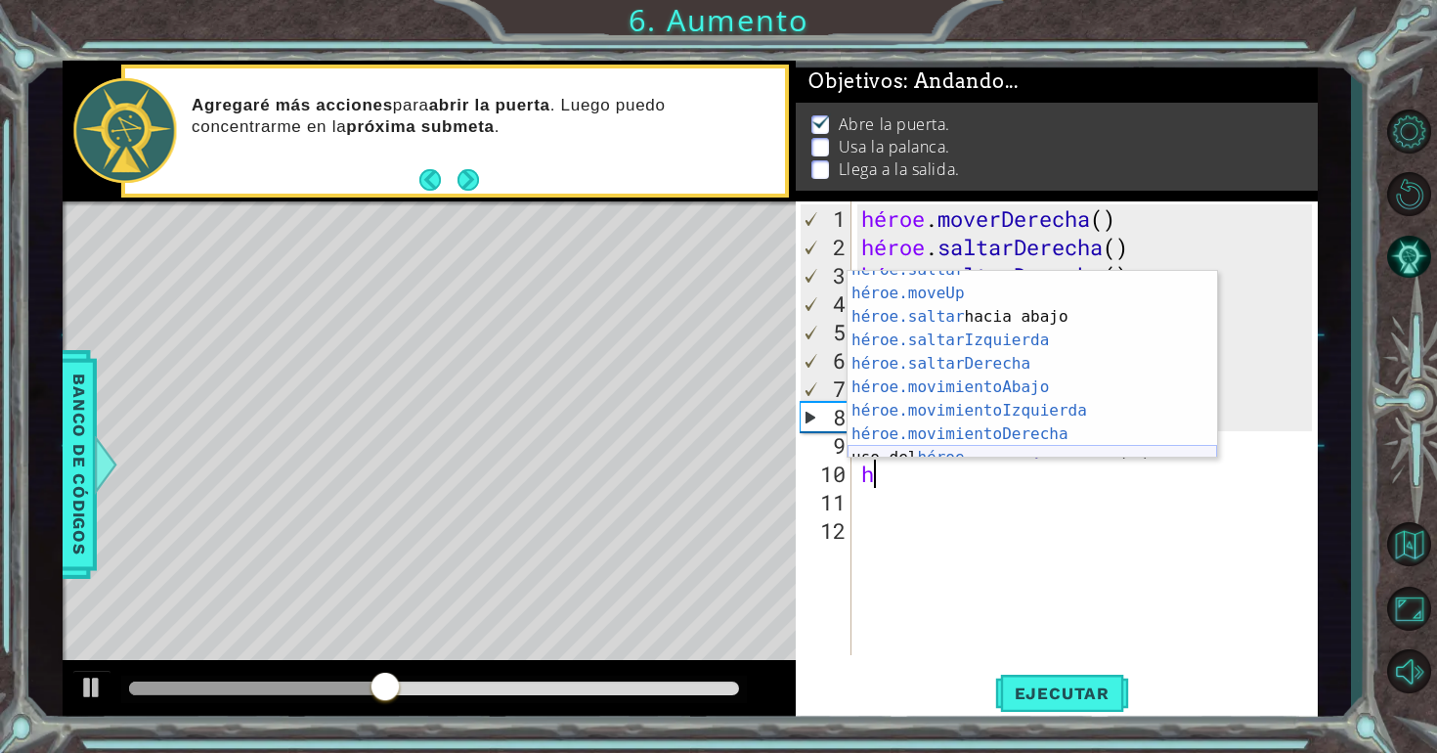
click at [1190, 452] on div "héroe.saltar ​ Toca Enter héroe.moveUp ​ Toca Enter héroe.saltar hacia abajo [P…" at bounding box center [1033, 375] width 370 height 235
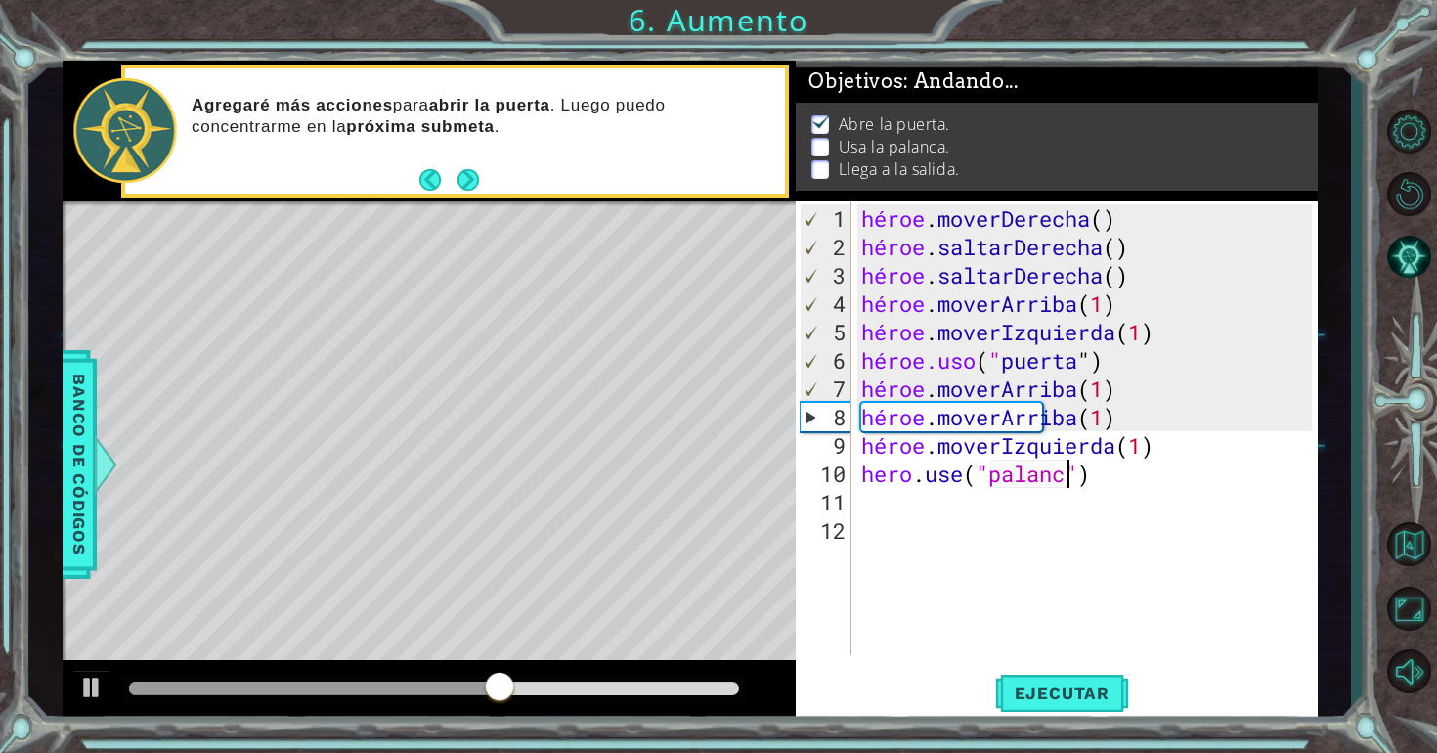
scroll to position [0, 10]
type textarea "hero.use("palanca")"
click at [1092, 688] on font "Ejecutar" at bounding box center [1062, 693] width 95 height 20
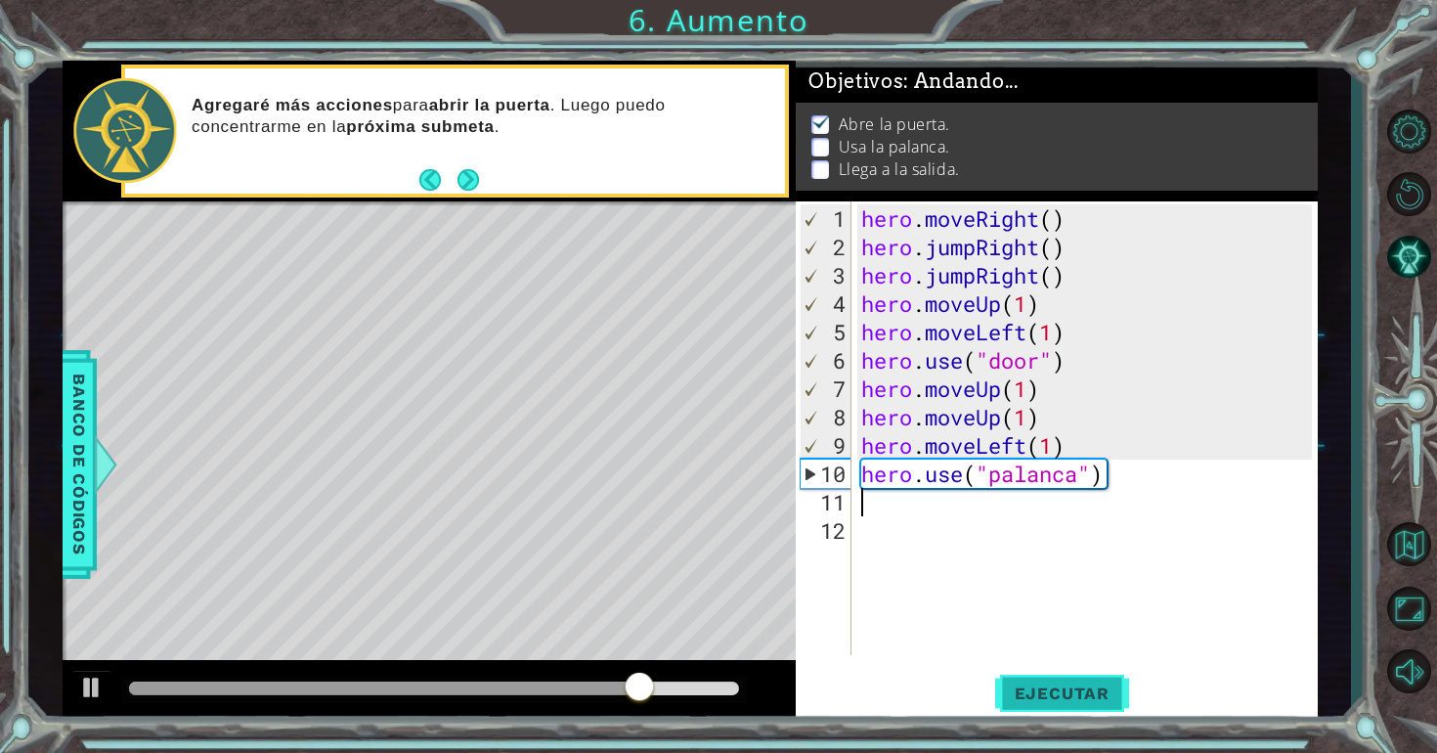
click at [1064, 486] on div "hero . moveRight ( ) hero . jumpRight ( ) hero . jumpRight ( ) hero . moveUp ( …" at bounding box center [1089, 459] width 465 height 510
click at [1071, 471] on div "hero . moveRight ( ) hero . jumpRight ( ) hero . jumpRight ( ) hero . moveUp ( …" at bounding box center [1089, 459] width 465 height 510
click at [1085, 472] on div "hero . moveRight ( ) hero . jumpRight ( ) hero . jumpRight ( ) hero . moveUp ( …" at bounding box center [1089, 459] width 465 height 510
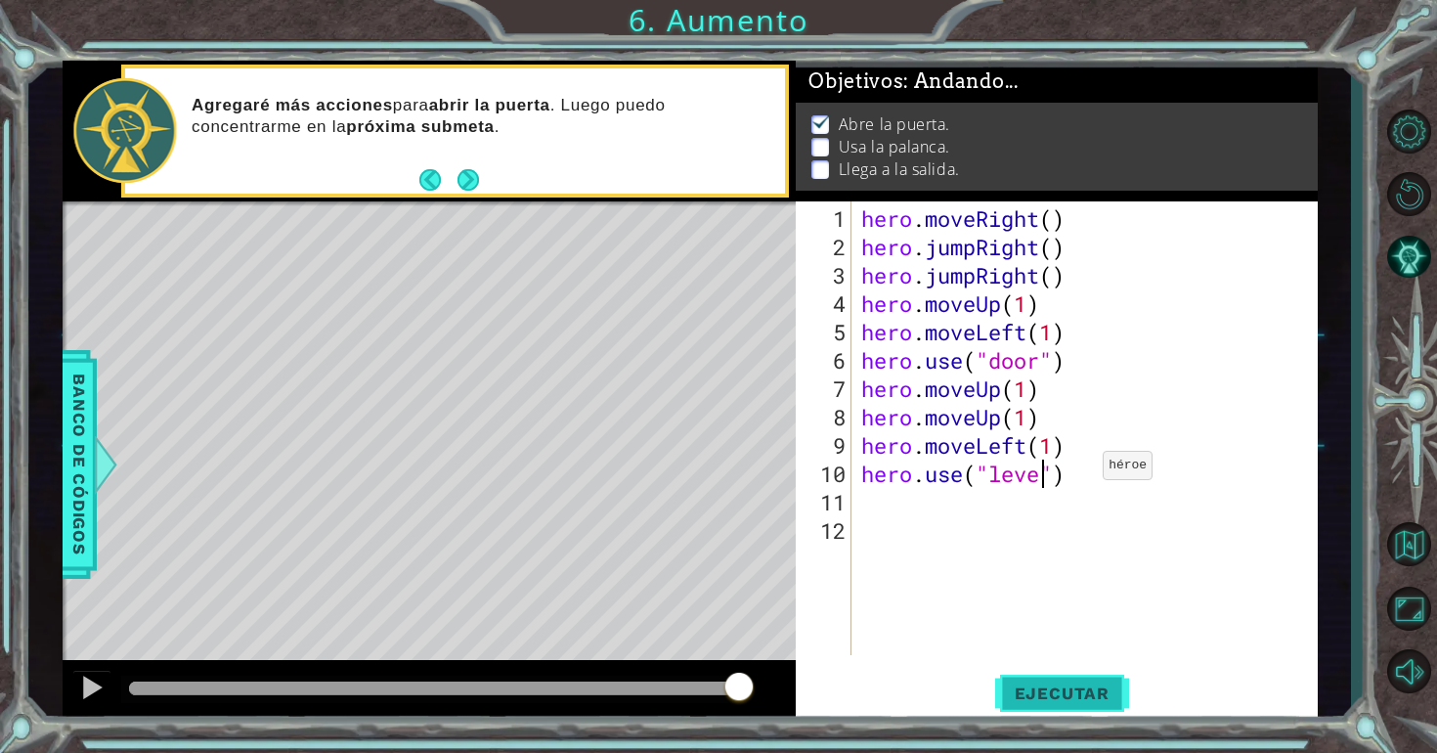
scroll to position [0, 9]
type textarea "hero.use("lever")"
click at [1026, 692] on span "Ejecutar" at bounding box center [1062, 693] width 134 height 20
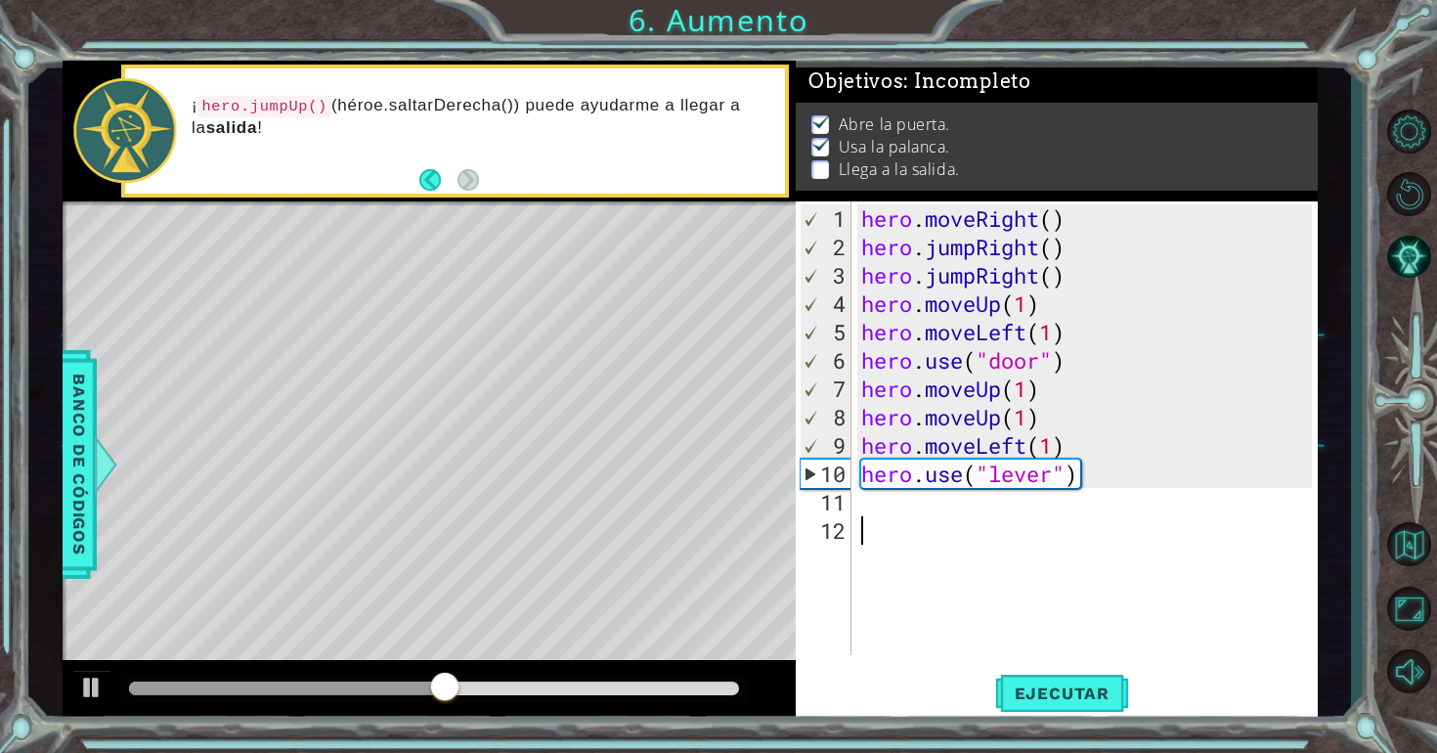
click at [993, 543] on div "hero . moveRight ( ) hero . jumpRight ( ) hero . jumpRight ( ) hero . moveUp ( …" at bounding box center [1089, 459] width 465 height 510
click at [1002, 525] on div "hero . moveRight ( ) hero . jumpRight ( ) hero . jumpRight ( ) hero . moveUp ( …" at bounding box center [1089, 459] width 465 height 510
click at [1003, 518] on div "hero . moveRight ( ) hero . jumpRight ( ) hero . jumpRight ( ) hero . moveUp ( …" at bounding box center [1089, 459] width 465 height 510
click at [1005, 509] on div "hero . moveRight ( ) hero . jumpRight ( ) hero . jumpRight ( ) hero . moveUp ( …" at bounding box center [1089, 459] width 465 height 510
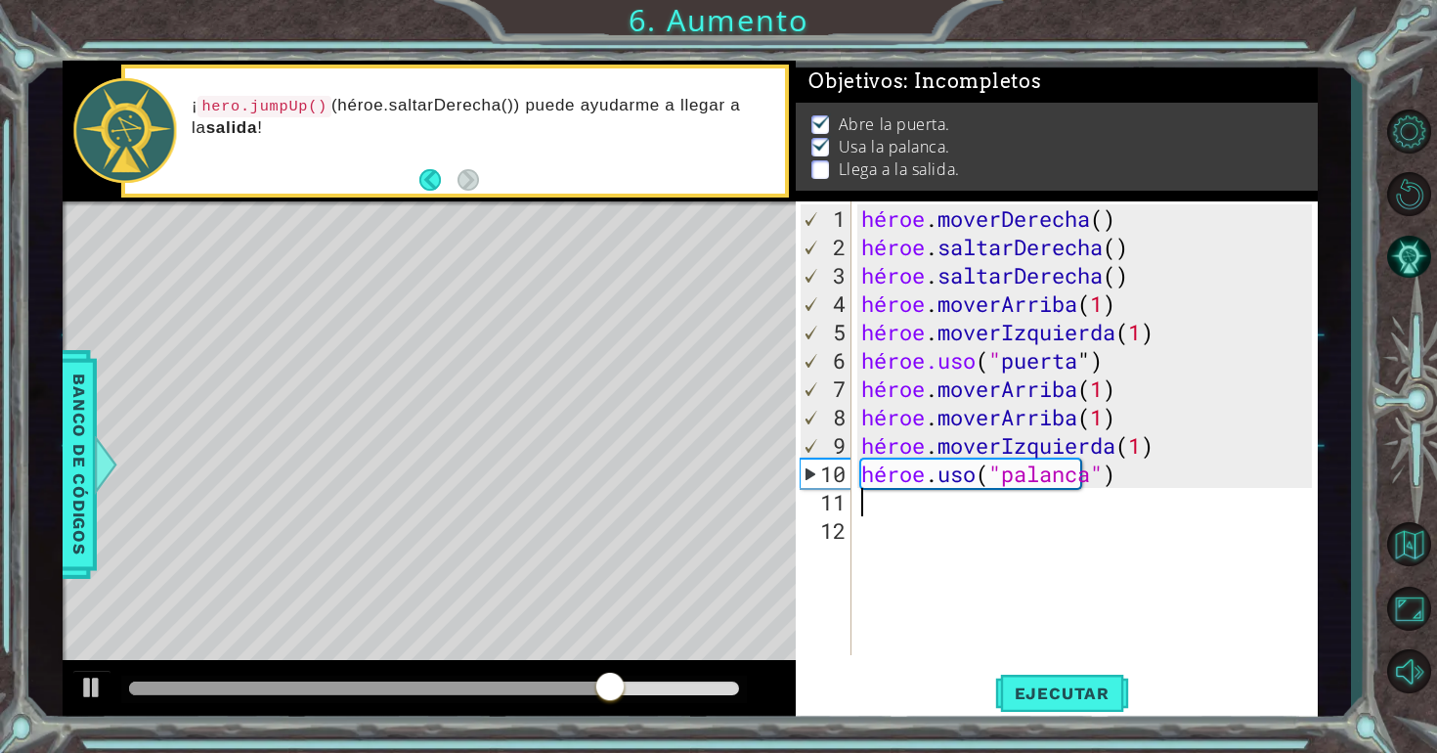
click at [933, 508] on div "héroe . moverDerecha ( ) héroe . saltarDerecha ( ) héroe . saltarDerecha ( ) hé…" at bounding box center [1089, 459] width 465 height 510
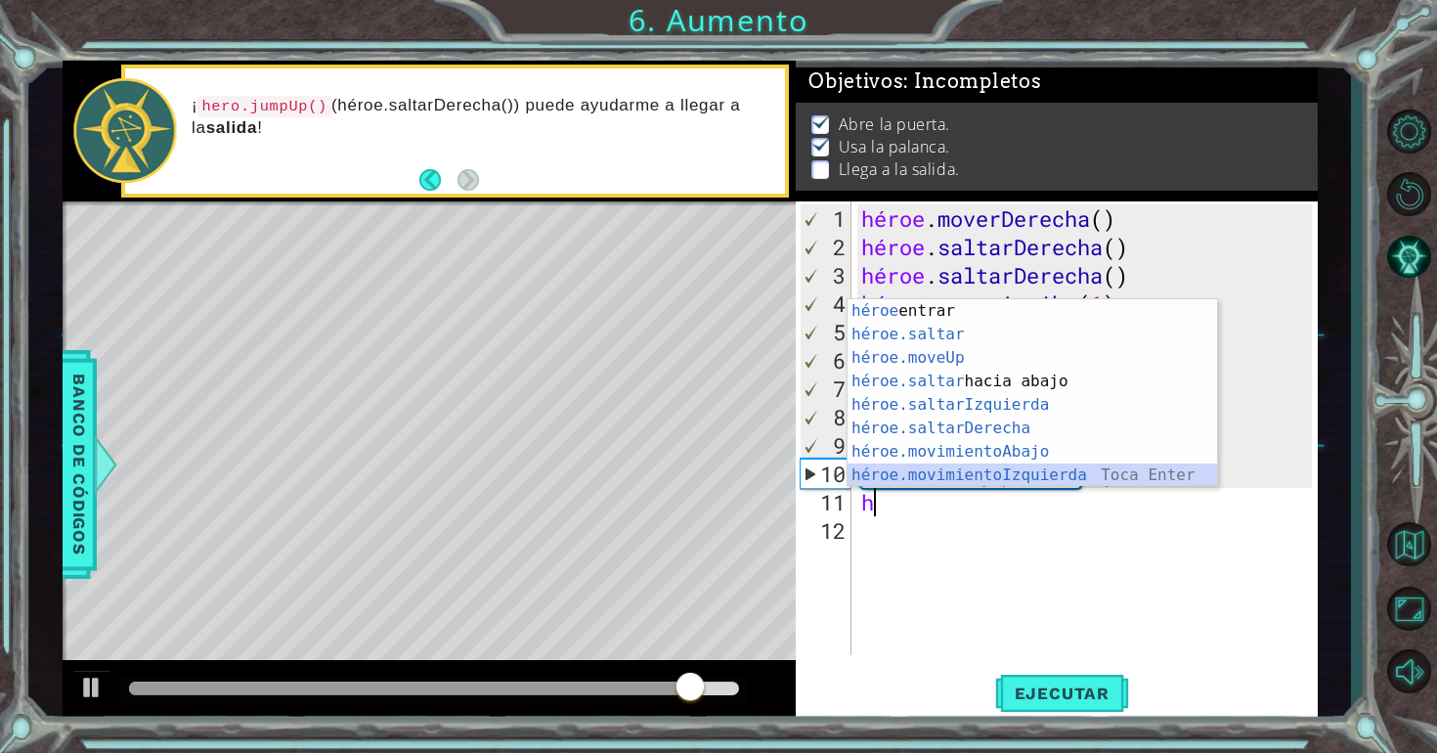
click at [997, 475] on div "héroe Toca entrar héroe.saltar ​ Toca Enter héroe.moveUp ​ Toca Enter héroe.sal…" at bounding box center [1033, 416] width 370 height 235
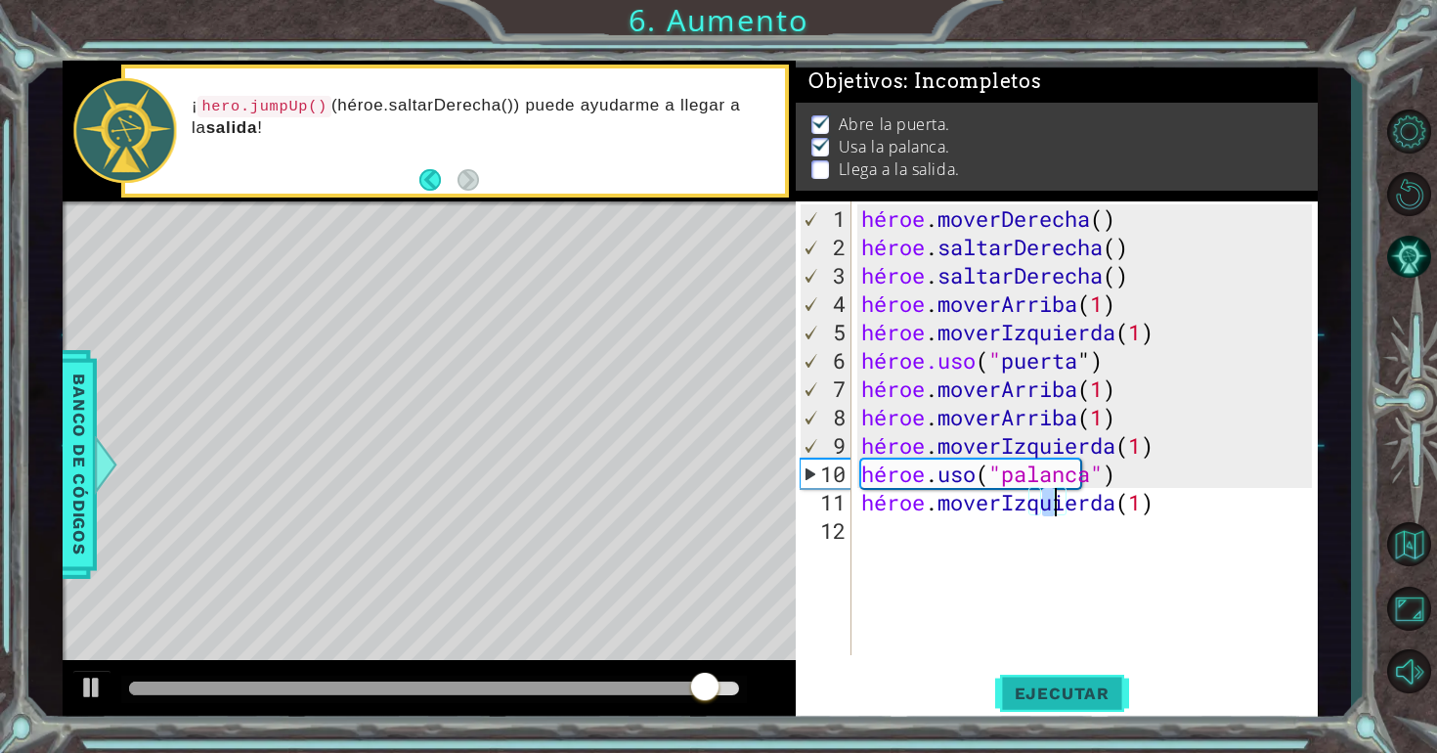
type textarea "hero.moveLeft(1)"
click at [1064, 692] on font "Ejecutar" at bounding box center [1062, 693] width 95 height 20
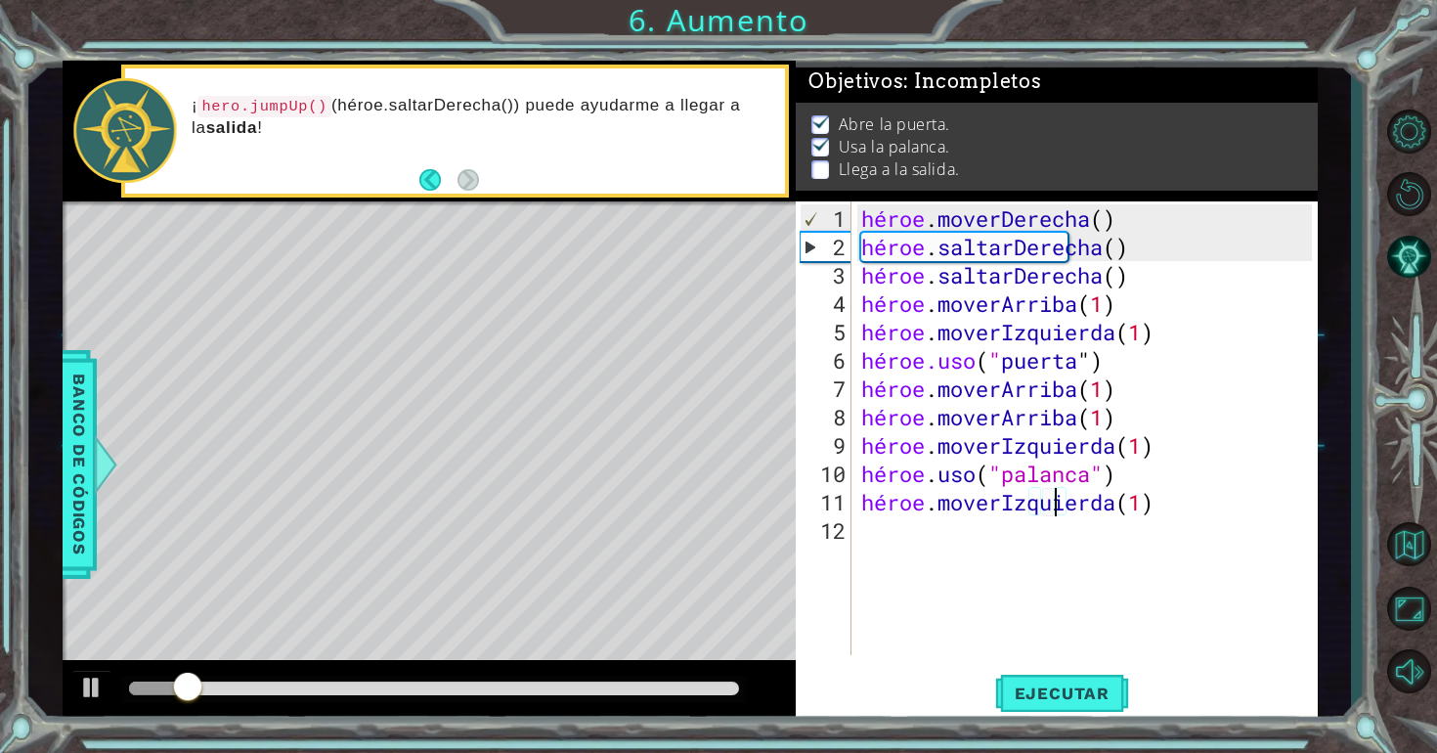
click at [1000, 531] on div "héroe . moverDerecha ( ) héroe . saltarDerecha ( ) héroe . saltarDerecha ( ) hé…" at bounding box center [1089, 459] width 465 height 510
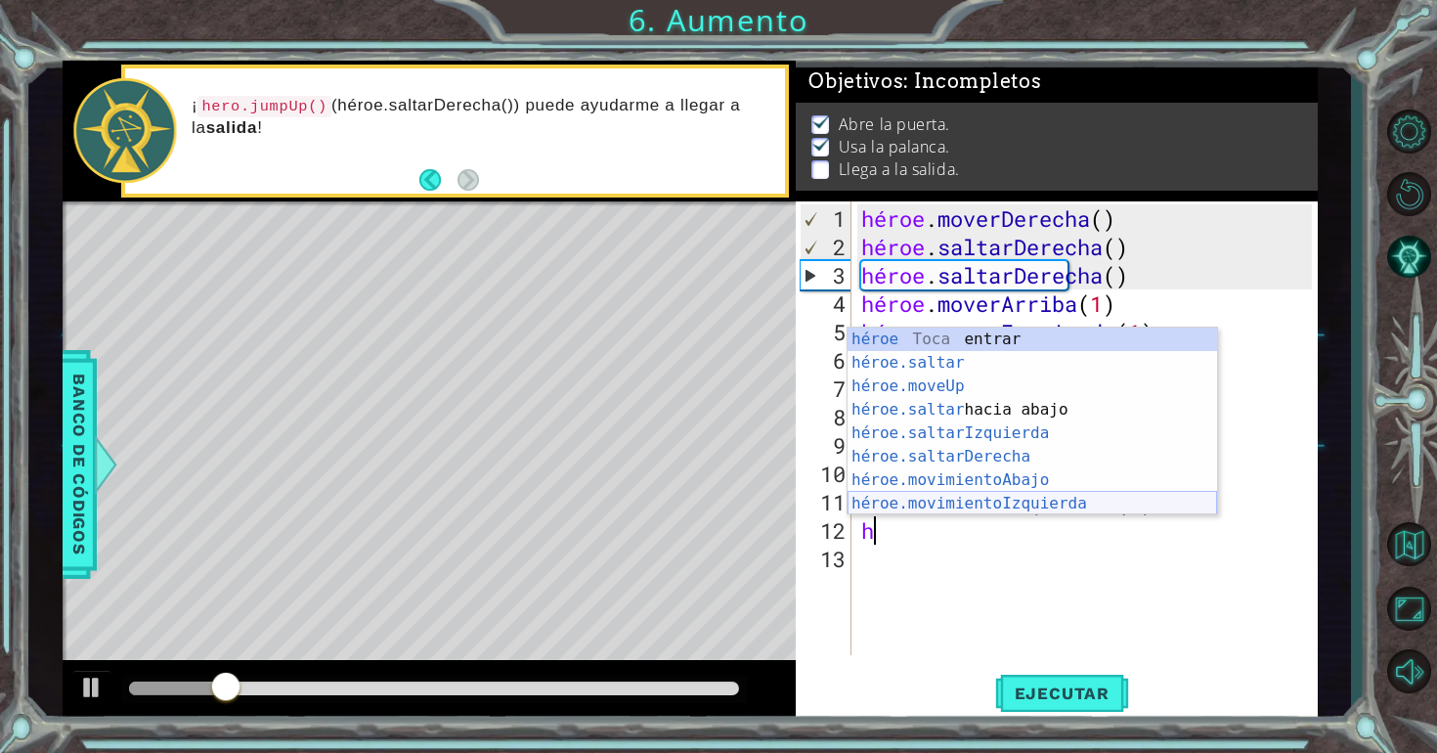
click at [1022, 499] on div "héroe Toca entrar héroe.saltar ​ Toca Enter héroe.moveUp ​ Toca Enter héroe.sal…" at bounding box center [1033, 444] width 370 height 235
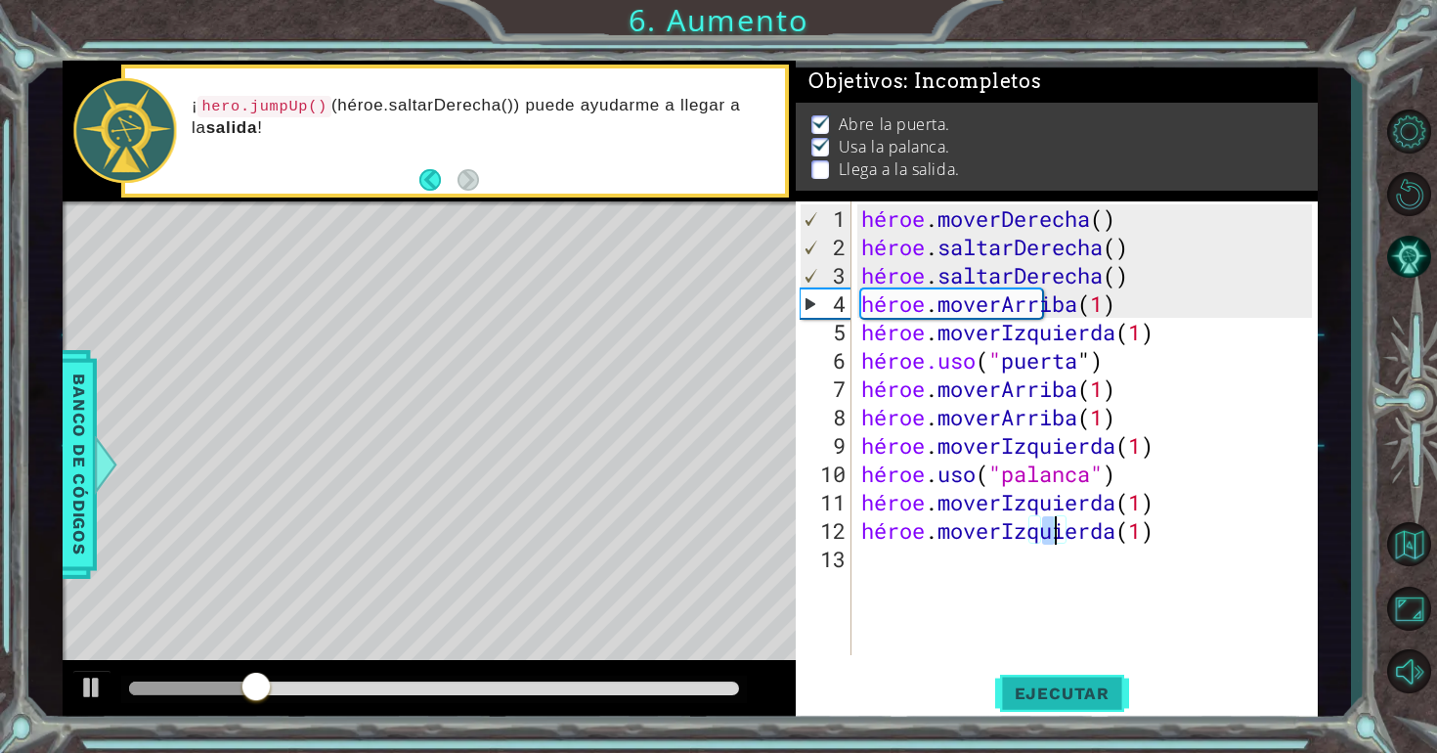
type textarea "hero.moveLeft(1)"
click at [1062, 693] on font "Ejecutar" at bounding box center [1062, 693] width 95 height 20
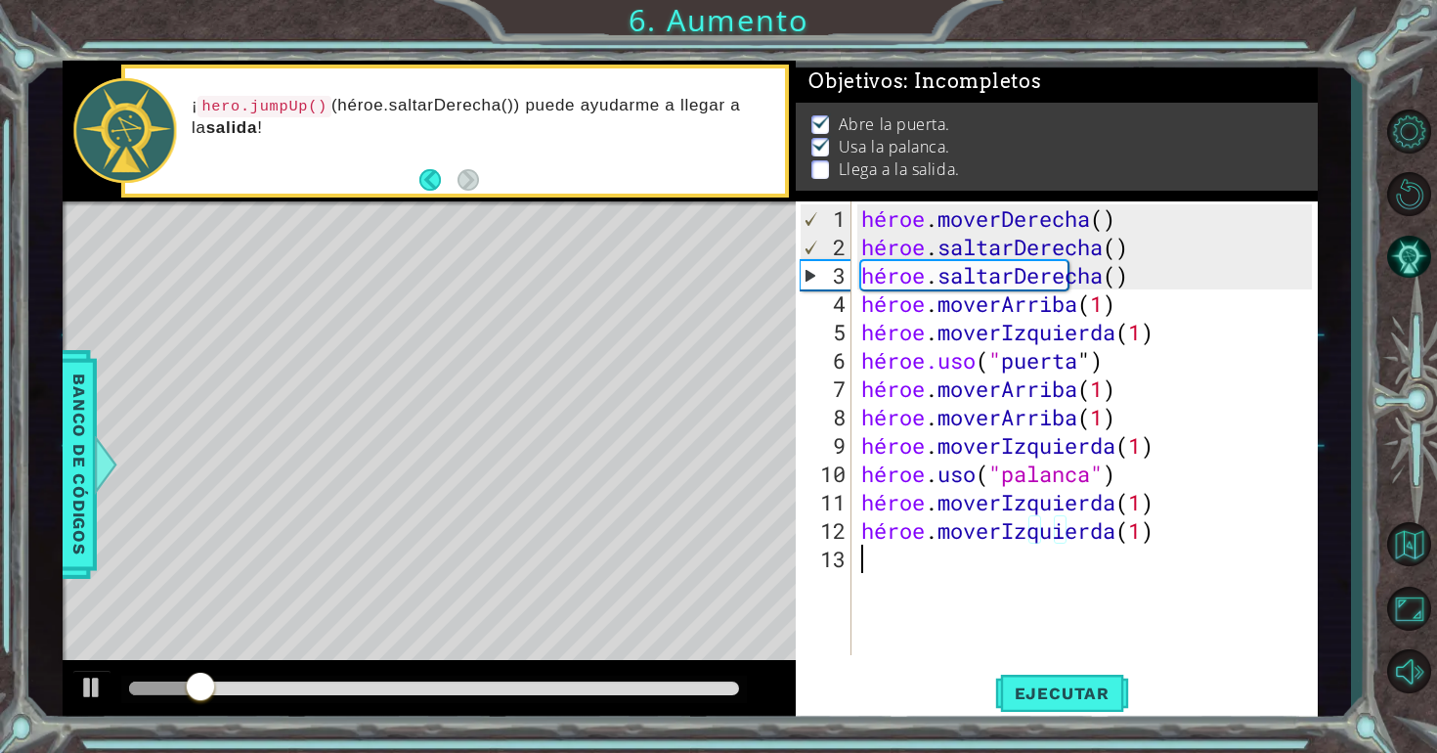
click at [921, 564] on div "héroe . moverDerecha ( ) héroe . saltarDerecha ( ) héroe . saltarDerecha ( ) hé…" at bounding box center [1089, 459] width 465 height 510
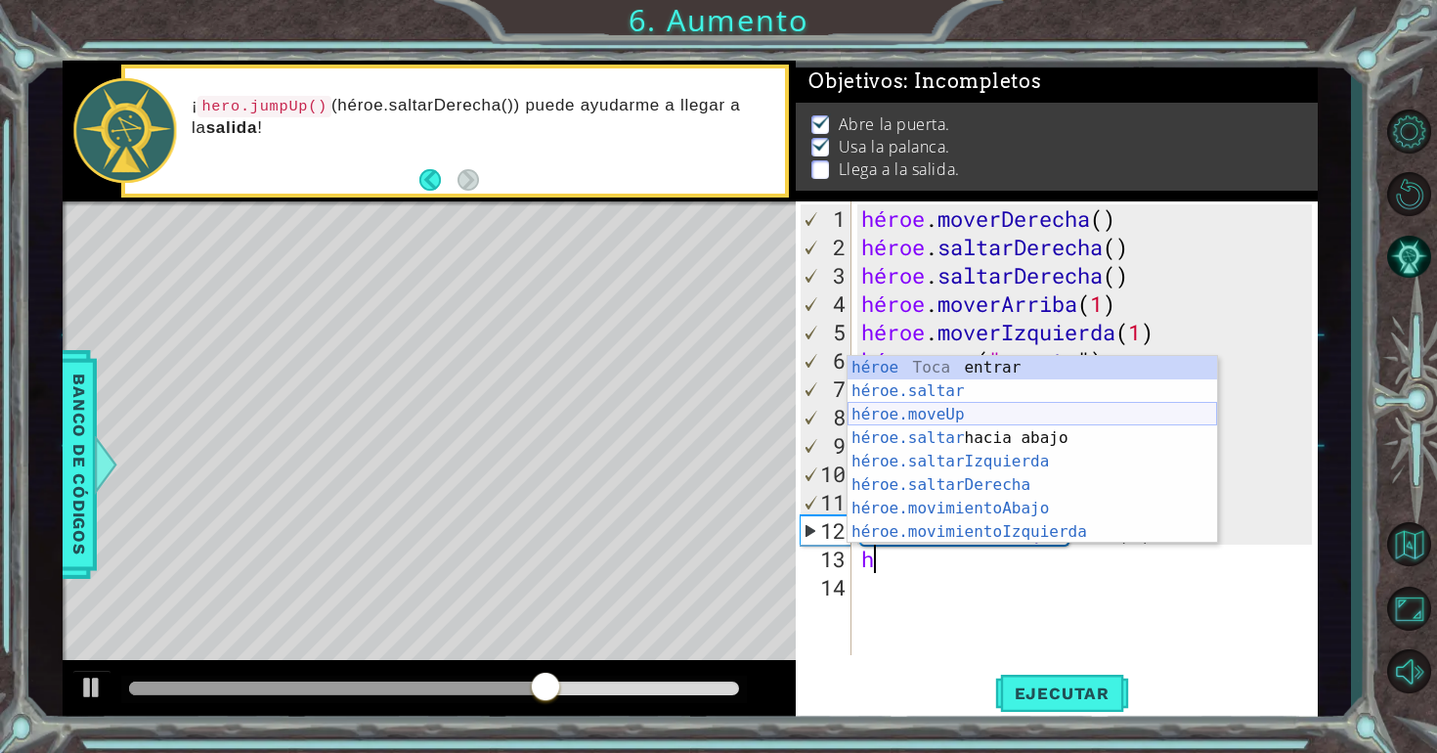
click at [980, 415] on div "héroe Toca entrar héroe.saltar ​ Toca Enter héroe.moveUp ​ Toca Enter héroe.sal…" at bounding box center [1033, 473] width 370 height 235
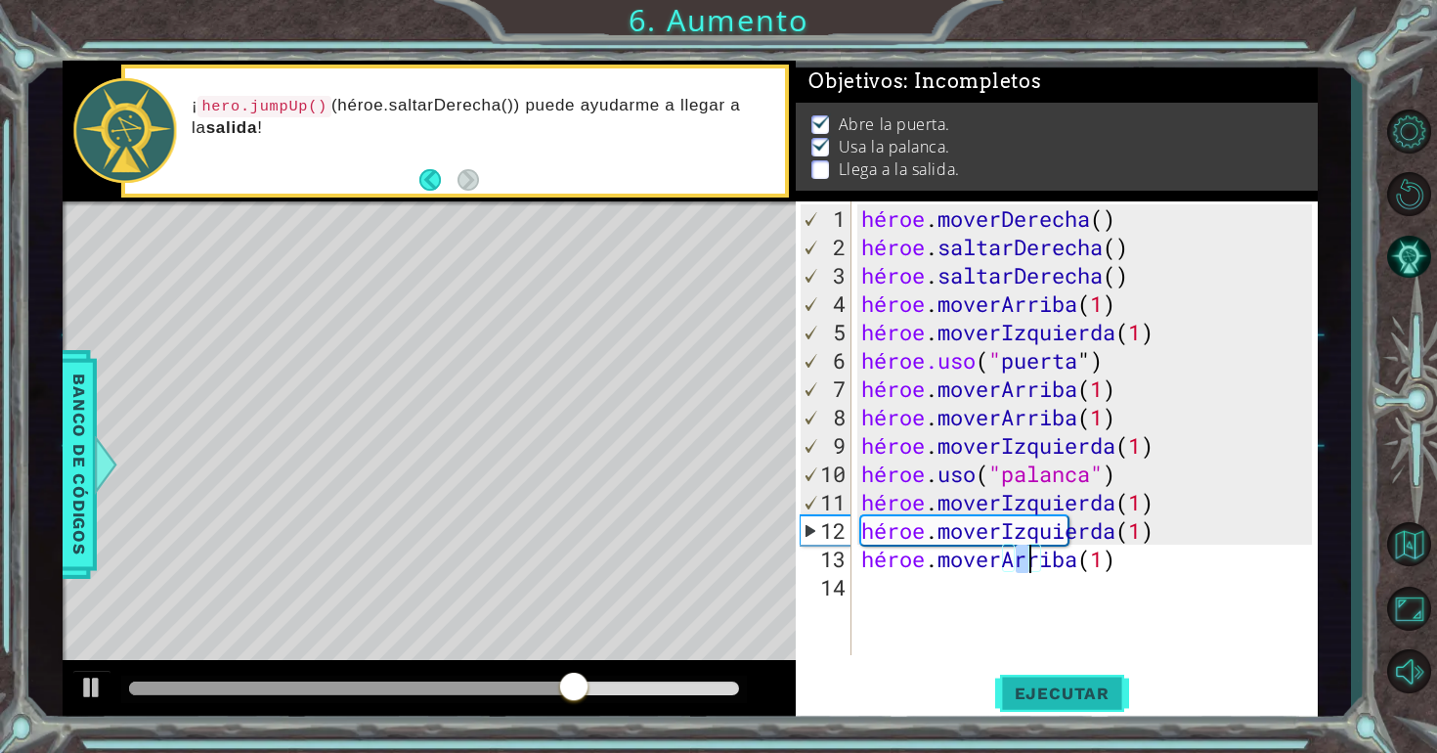
click at [1066, 702] on font "Ejecutar" at bounding box center [1062, 693] width 95 height 20
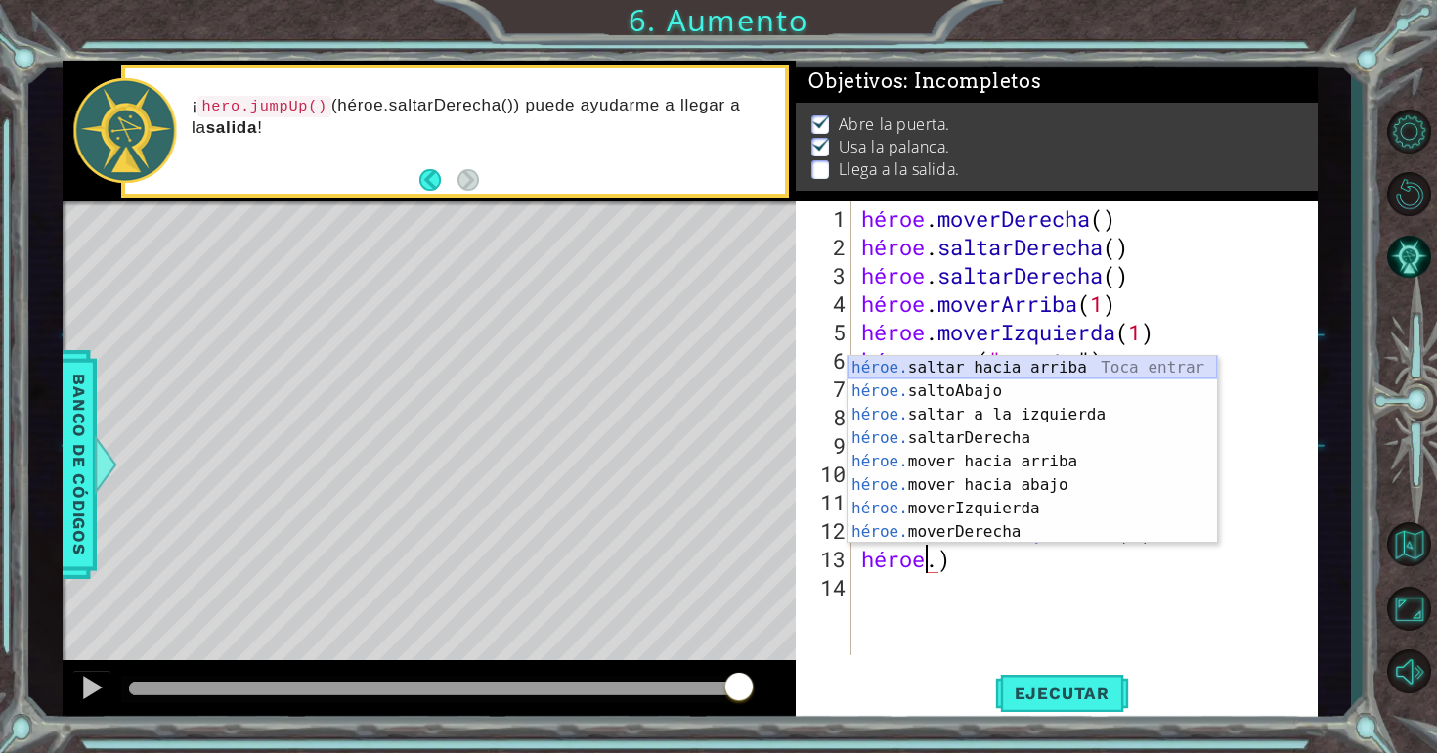
click at [1057, 371] on div "héroe. saltar hacia arriba [PERSON_NAME] entrar héroe. saltoAbajo Toca Enter hé…" at bounding box center [1033, 473] width 370 height 235
type textarea "hero.jumpUp()"
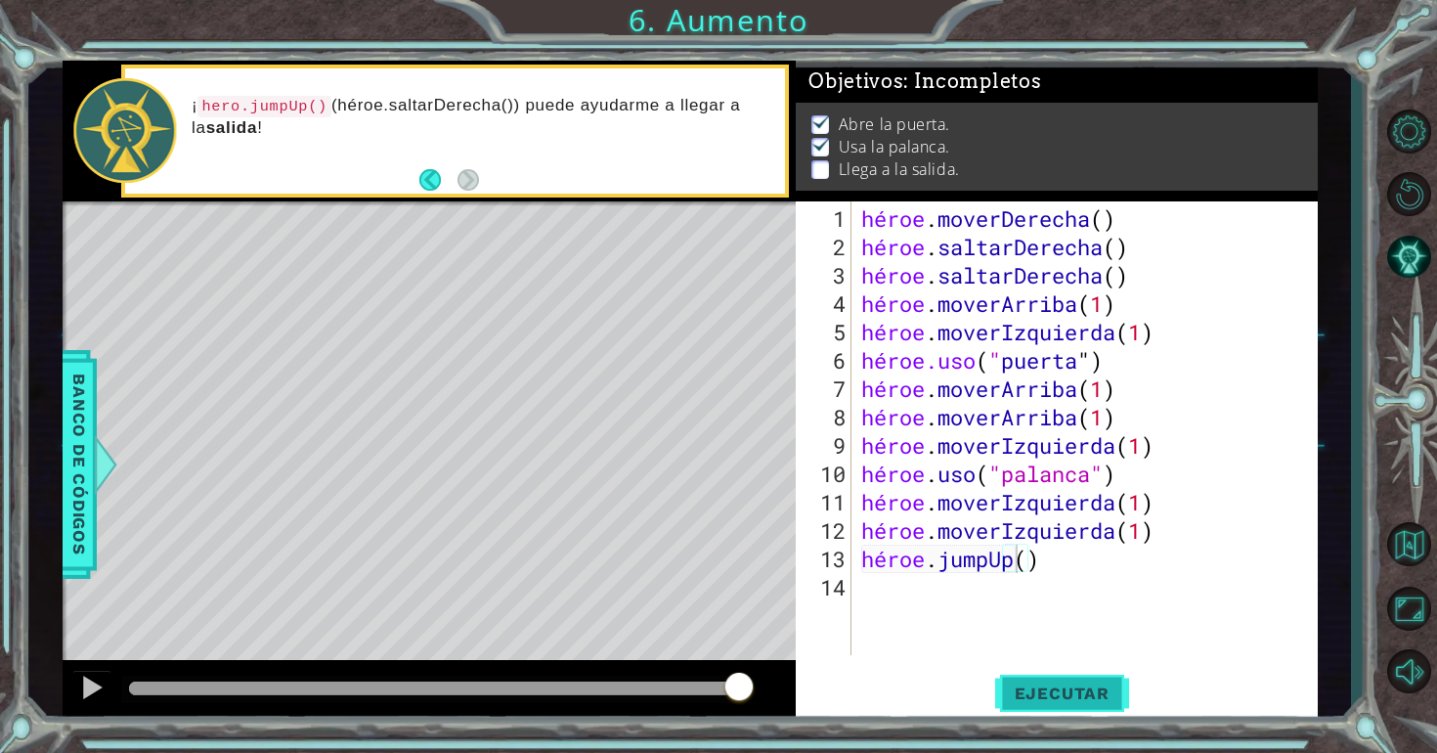
click at [1077, 689] on font "Ejecutar" at bounding box center [1062, 693] width 95 height 20
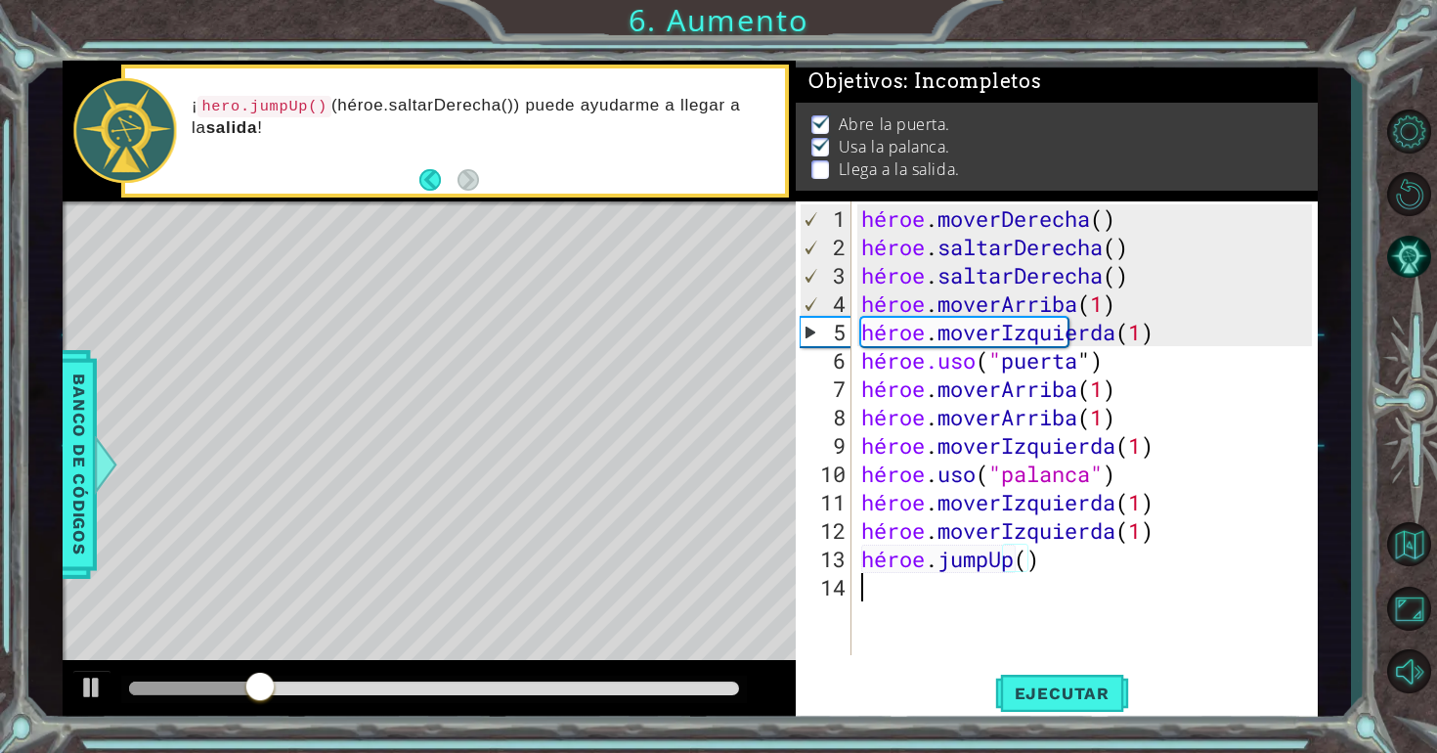
click at [952, 588] on div "héroe . moverDerecha ( ) héroe . saltarDerecha ( ) héroe . saltarDerecha ( ) hé…" at bounding box center [1089, 459] width 465 height 510
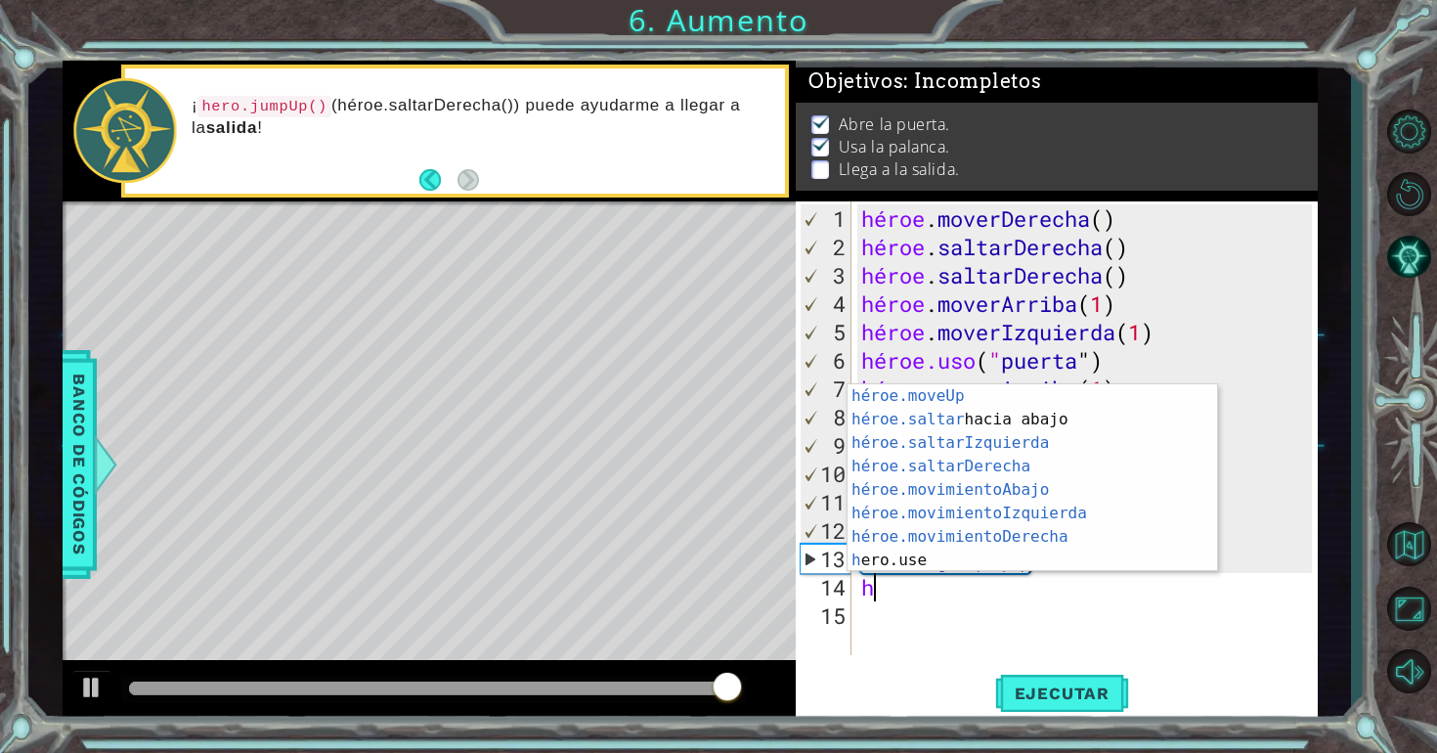
scroll to position [47, 0]
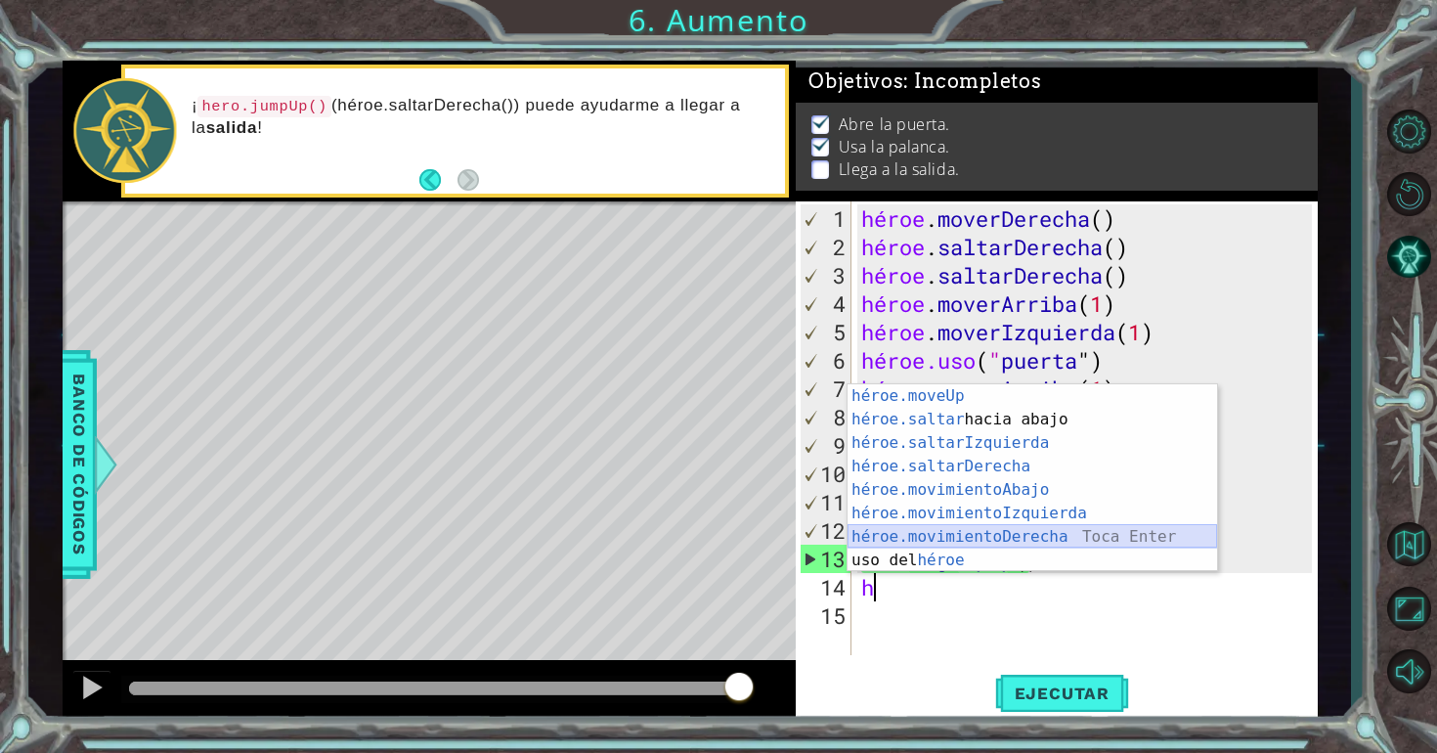
click at [1177, 543] on div "héroe.moveUp ​ Toca Enter héroe.saltar hacia abajo [PERSON_NAME] Enter héroe.sa…" at bounding box center [1033, 501] width 370 height 235
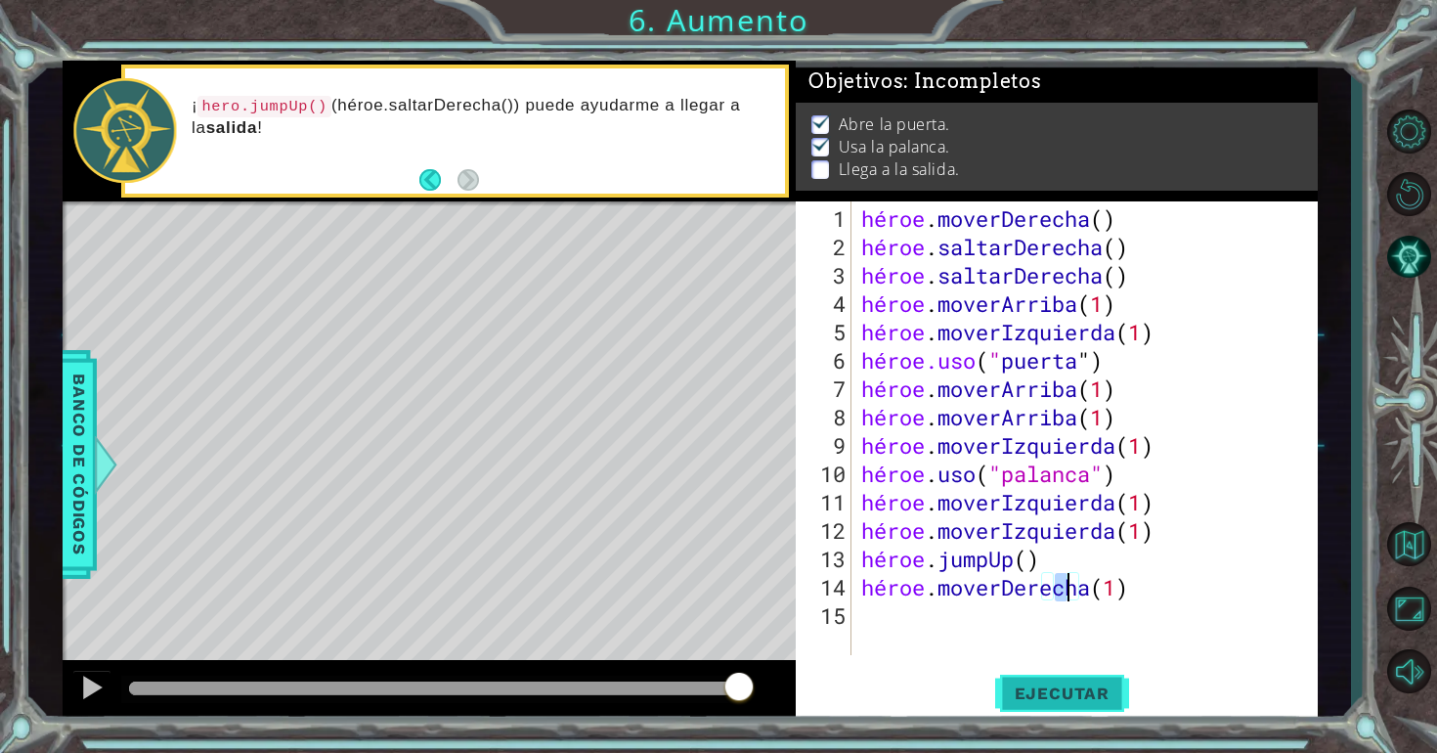
type textarea "hero.moveRight(1)"
click at [1092, 687] on font "Ejecutar" at bounding box center [1062, 693] width 95 height 20
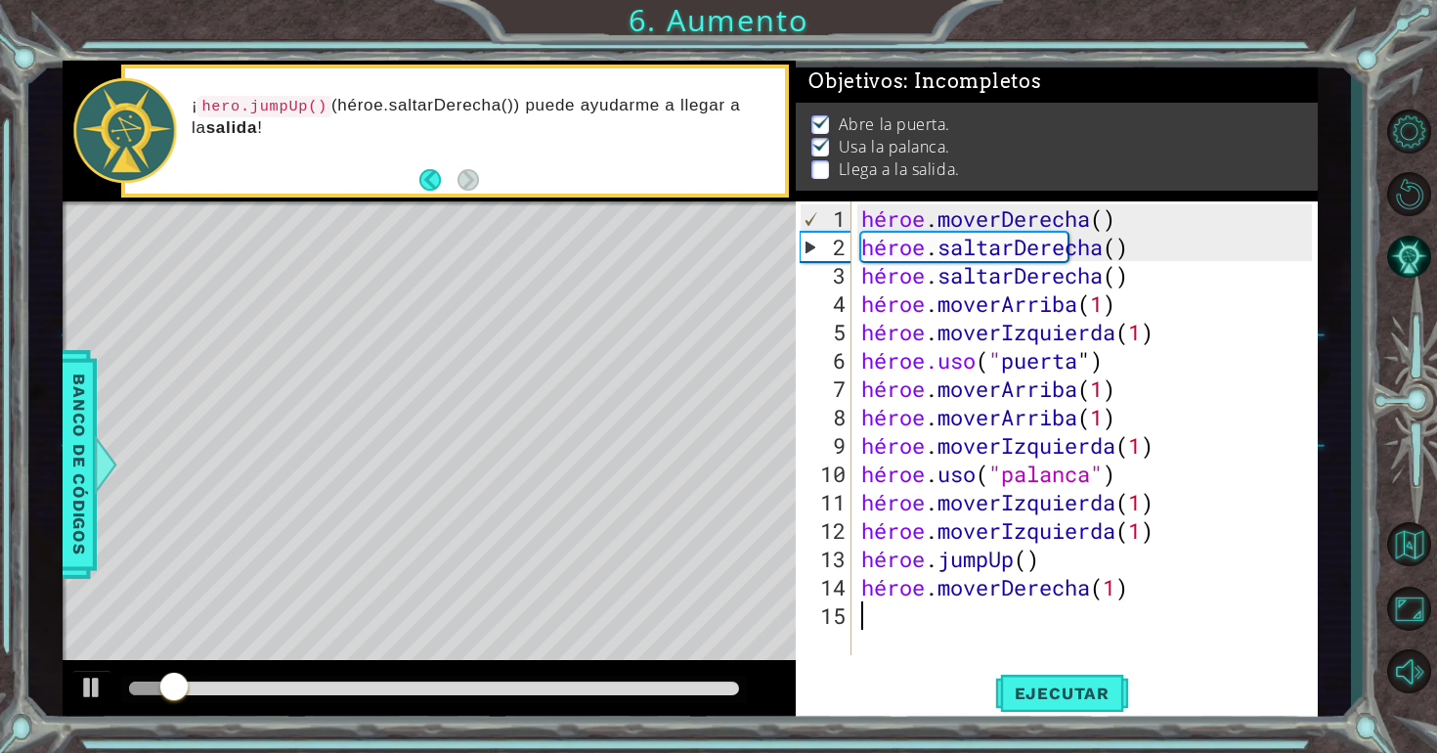
click at [1027, 624] on div "héroe . moverDerecha ( ) héroe . saltarDerecha ( ) héroe . saltarDerecha ( ) hé…" at bounding box center [1089, 459] width 465 height 510
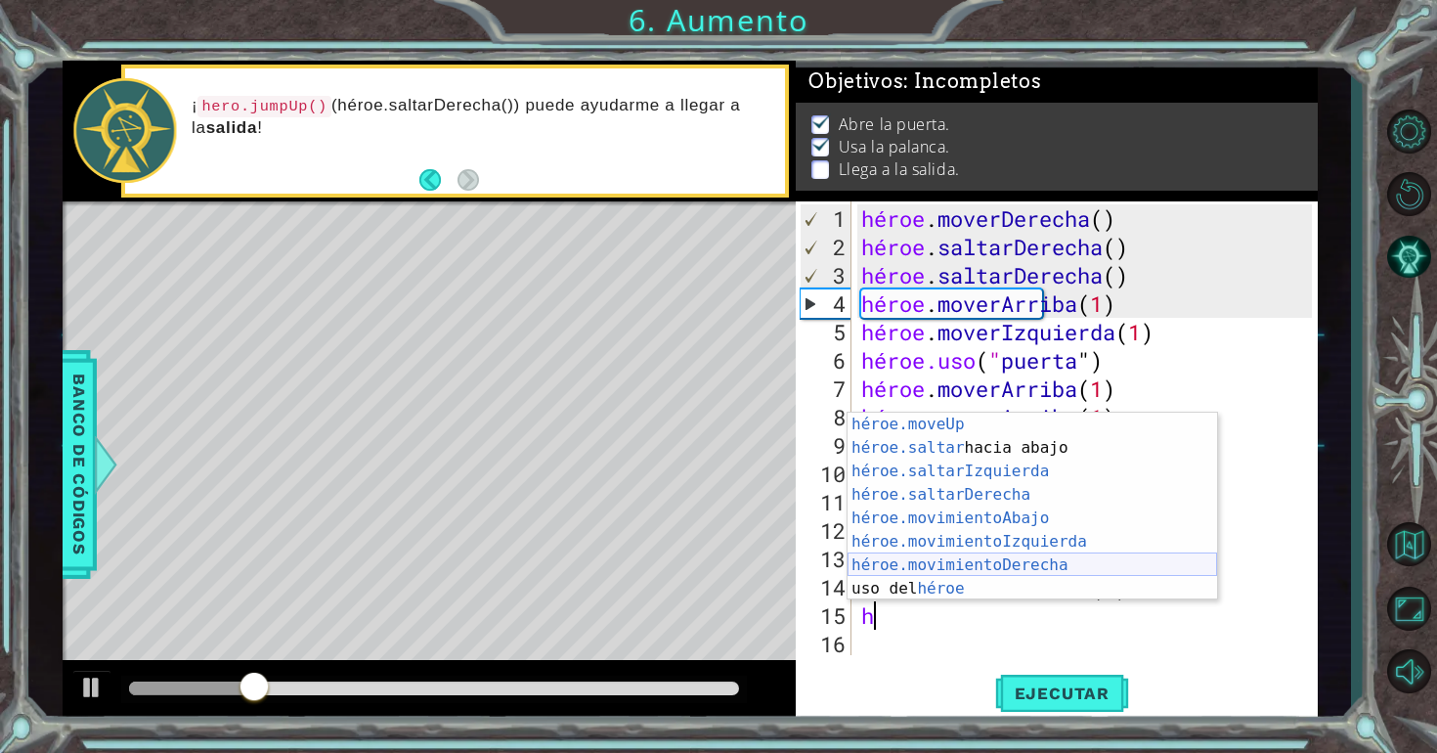
click at [1161, 563] on div "héroe.moveUp ​ Toca Enter héroe.saltar hacia abajo [PERSON_NAME] Enter héroe.sa…" at bounding box center [1033, 530] width 370 height 235
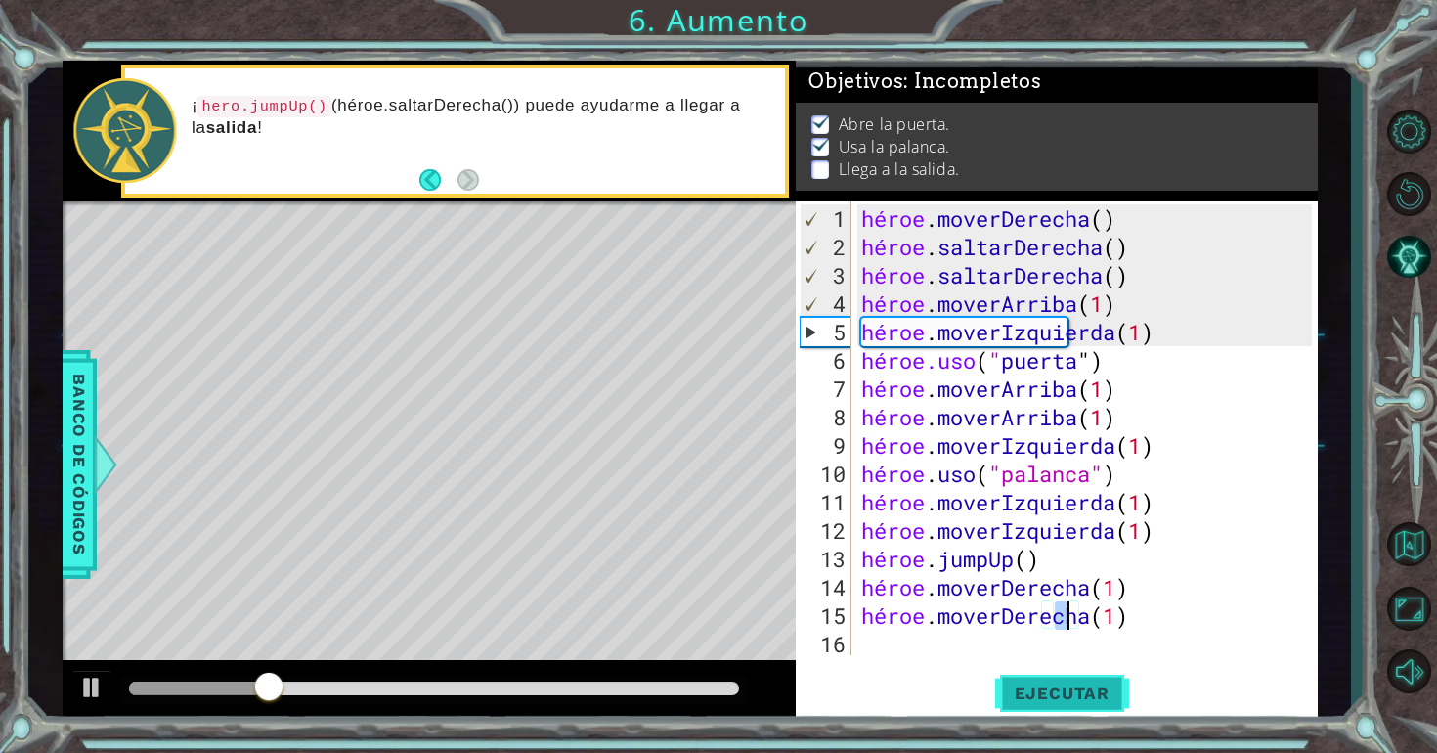
type textarea "hero.moveRight(1)"
click at [1084, 691] on font "Ejecutar" at bounding box center [1062, 693] width 95 height 20
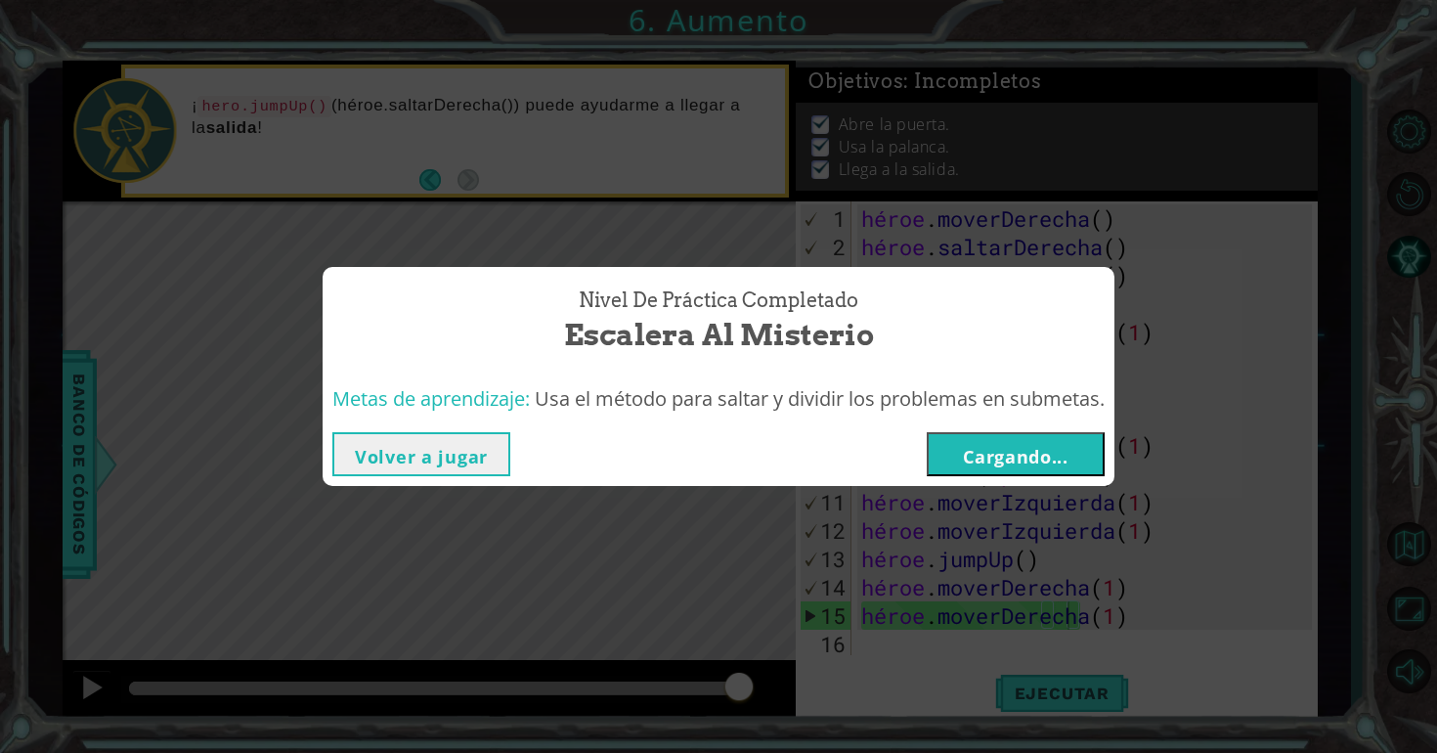
click at [1039, 458] on font "Cargando..." at bounding box center [1016, 456] width 106 height 23
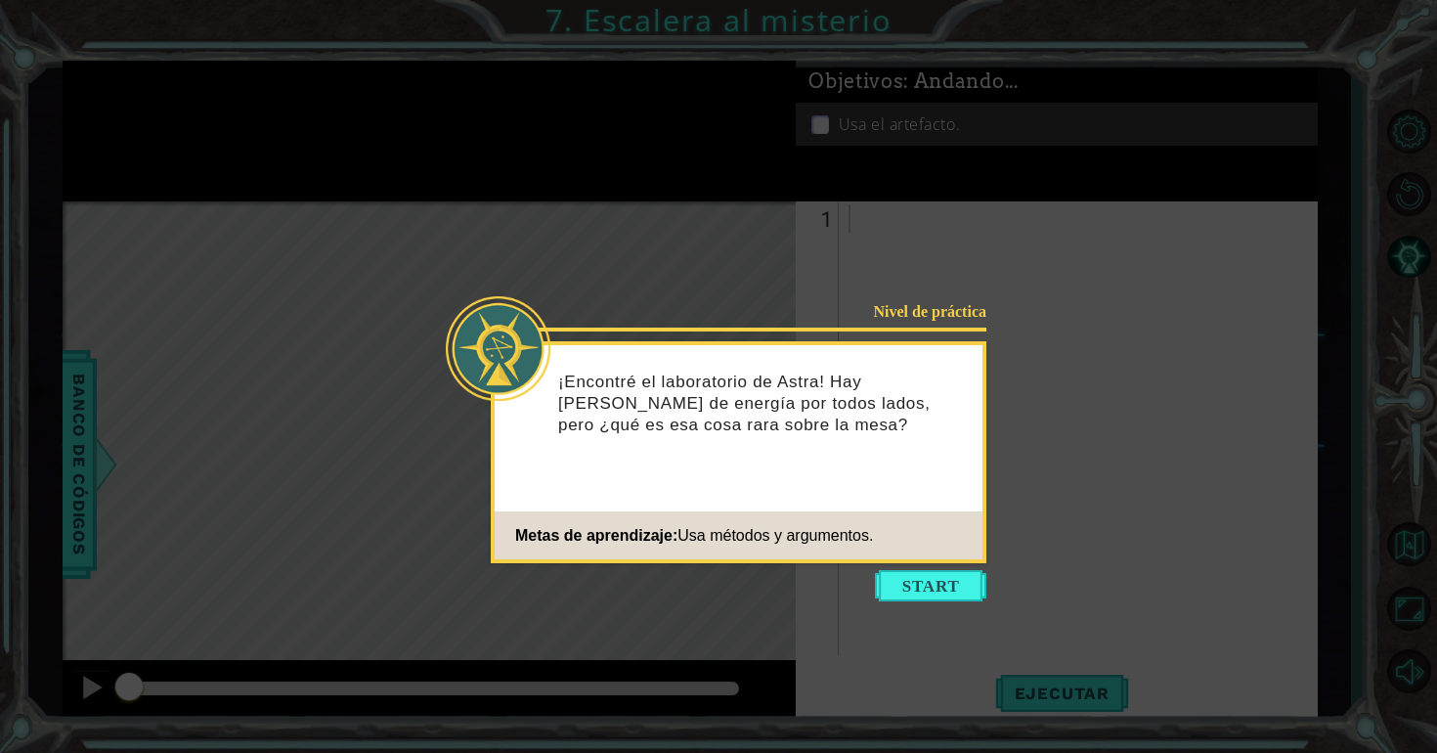
click at [1007, 395] on icon at bounding box center [718, 376] width 1437 height 753
